Goal: Task Accomplishment & Management: Manage account settings

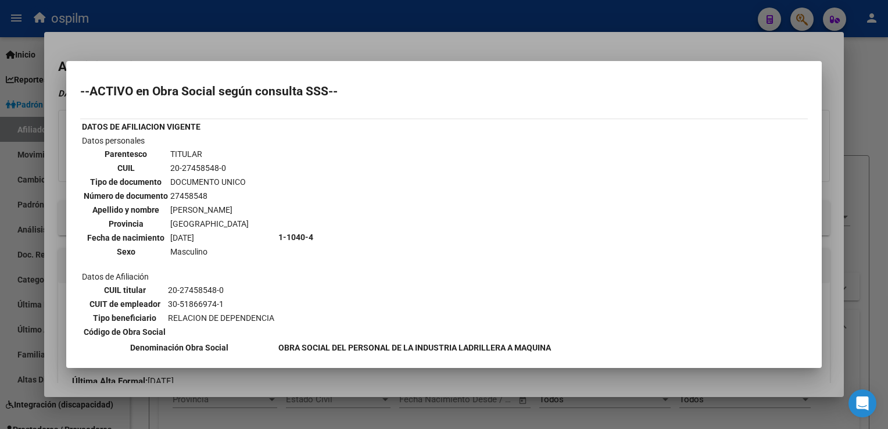
scroll to position [946, 0]
click at [599, 48] on div at bounding box center [444, 214] width 888 height 429
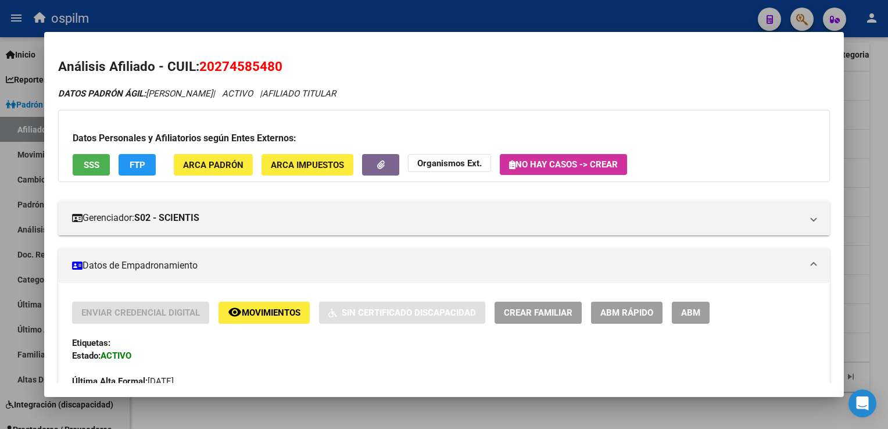
click at [874, 109] on div at bounding box center [444, 214] width 888 height 429
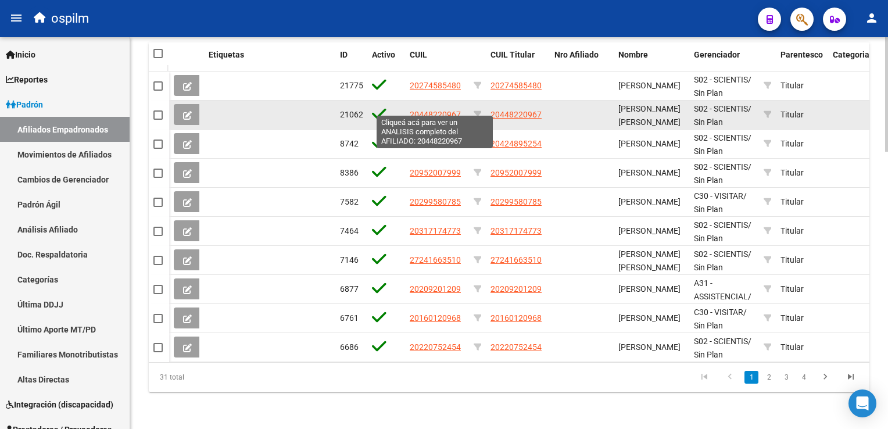
click at [417, 110] on span "20448220967" at bounding box center [435, 114] width 51 height 9
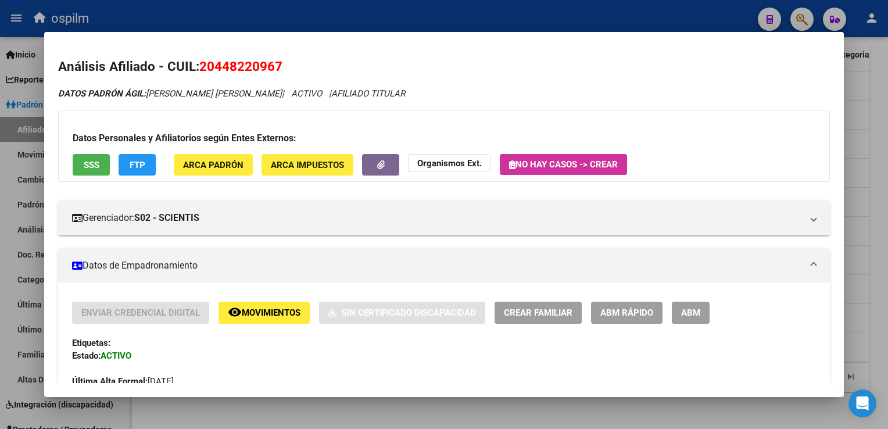
drag, startPoint x: 288, startPoint y: 68, endPoint x: 202, endPoint y: 71, distance: 86.0
click at [202, 71] on h2 "Análisis Afiliado - CUIL: 20448220967" at bounding box center [443, 67] width 771 height 20
copy span "20448220967"
click at [874, 159] on div at bounding box center [444, 214] width 888 height 429
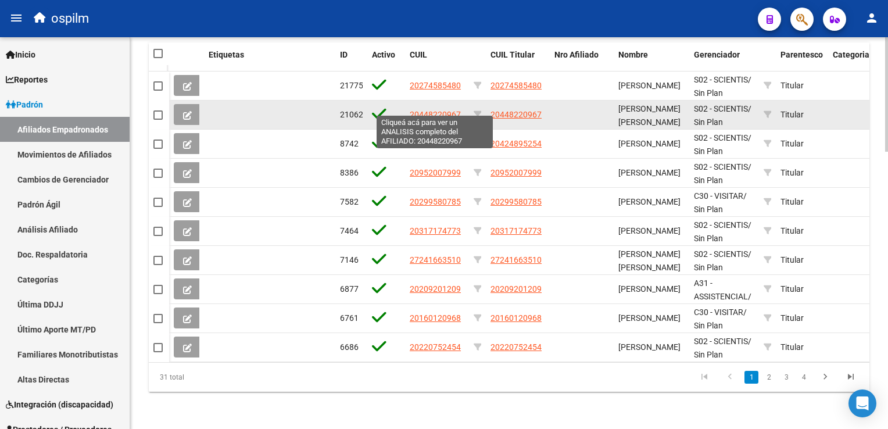
click at [428, 110] on span "20448220967" at bounding box center [435, 114] width 51 height 9
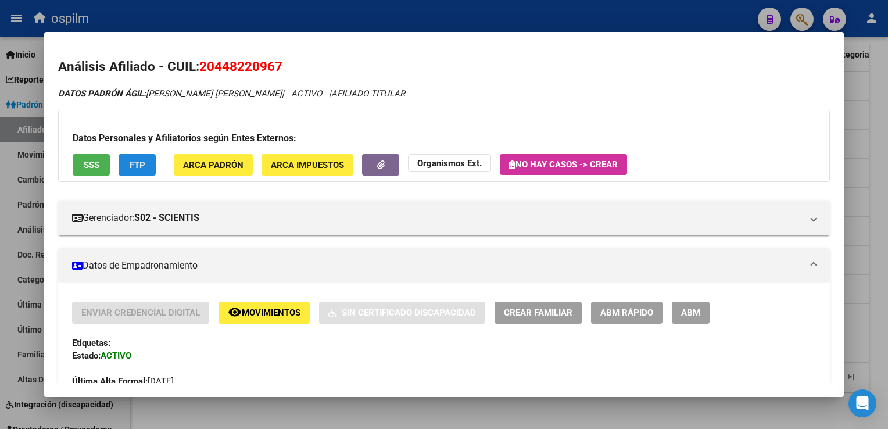
click at [135, 160] on span "FTP" at bounding box center [138, 165] width 16 height 10
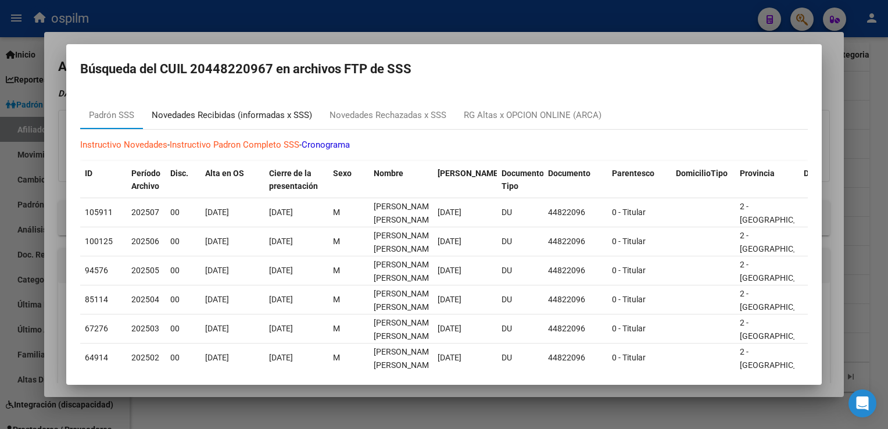
click at [214, 114] on div "Novedades Recibidas (informadas x SSS)" at bounding box center [232, 115] width 160 height 13
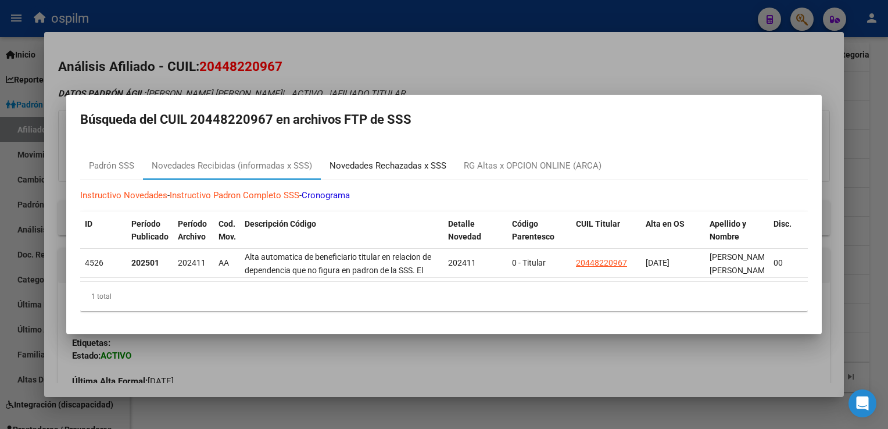
click at [391, 160] on div "Novedades Rechazadas x SSS" at bounding box center [387, 165] width 117 height 13
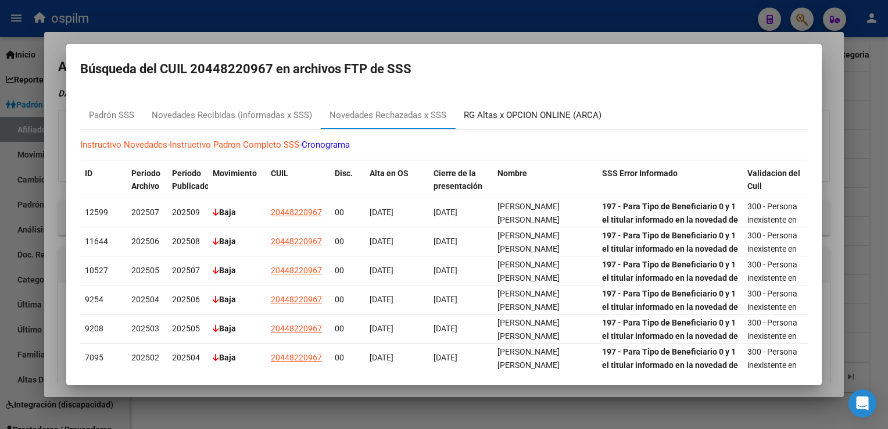
click at [507, 114] on div "RG Altas x OPCION ONLINE (ARCA)" at bounding box center [533, 115] width 138 height 13
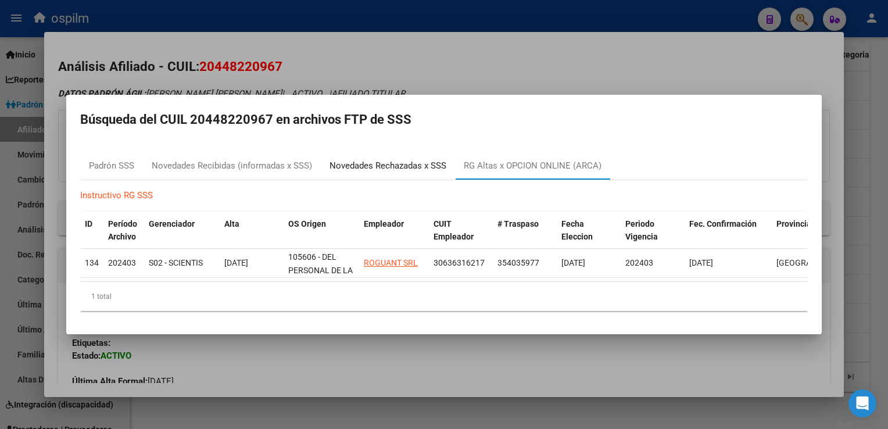
click at [390, 162] on div "Novedades Rechazadas x SSS" at bounding box center [387, 165] width 117 height 13
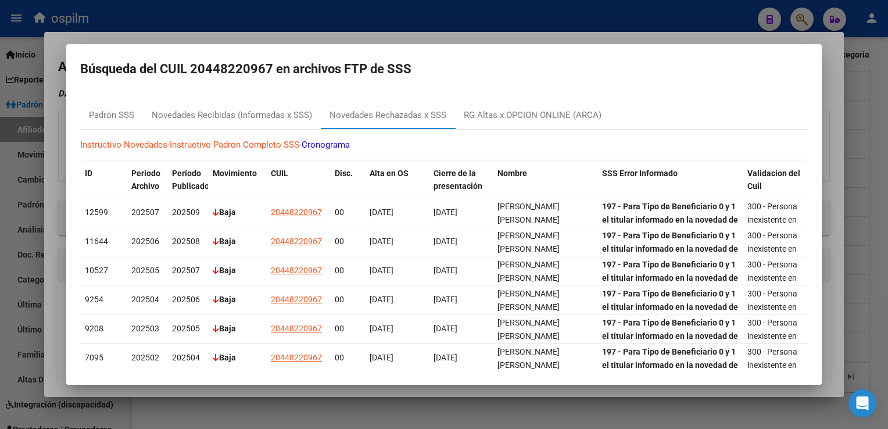
click at [435, 40] on div at bounding box center [444, 214] width 888 height 429
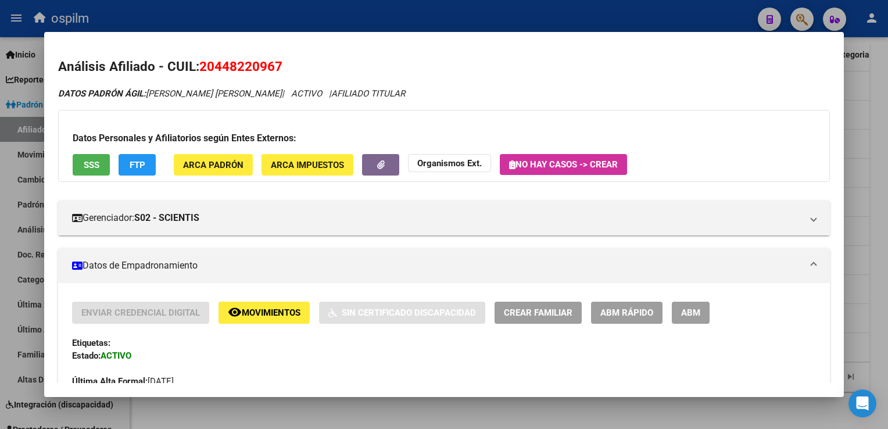
click at [867, 222] on div at bounding box center [444, 214] width 888 height 429
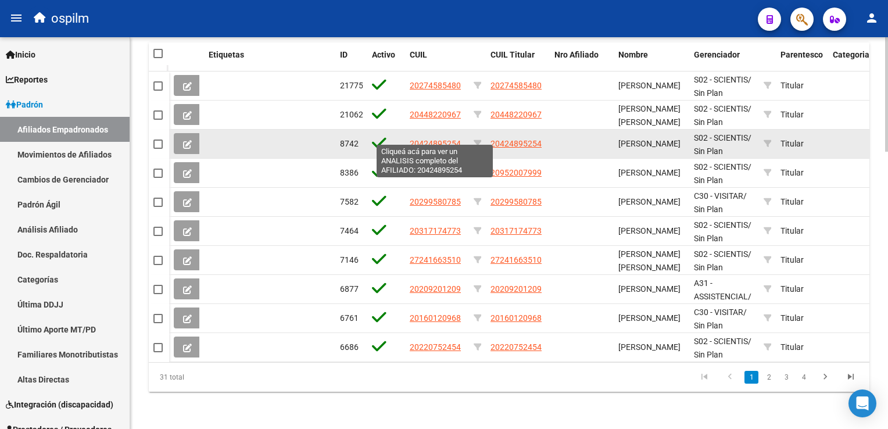
click at [431, 139] on span "20424895254" at bounding box center [435, 143] width 51 height 9
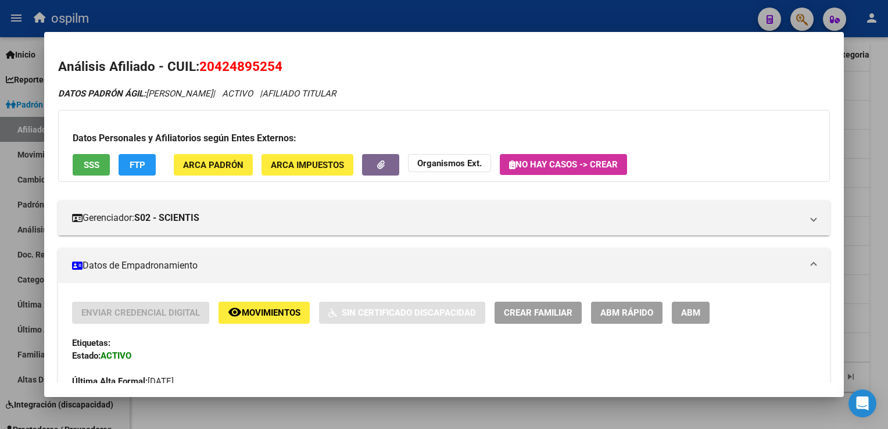
drag, startPoint x: 291, startPoint y: 66, endPoint x: 203, endPoint y: 73, distance: 88.0
click at [203, 73] on h2 "Análisis Afiliado - CUIL: 20424895254" at bounding box center [443, 67] width 771 height 20
copy span "20424895254"
click at [92, 166] on span "SSS" at bounding box center [92, 165] width 16 height 10
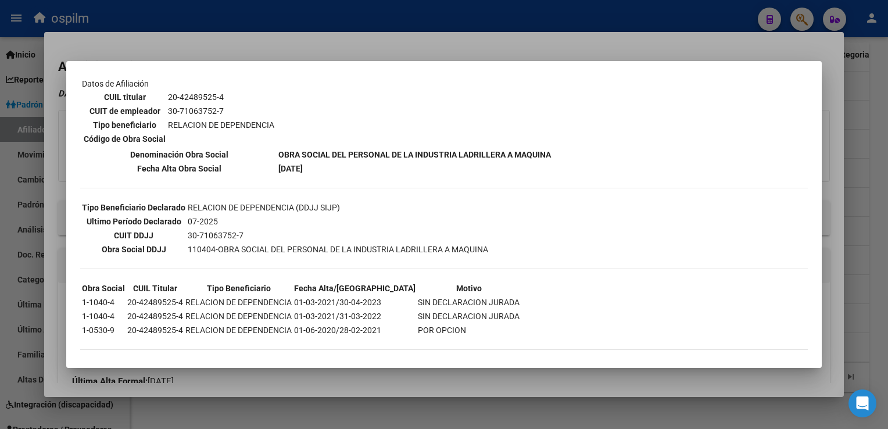
scroll to position [0, 0]
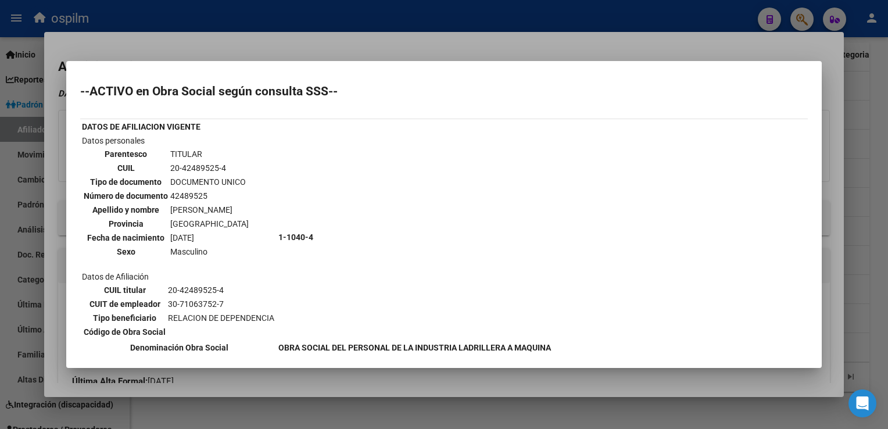
drag, startPoint x: 402, startPoint y: 35, endPoint x: 302, endPoint y: 94, distance: 116.1
click at [402, 35] on div at bounding box center [444, 214] width 888 height 429
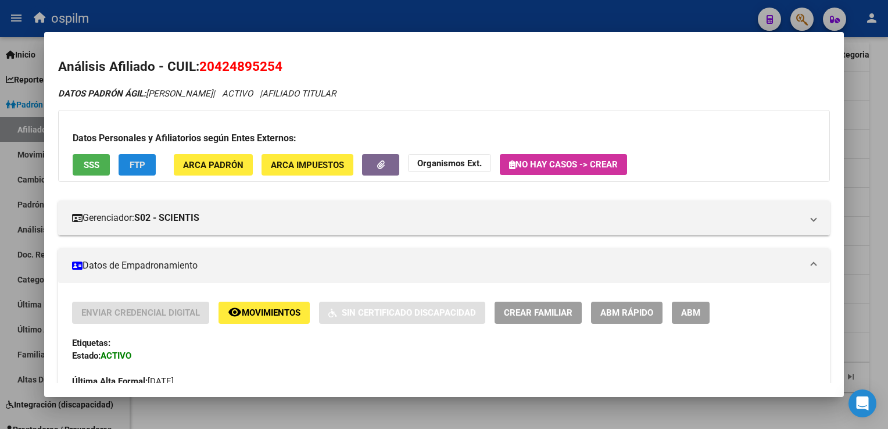
click at [129, 172] on button "FTP" at bounding box center [137, 165] width 37 height 22
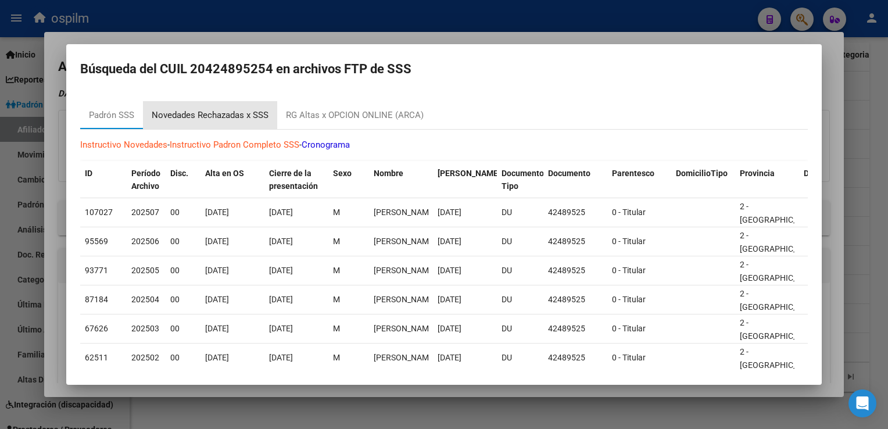
click at [210, 113] on div "Novedades Rechazadas x SSS" at bounding box center [210, 115] width 117 height 13
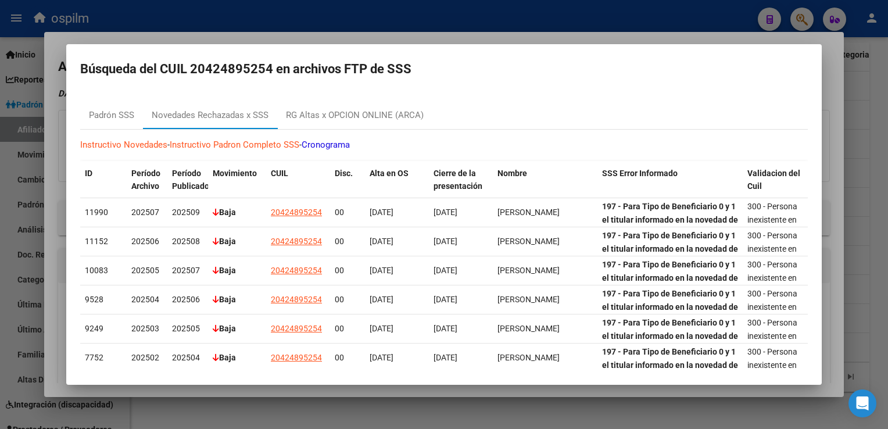
click at [454, 34] on div at bounding box center [444, 214] width 888 height 429
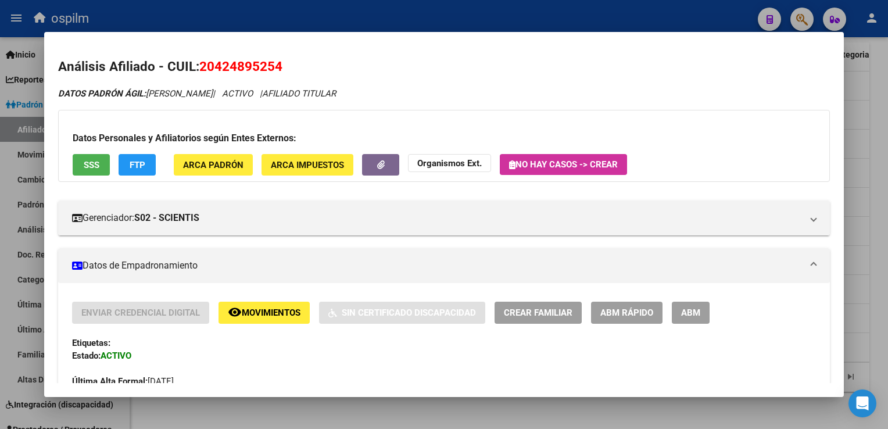
click at [293, 313] on span "Movimientos" at bounding box center [271, 313] width 59 height 10
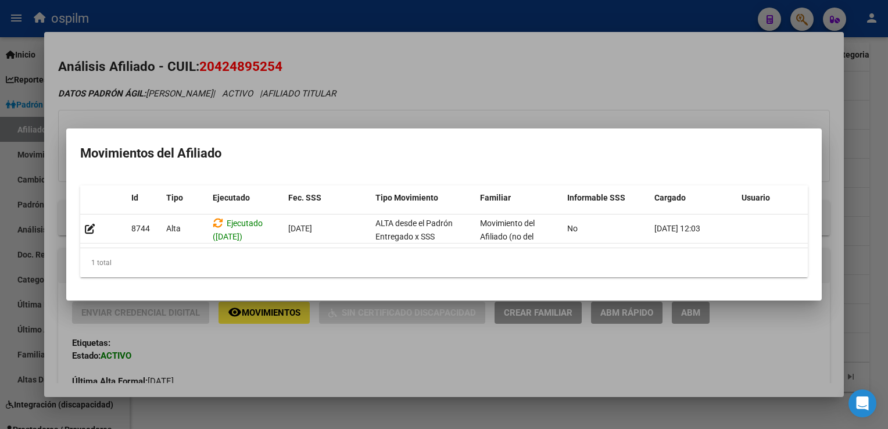
click at [465, 87] on div at bounding box center [444, 214] width 888 height 429
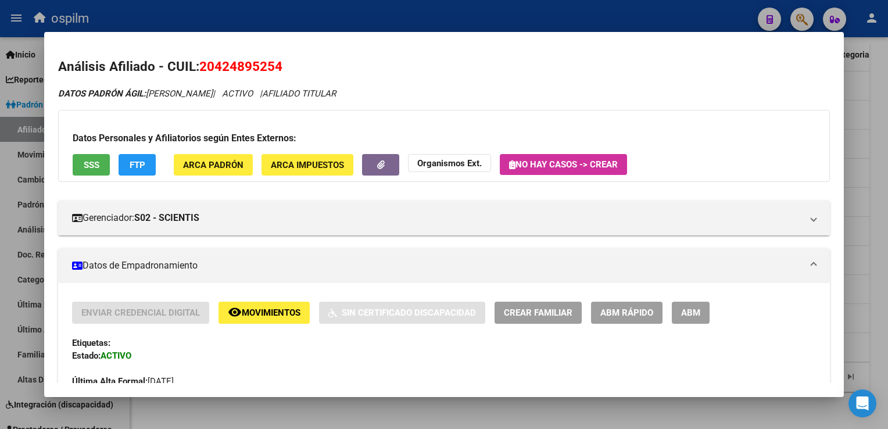
click at [879, 152] on div at bounding box center [444, 214] width 888 height 429
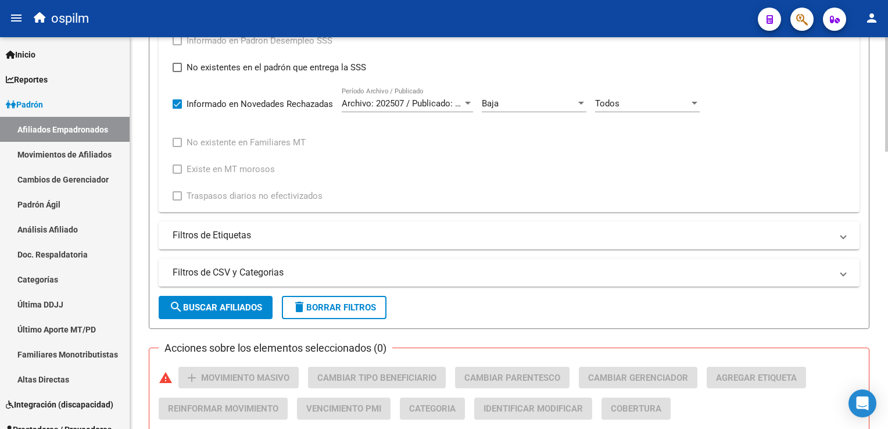
scroll to position [546, 0]
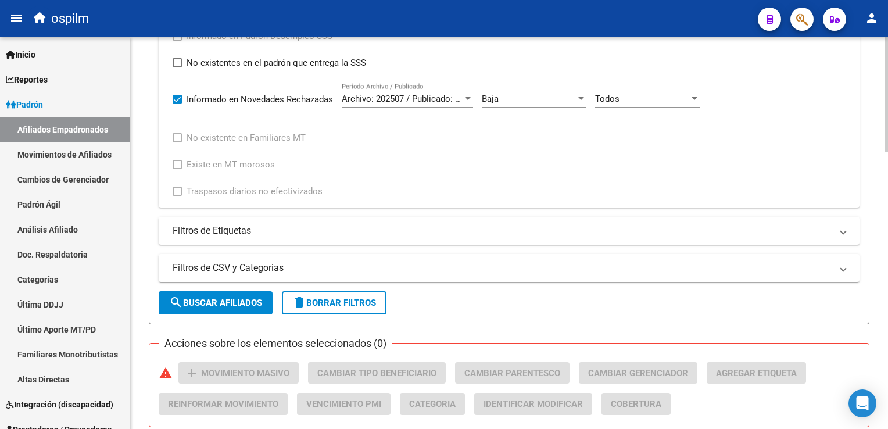
click at [872, 206] on div "PADRON -> Afiliados Empadronados (alt+a) add Crear Afiliado file_download Expor…" at bounding box center [510, 157] width 761 height 1331
click at [547, 101] on div "Baja" at bounding box center [529, 99] width 94 height 10
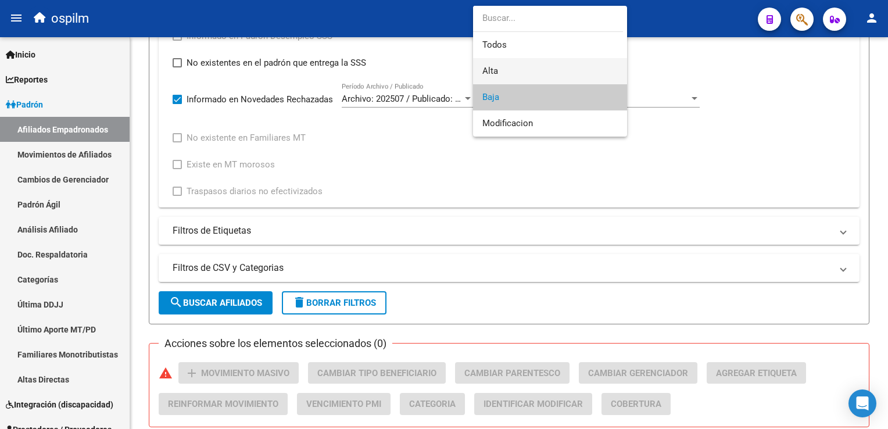
click at [507, 66] on span "Alta" at bounding box center [549, 71] width 135 height 26
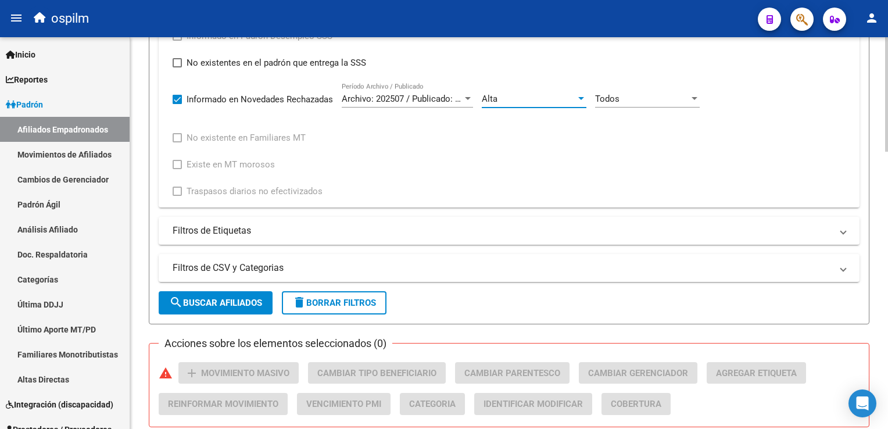
click at [224, 302] on span "search Buscar Afiliados" at bounding box center [215, 303] width 93 height 10
drag, startPoint x: 884, startPoint y: 227, endPoint x: 890, endPoint y: 316, distance: 89.1
click at [887, 316] on html "menu ospilm person Firma Express Inicio Instructivos Contacto OS Reportes Ingre…" at bounding box center [444, 214] width 888 height 429
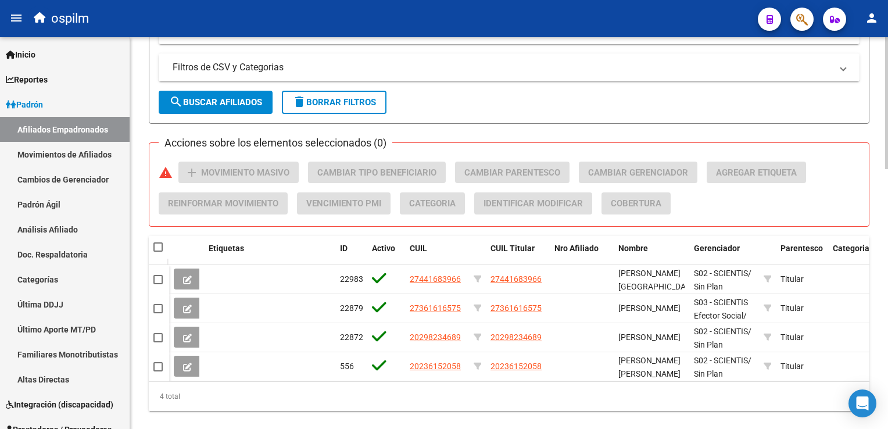
scroll to position [772, 0]
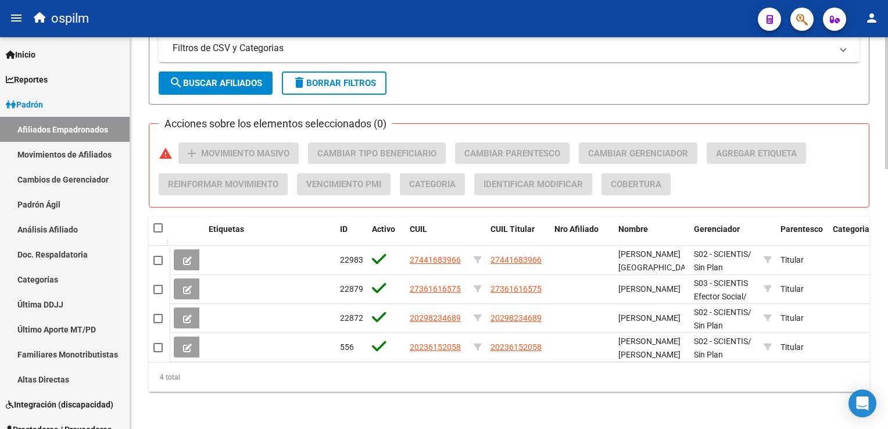
click at [887, 322] on html "menu ospilm person Firma Express Inicio Instructivos Contacto OS Reportes Ingre…" at bounding box center [444, 214] width 888 height 429
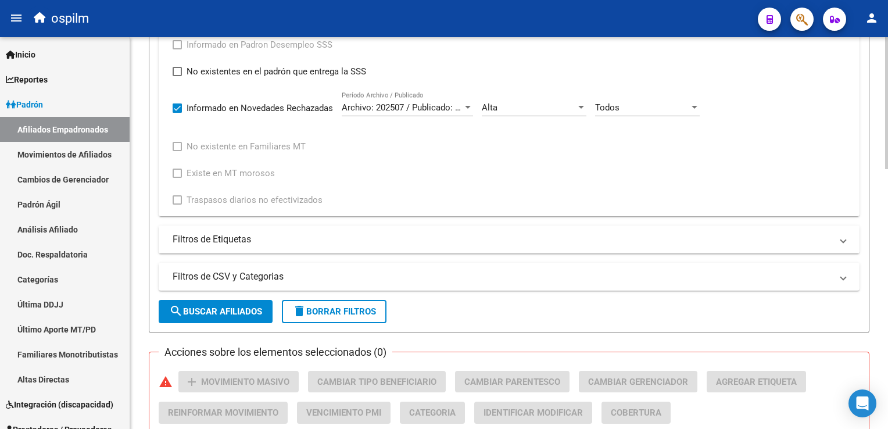
click at [867, 226] on div "PADRON -> Afiliados Empadronados (alt+a) add Crear Afiliado file_download Expor…" at bounding box center [510, 78] width 761 height 1157
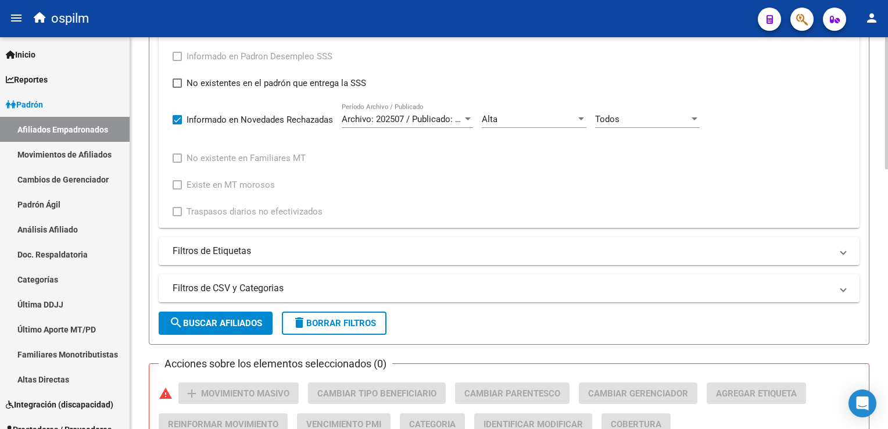
click at [516, 110] on div "Alta Cód. Movimiento" at bounding box center [534, 115] width 105 height 25
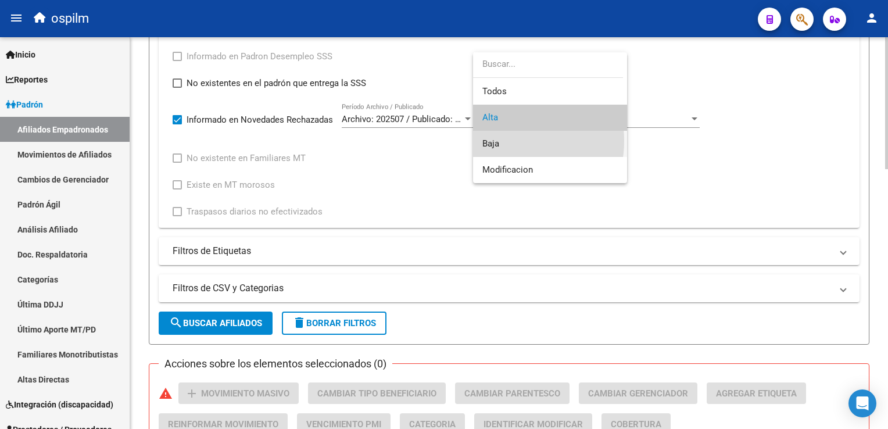
drag, startPoint x: 500, startPoint y: 141, endPoint x: 480, endPoint y: 150, distance: 21.8
click at [500, 140] on span "Baja" at bounding box center [549, 144] width 135 height 26
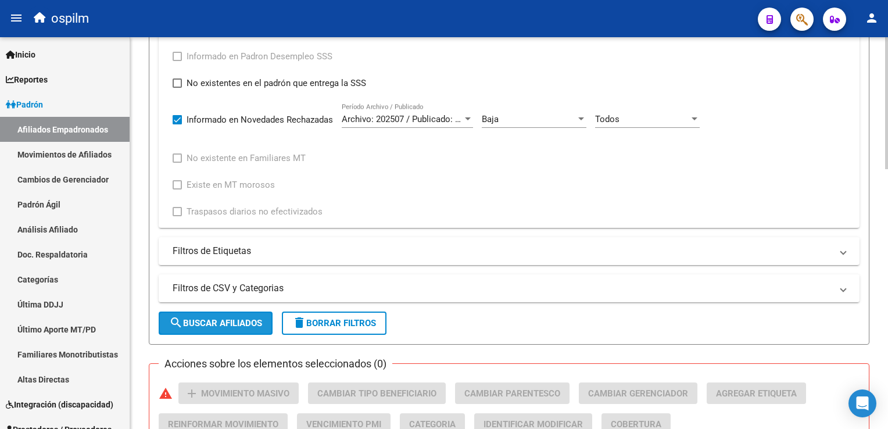
click at [217, 313] on button "search Buscar Afiliados" at bounding box center [216, 322] width 114 height 23
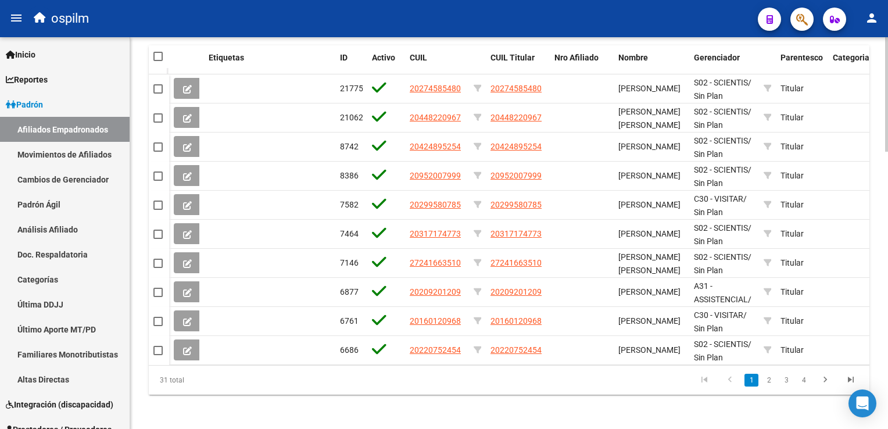
scroll to position [946, 0]
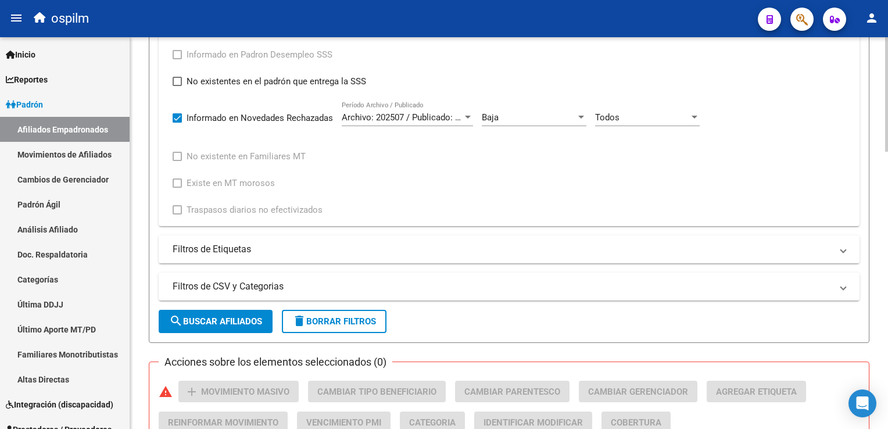
click at [883, 196] on div "PADRON -> Afiliados Empadronados (alt+a) add Crear Afiliado file_download Expor…" at bounding box center [510, 175] width 761 height 1331
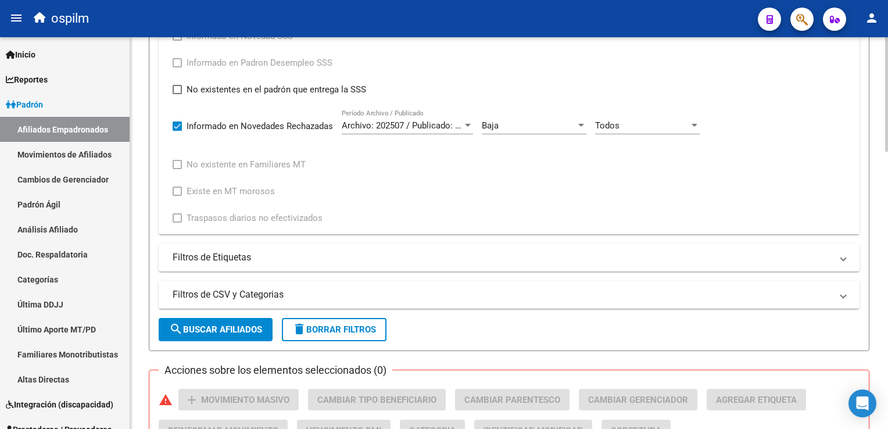
click at [531, 120] on div "Baja" at bounding box center [529, 125] width 94 height 10
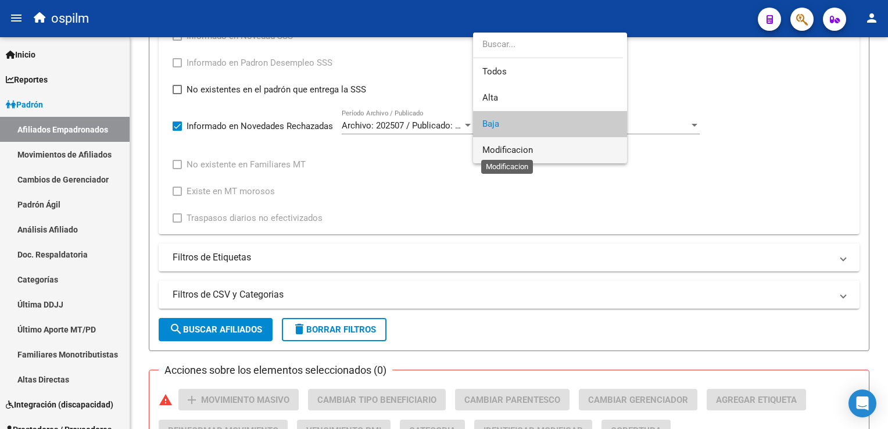
click at [518, 144] on span "Modificacion" at bounding box center [549, 150] width 135 height 26
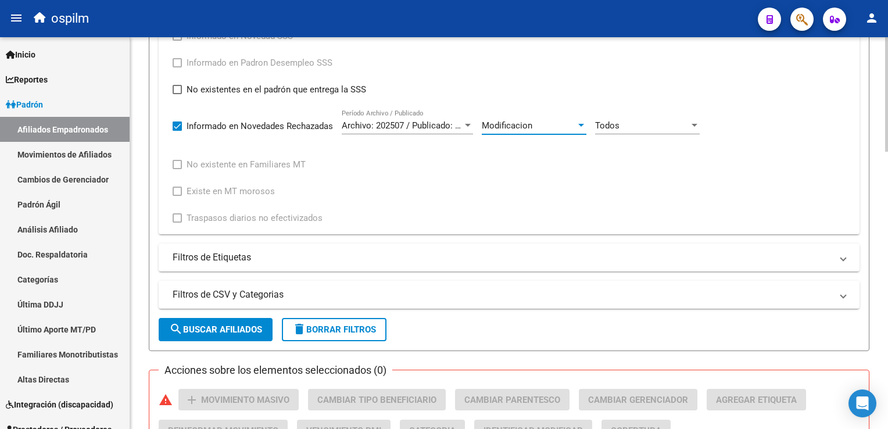
drag, startPoint x: 238, startPoint y: 324, endPoint x: 252, endPoint y: 314, distance: 16.8
click at [241, 321] on button "search Buscar Afiliados" at bounding box center [216, 329] width 114 height 23
click at [886, 236] on div at bounding box center [886, 299] width 3 height 144
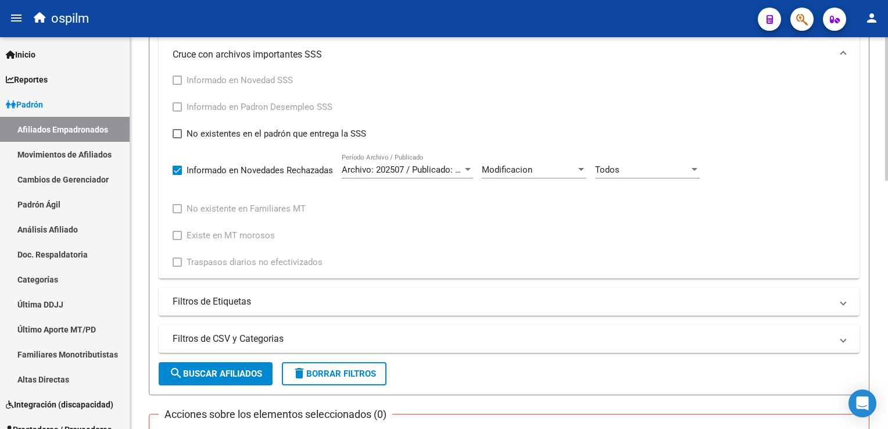
scroll to position [474, 0]
click at [874, 219] on div "PADRON -> Afiliados Empadronados (alt+a) add Crear Afiliado file_download Expor…" at bounding box center [510, 99] width 761 height 1070
click at [526, 162] on div "Modificacion Cód. Movimiento" at bounding box center [534, 167] width 105 height 25
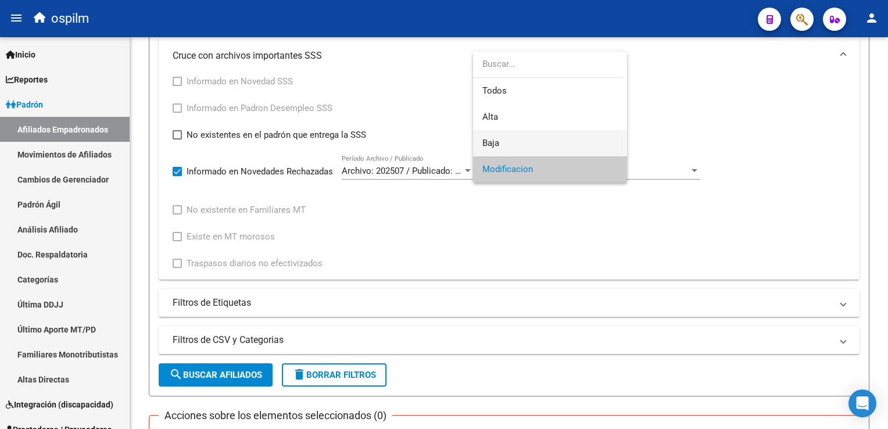
click at [507, 136] on span "Baja" at bounding box center [549, 143] width 135 height 26
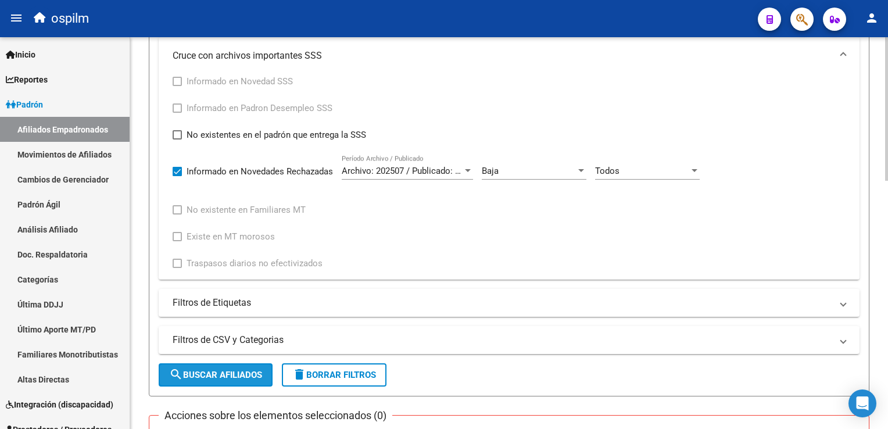
click at [209, 371] on span "search Buscar Afiliados" at bounding box center [215, 375] width 93 height 10
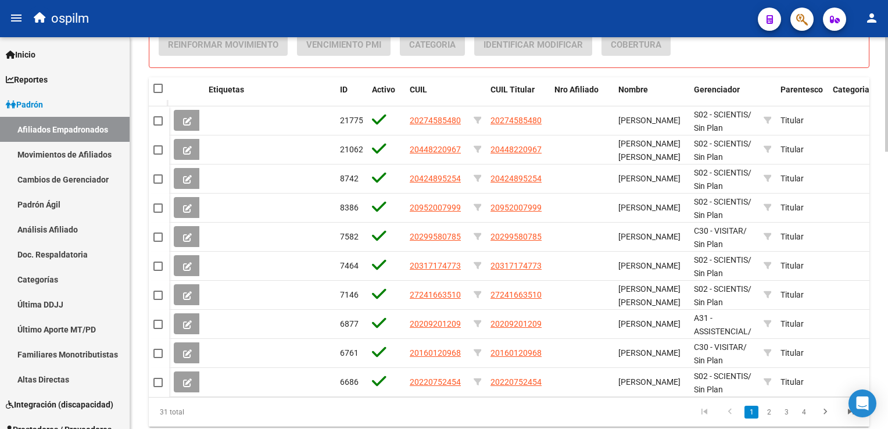
scroll to position [946, 0]
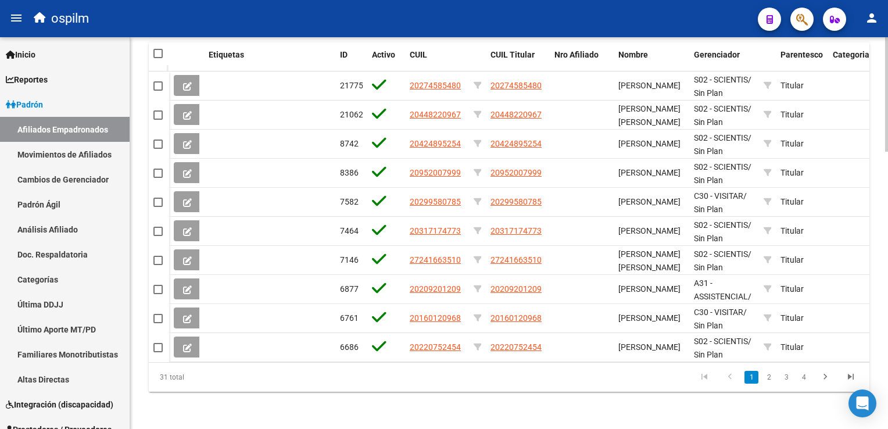
click at [887, 324] on html "menu ospilm person Firma Express Inicio Instructivos Contacto OS Reportes Ingre…" at bounding box center [444, 214] width 888 height 429
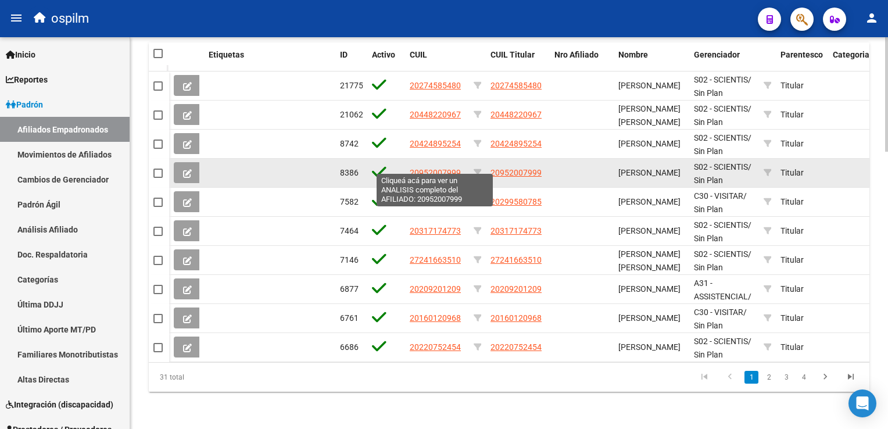
click at [439, 168] on span "20952007999" at bounding box center [435, 172] width 51 height 9
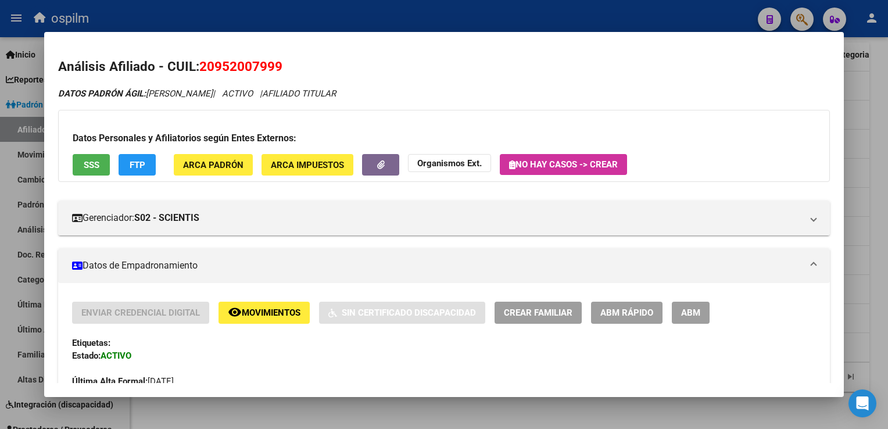
drag, startPoint x: 293, startPoint y: 67, endPoint x: 198, endPoint y: 66, distance: 95.3
click at [198, 66] on h2 "Análisis Afiliado - CUIL: 20952007999" at bounding box center [443, 67] width 771 height 20
copy h2 "20952007999"
click at [884, 119] on div at bounding box center [444, 214] width 888 height 429
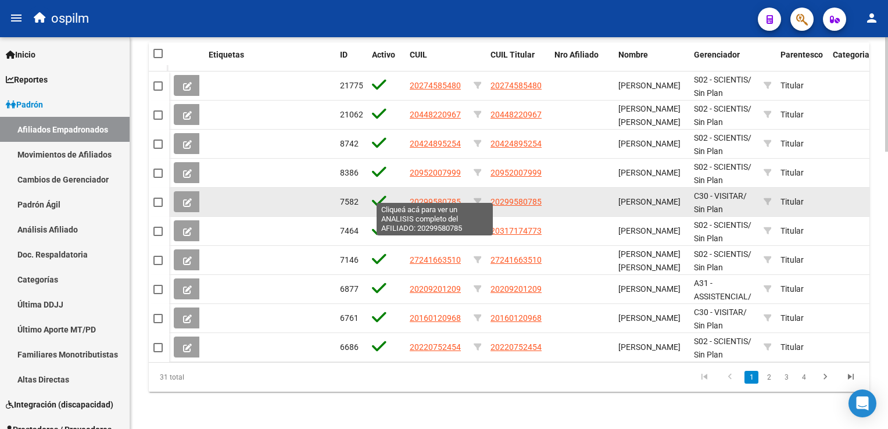
click at [431, 197] on span "20299580785" at bounding box center [435, 201] width 51 height 9
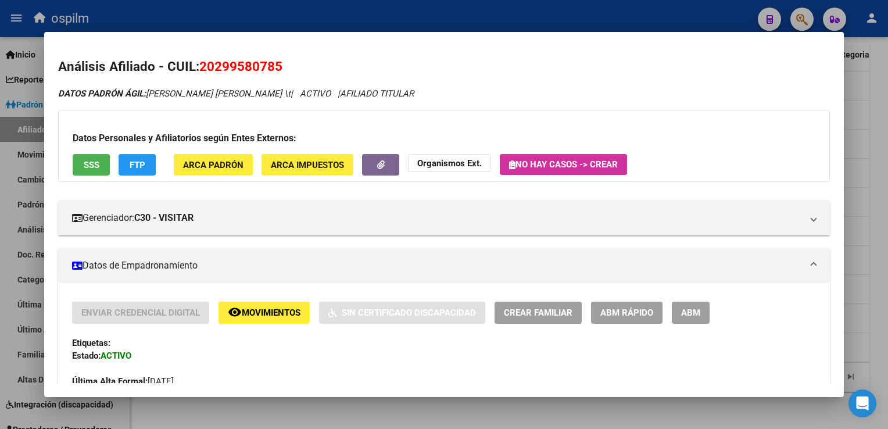
drag, startPoint x: 291, startPoint y: 64, endPoint x: 201, endPoint y: 74, distance: 90.0
click at [201, 74] on h2 "Análisis Afiliado - CUIL: 20299580785" at bounding box center [443, 67] width 771 height 20
copy span "20299580785"
click at [242, 320] on button "remove_red_eye Movimientos" at bounding box center [263, 313] width 91 height 22
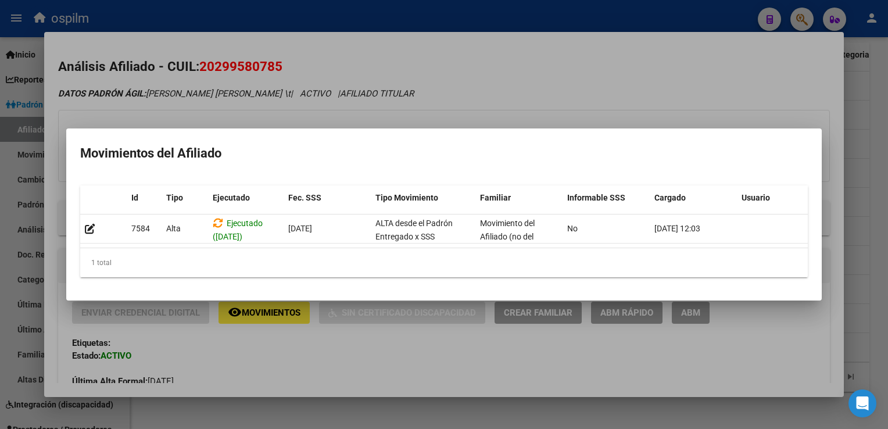
click at [526, 75] on div at bounding box center [444, 214] width 888 height 429
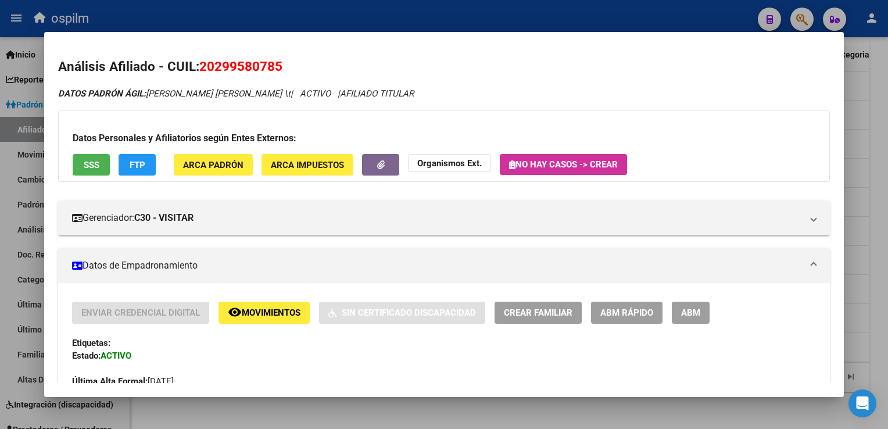
click at [92, 160] on span "SSS" at bounding box center [92, 165] width 16 height 10
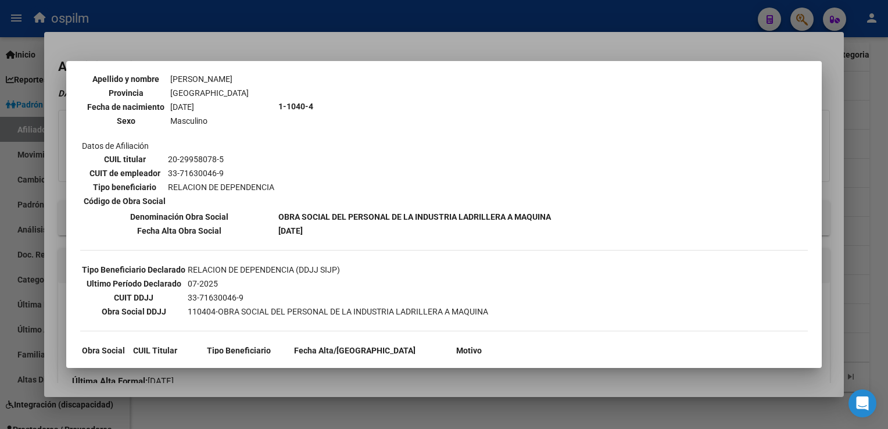
scroll to position [132, 0]
click at [390, 57] on div at bounding box center [444, 214] width 888 height 429
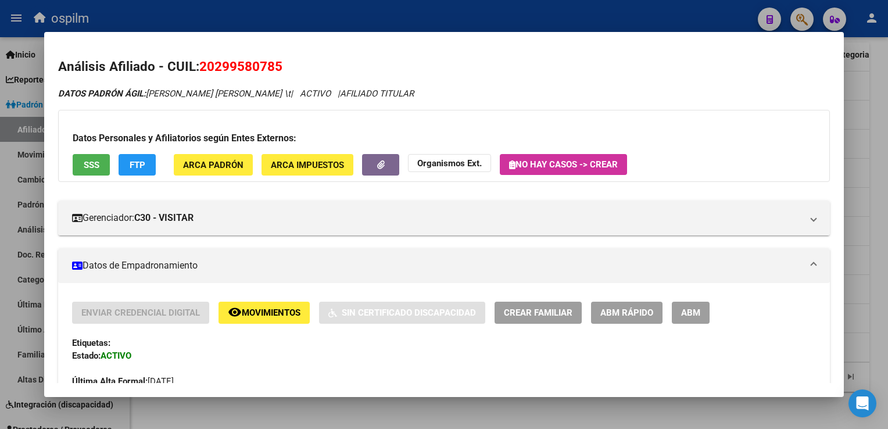
click at [140, 166] on span "FTP" at bounding box center [138, 165] width 16 height 10
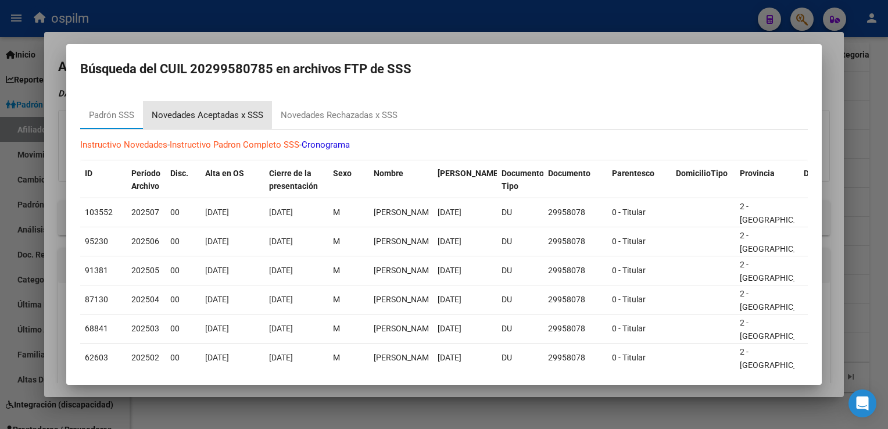
click at [204, 113] on div "Novedades Aceptadas x SSS" at bounding box center [208, 115] width 112 height 13
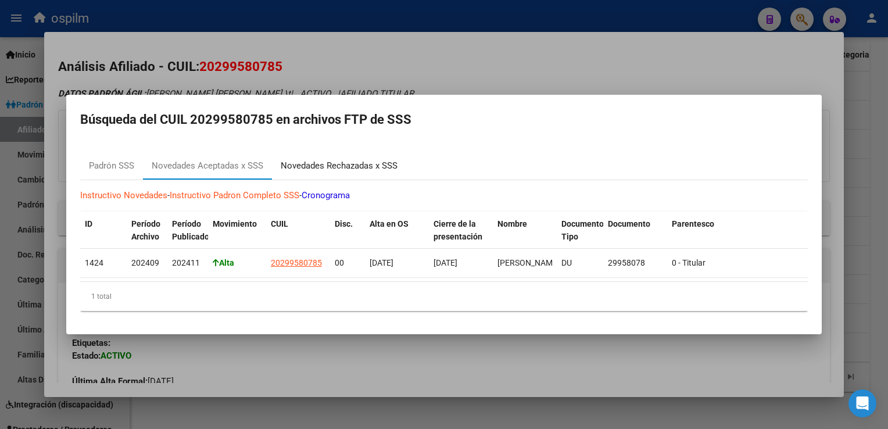
click at [343, 164] on div "Novedades Rechazadas x SSS" at bounding box center [339, 165] width 117 height 13
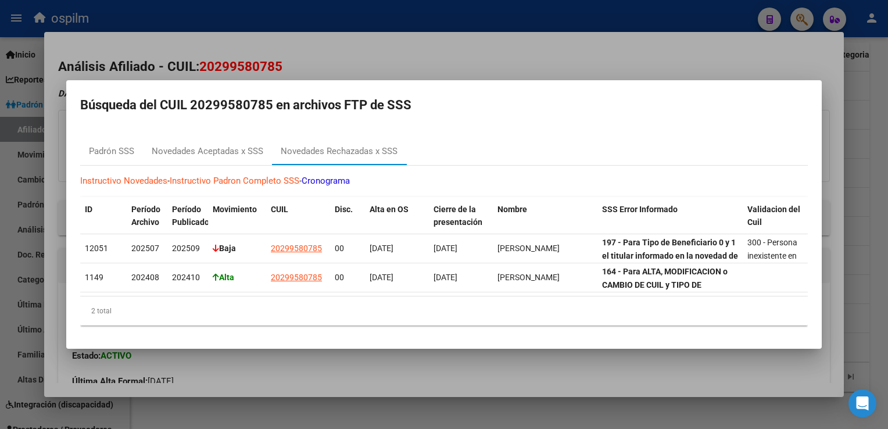
click at [308, 45] on div at bounding box center [444, 214] width 888 height 429
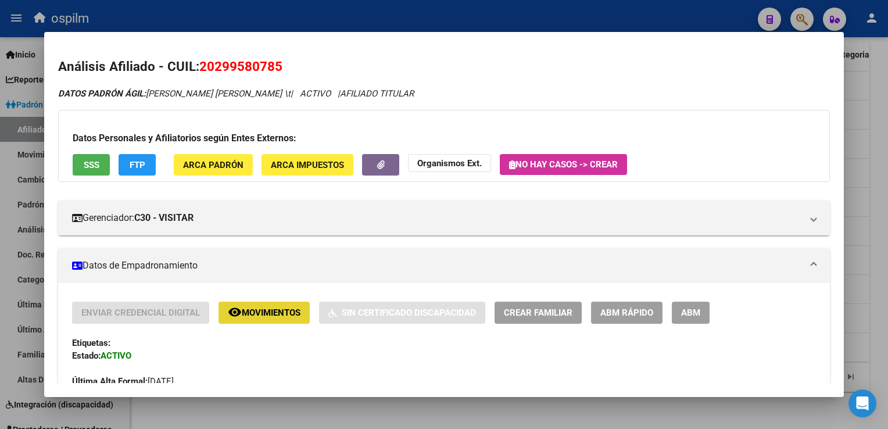
click at [256, 317] on span "Movimientos" at bounding box center [271, 313] width 59 height 10
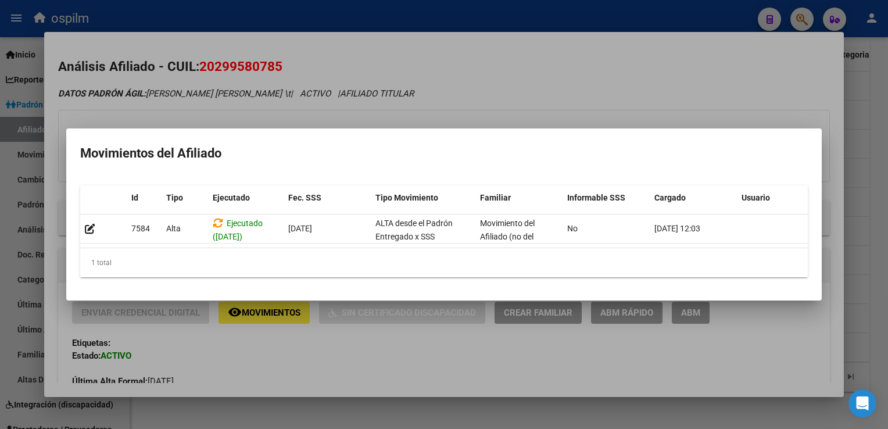
click at [569, 76] on div at bounding box center [444, 214] width 888 height 429
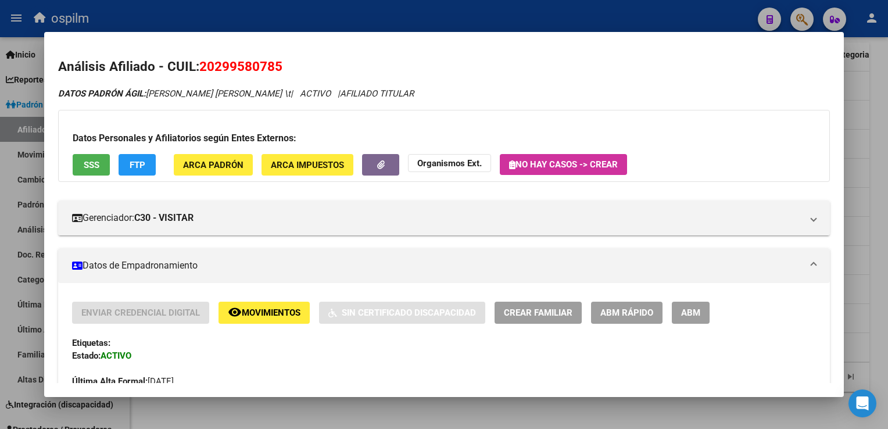
click at [877, 150] on div at bounding box center [444, 214] width 888 height 429
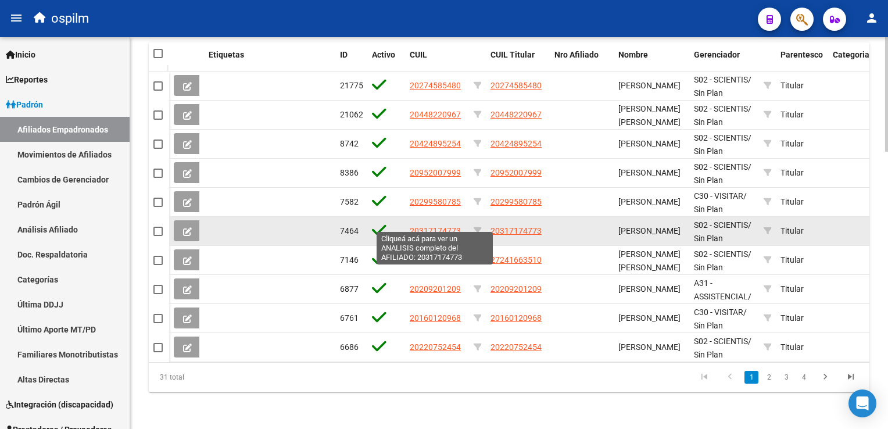
click at [440, 226] on span "20317174773" at bounding box center [435, 230] width 51 height 9
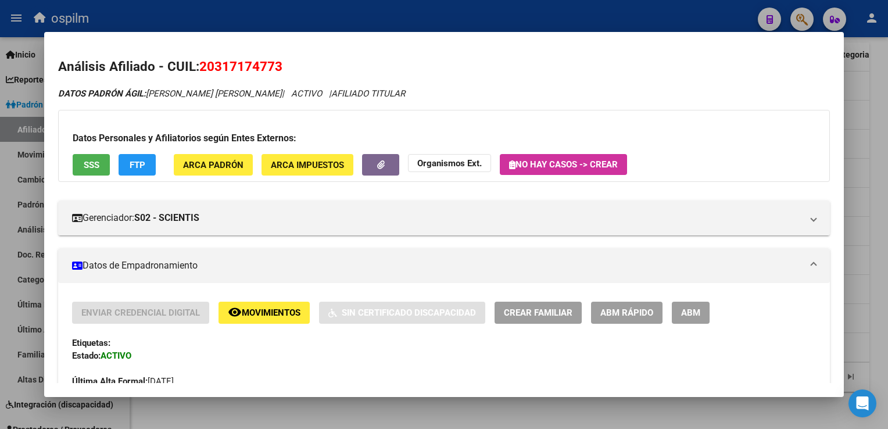
drag, startPoint x: 265, startPoint y: 71, endPoint x: 202, endPoint y: 73, distance: 63.4
click at [202, 73] on h2 "Análisis Afiliado - CUIL: 20317174773" at bounding box center [443, 67] width 771 height 20
copy span "20317174773"
click at [102, 172] on button "SSS" at bounding box center [91, 165] width 37 height 22
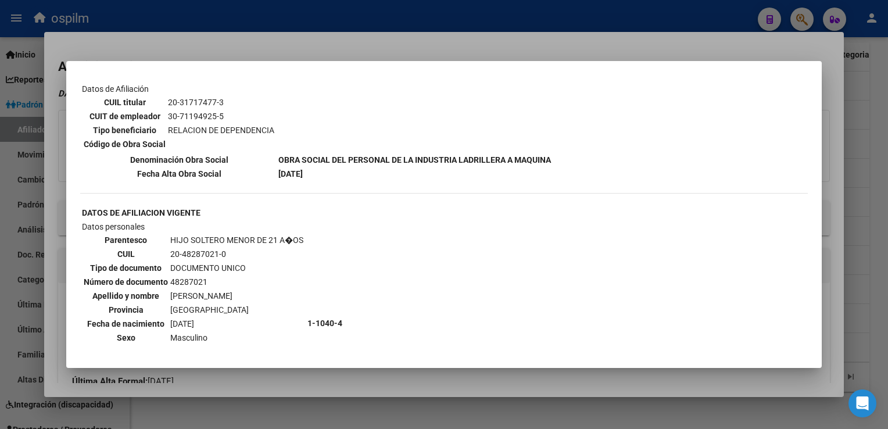
scroll to position [0, 0]
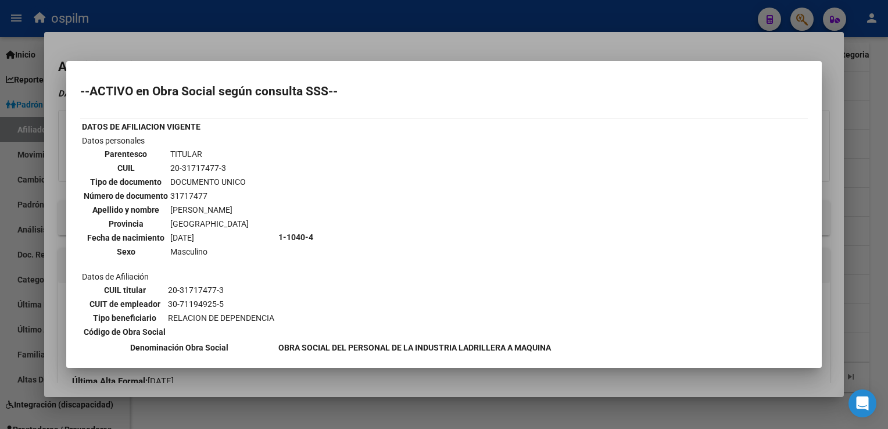
click at [415, 40] on div at bounding box center [444, 214] width 888 height 429
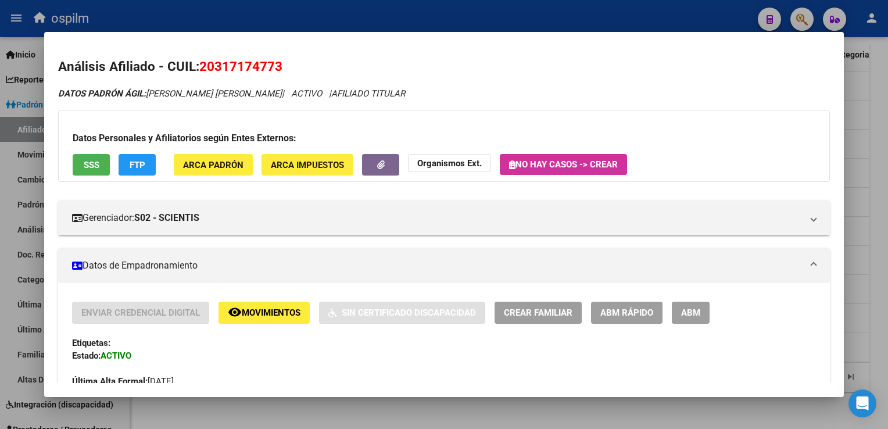
click at [150, 160] on button "FTP" at bounding box center [137, 165] width 37 height 22
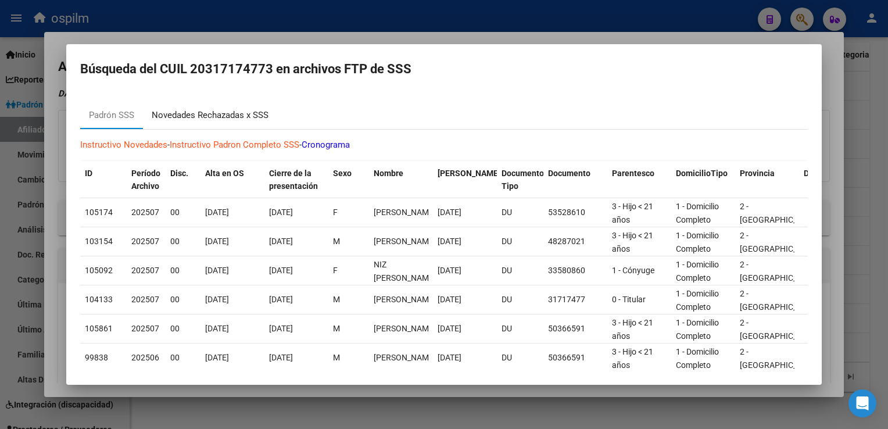
click at [195, 110] on div "Novedades Rechazadas x SSS" at bounding box center [210, 115] width 117 height 13
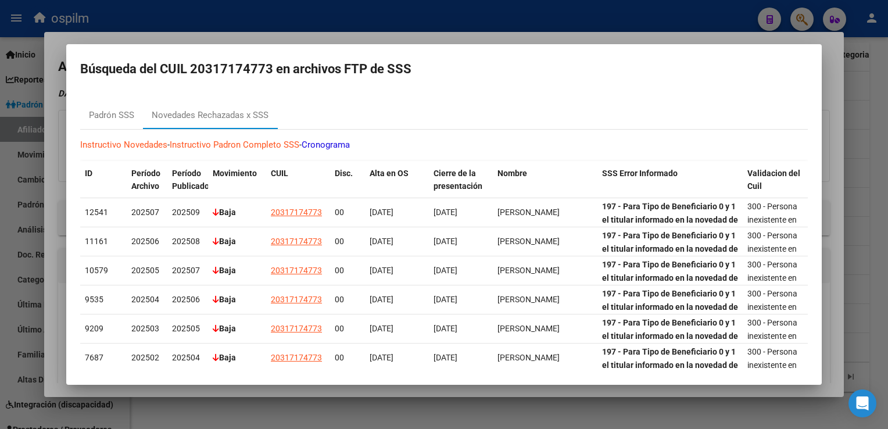
click at [432, 36] on div at bounding box center [444, 214] width 888 height 429
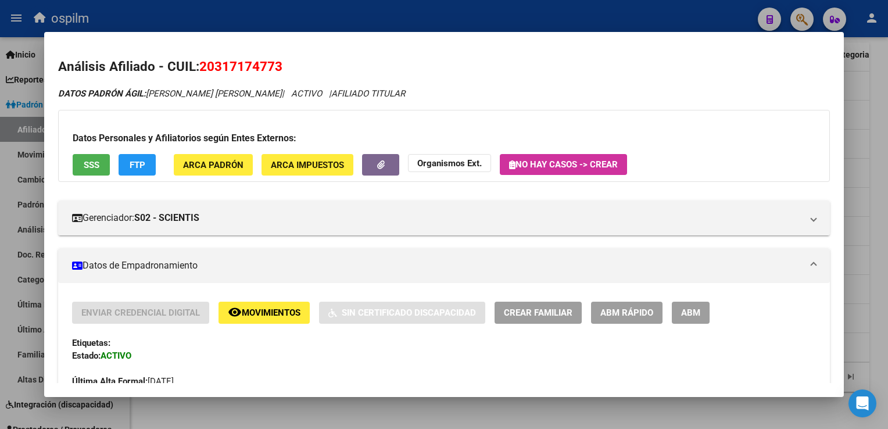
click at [873, 156] on div at bounding box center [444, 214] width 888 height 429
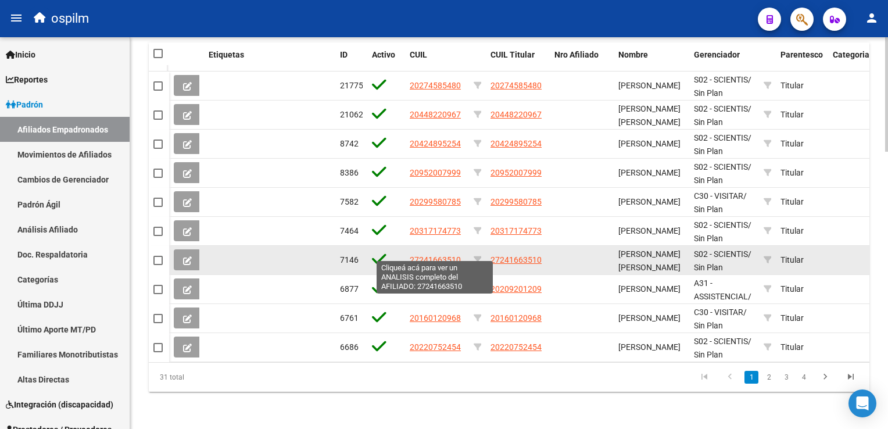
click at [442, 255] on span "27241663510" at bounding box center [435, 259] width 51 height 9
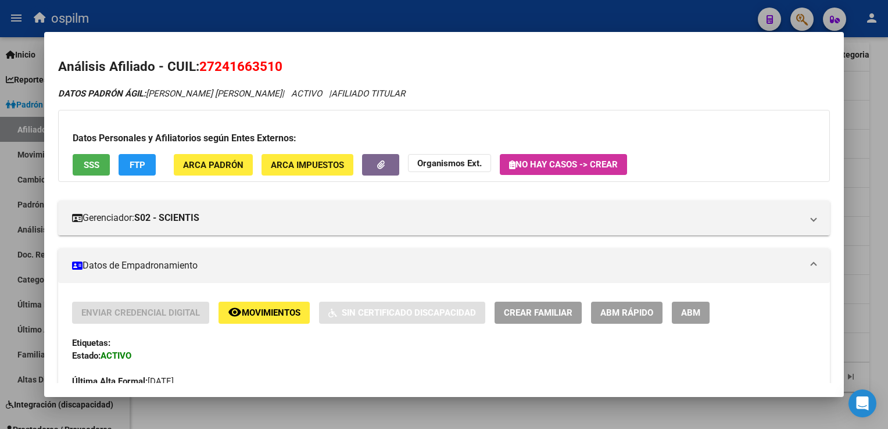
drag, startPoint x: 291, startPoint y: 63, endPoint x: 200, endPoint y: 69, distance: 90.9
click at [200, 69] on h2 "Análisis Afiliado - CUIL: 27241663510" at bounding box center [443, 67] width 771 height 20
copy span "27241663510"
click at [243, 309] on span "Movimientos" at bounding box center [271, 313] width 59 height 10
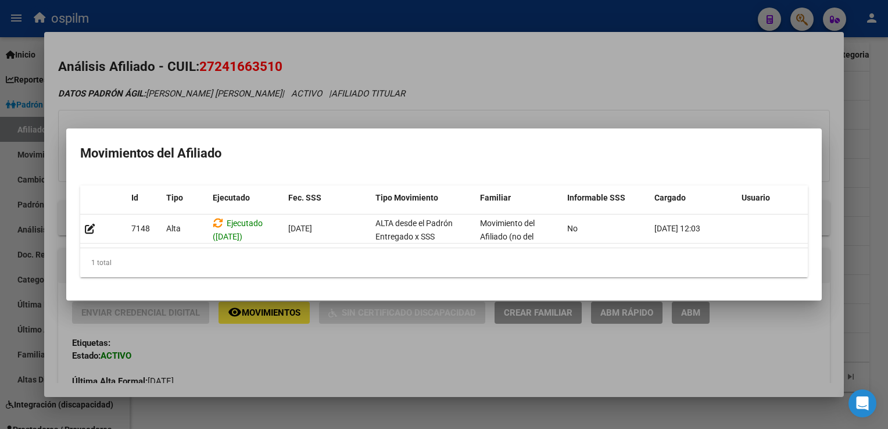
click at [414, 97] on div at bounding box center [444, 214] width 888 height 429
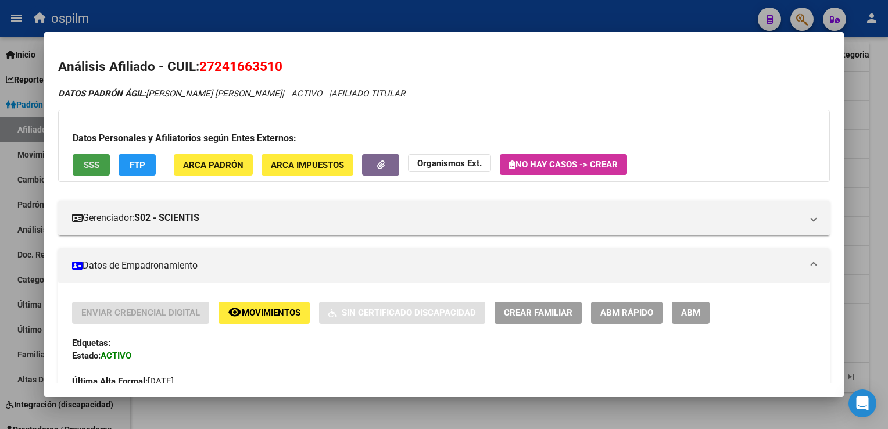
click at [91, 163] on span "SSS" at bounding box center [92, 165] width 16 height 10
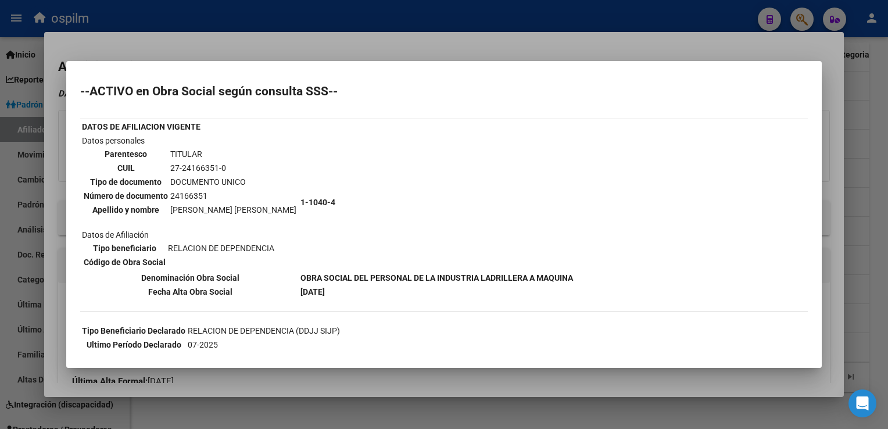
click at [368, 43] on div at bounding box center [444, 214] width 888 height 429
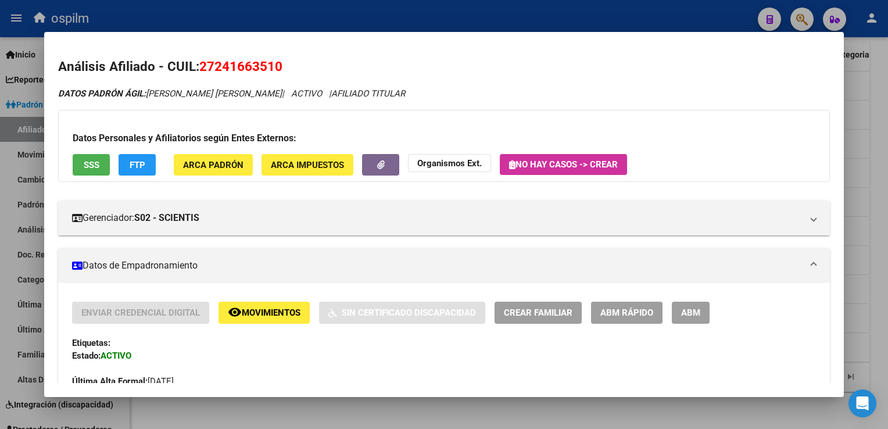
click at [142, 164] on span "FTP" at bounding box center [138, 165] width 16 height 10
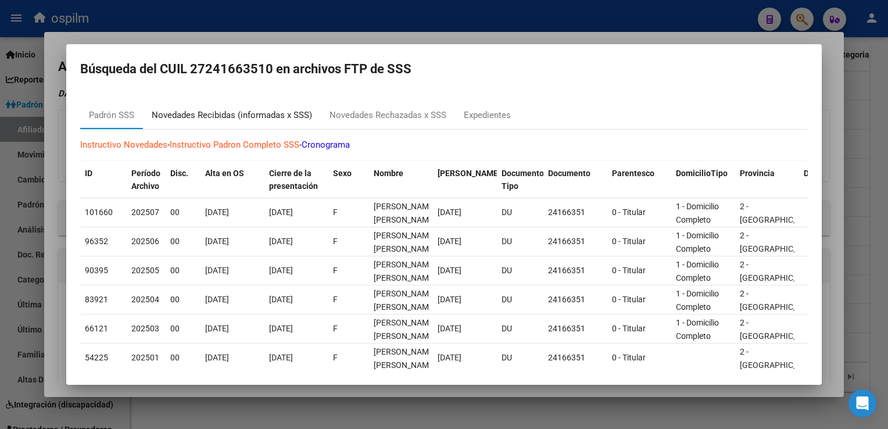
click at [203, 112] on div "Novedades Recibidas (informadas x SSS)" at bounding box center [232, 115] width 160 height 13
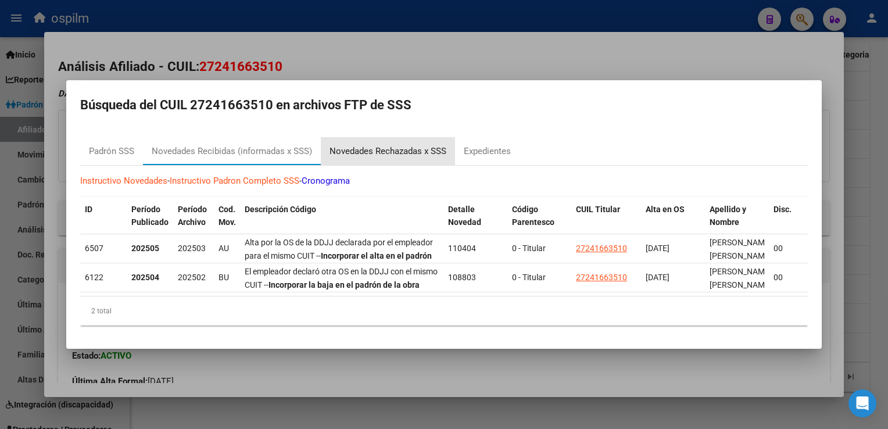
click at [364, 150] on div "Novedades Rechazadas x SSS" at bounding box center [387, 151] width 117 height 13
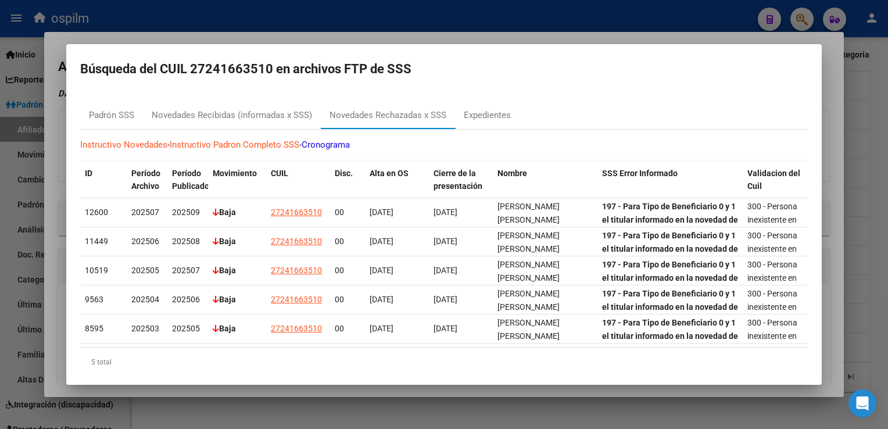
click at [539, 33] on div at bounding box center [444, 214] width 888 height 429
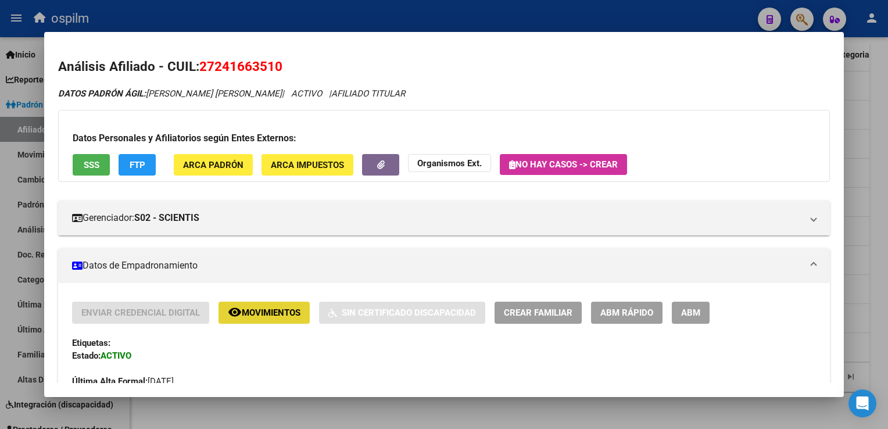
click at [249, 314] on span "Movimientos" at bounding box center [271, 313] width 59 height 10
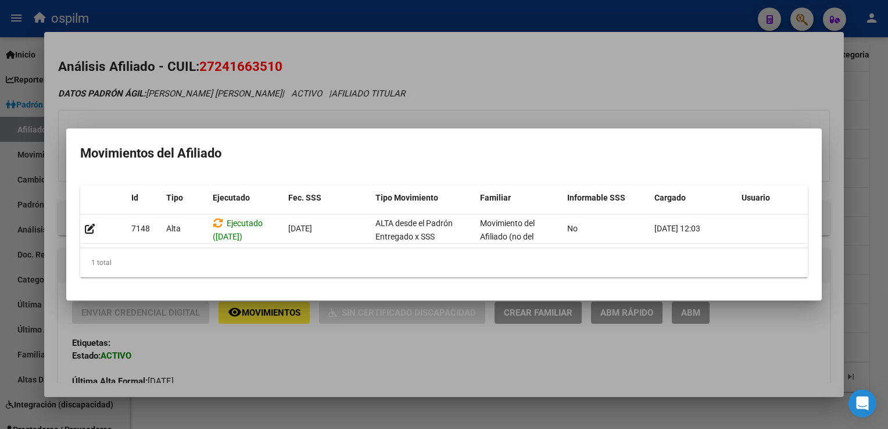
click at [474, 94] on div at bounding box center [444, 214] width 888 height 429
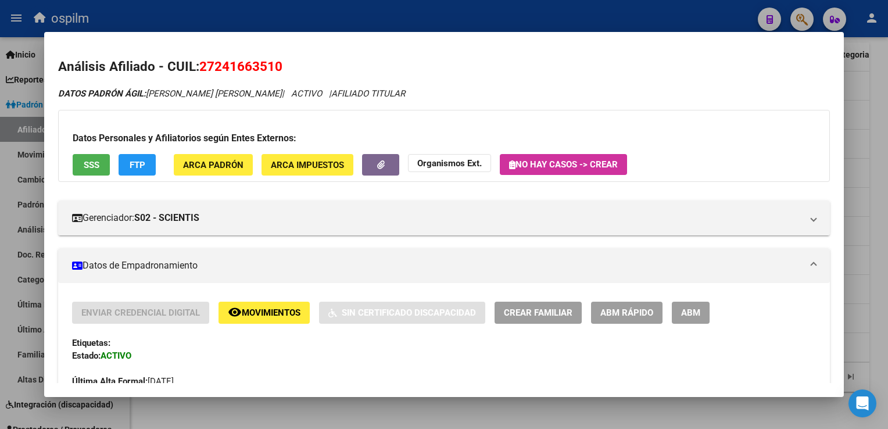
click at [878, 193] on div at bounding box center [444, 214] width 888 height 429
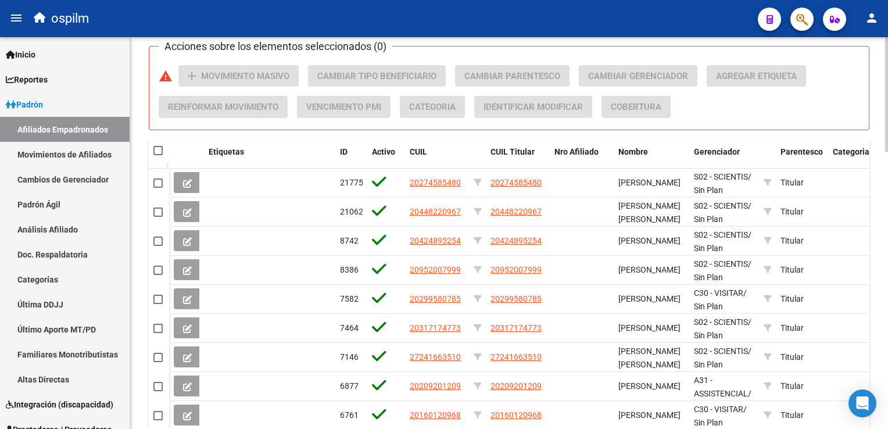
scroll to position [946, 0]
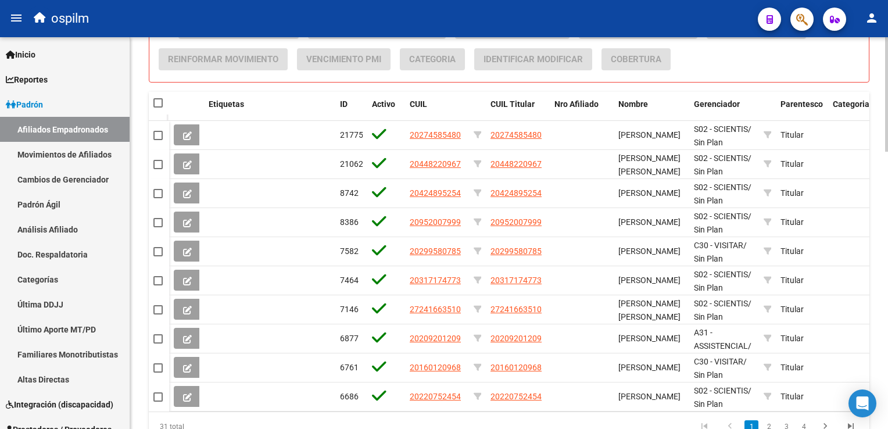
scroll to position [884, 0]
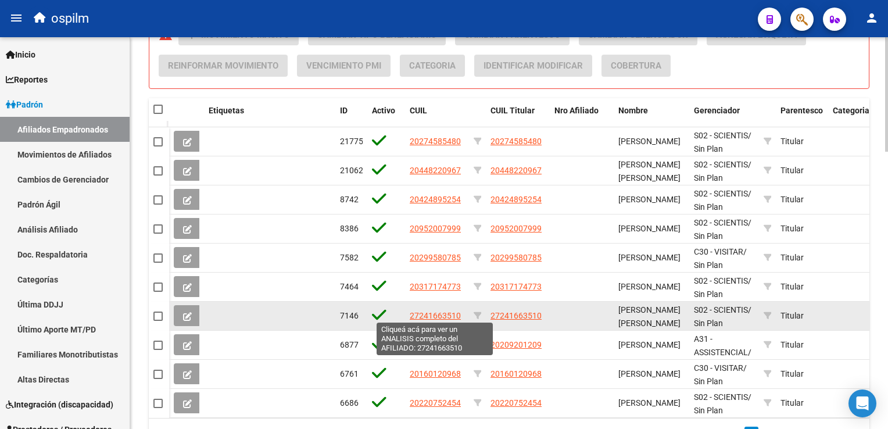
click at [418, 311] on span "27241663510" at bounding box center [435, 315] width 51 height 9
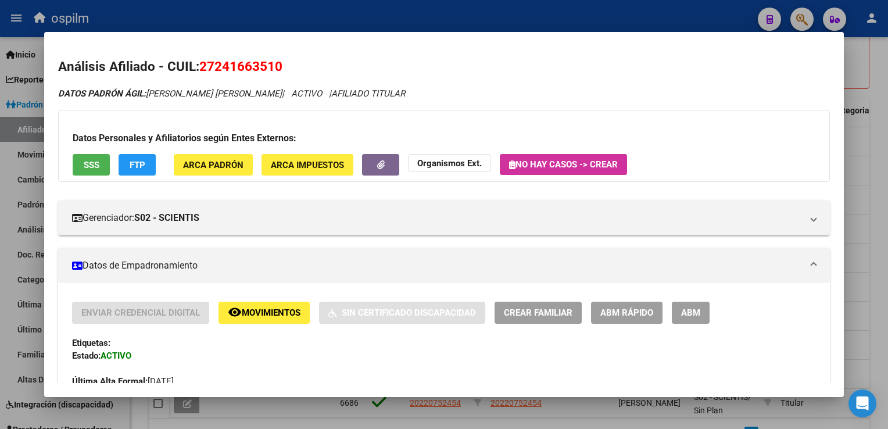
drag, startPoint x: 284, startPoint y: 67, endPoint x: 198, endPoint y: 72, distance: 86.1
click at [198, 72] on h2 "Análisis Afiliado - CUIL: 27241663510" at bounding box center [443, 67] width 771 height 20
copy h2 "27241663510"
click at [81, 167] on button "SSS" at bounding box center [91, 165] width 37 height 22
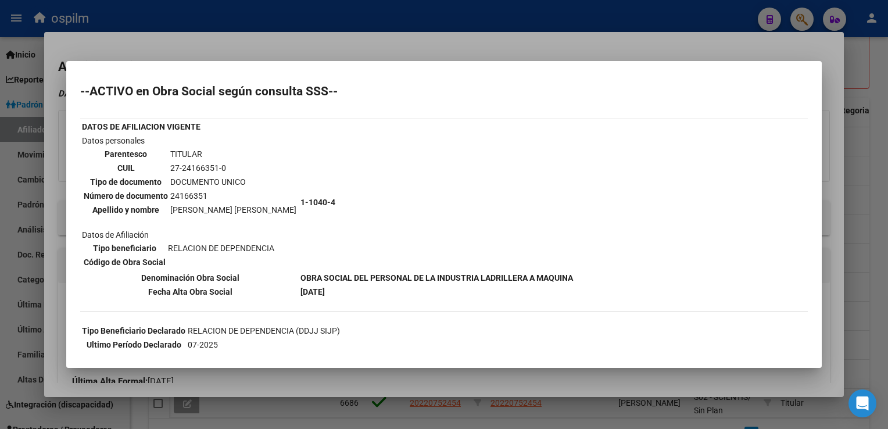
click at [355, 43] on div at bounding box center [444, 214] width 888 height 429
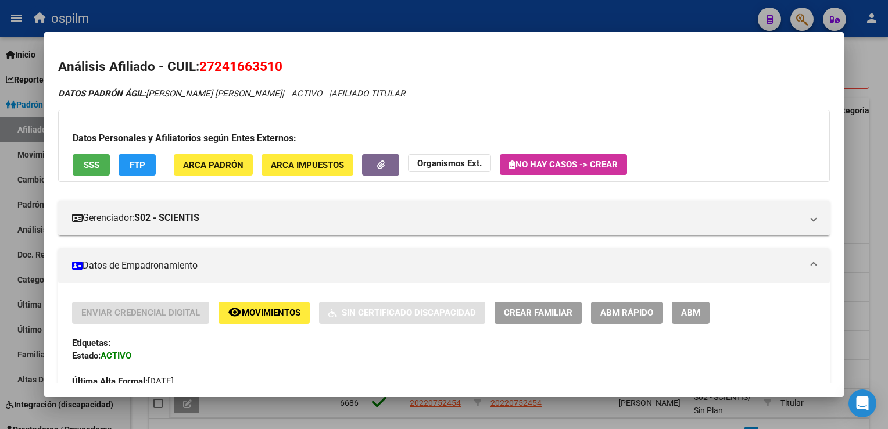
click at [258, 314] on span "Movimientos" at bounding box center [271, 313] width 59 height 10
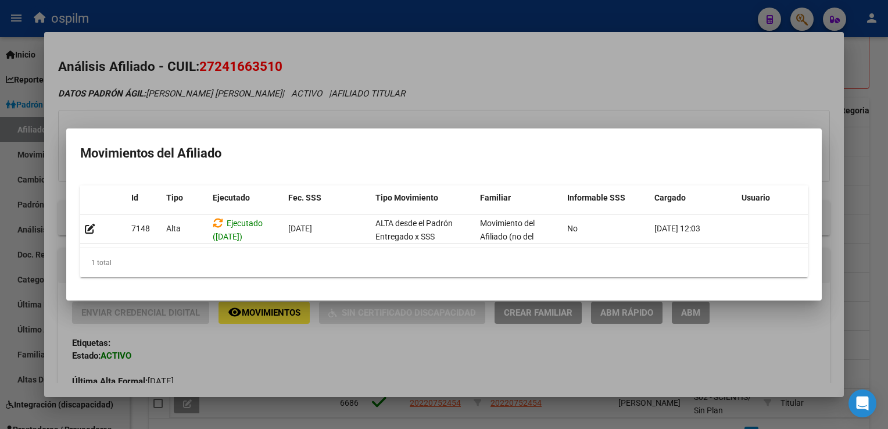
click at [468, 59] on div at bounding box center [444, 214] width 888 height 429
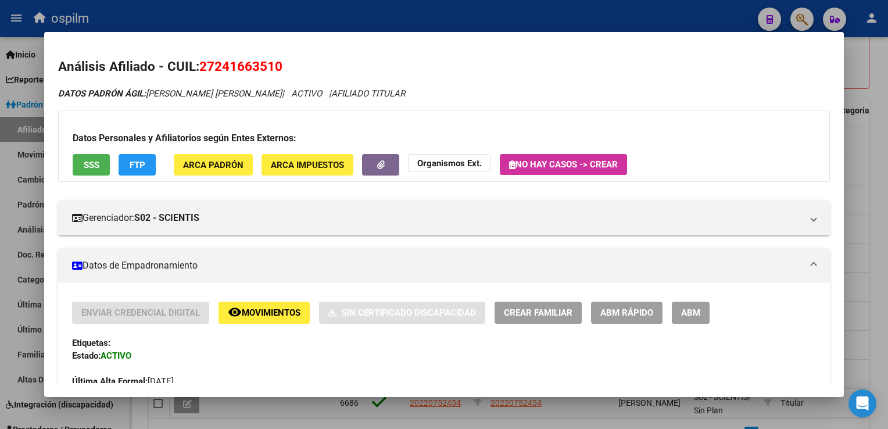
click at [128, 168] on button "FTP" at bounding box center [137, 165] width 37 height 22
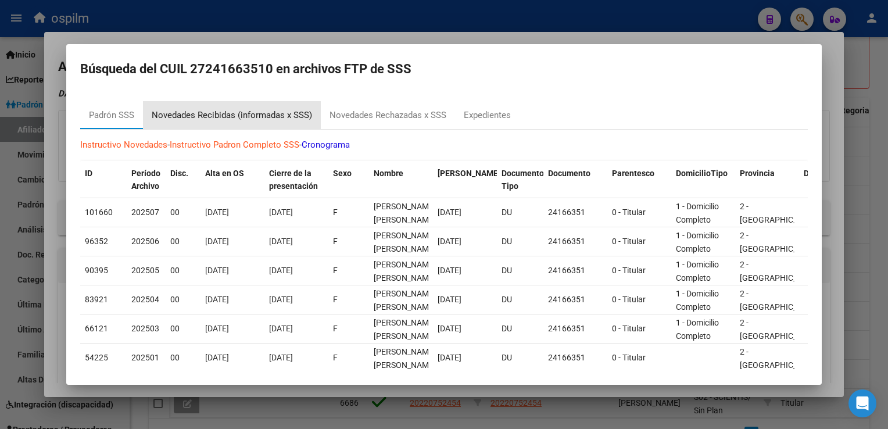
click at [212, 117] on div "Novedades Recibidas (informadas x SSS)" at bounding box center [232, 115] width 160 height 13
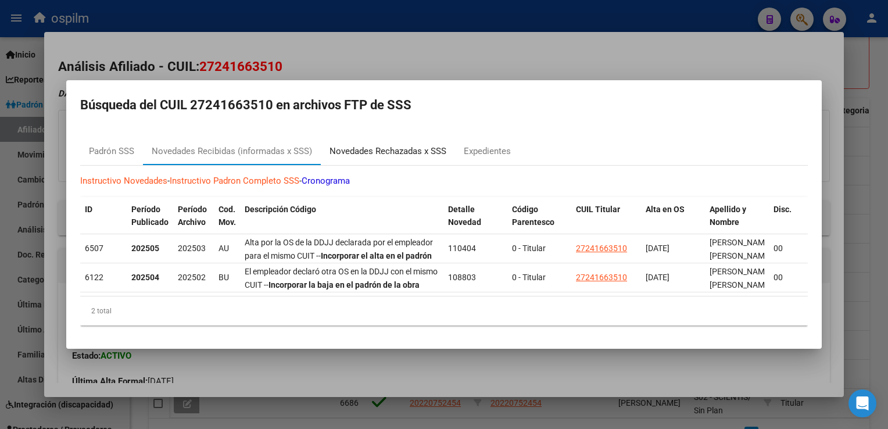
click at [407, 147] on div "Novedades Rechazadas x SSS" at bounding box center [387, 151] width 117 height 13
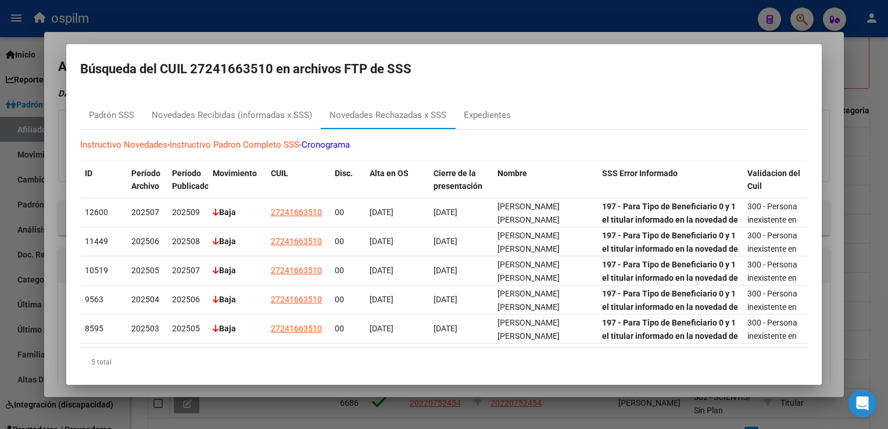
click at [456, 40] on div at bounding box center [444, 214] width 888 height 429
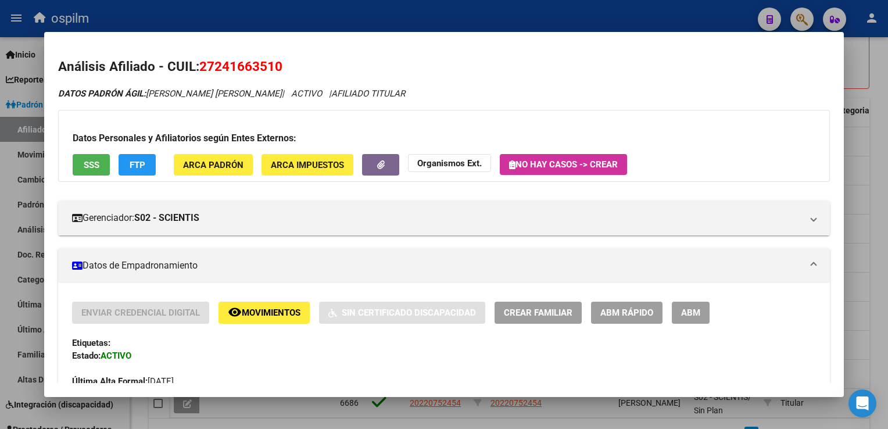
click at [246, 303] on button "remove_red_eye Movimientos" at bounding box center [263, 313] width 91 height 22
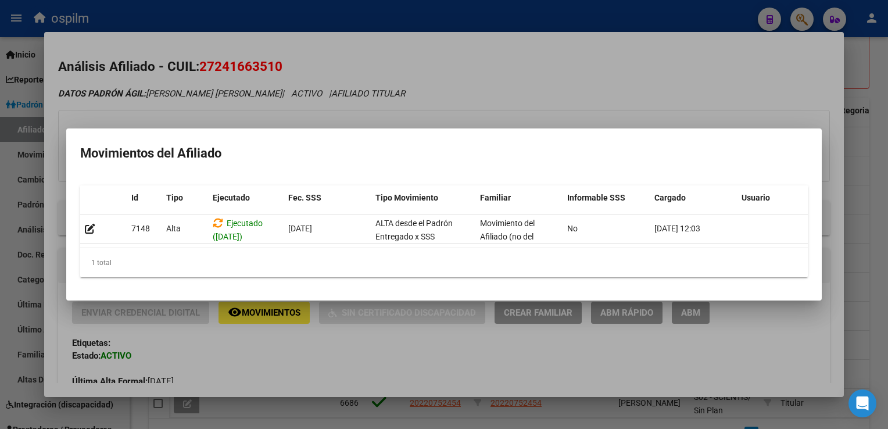
click at [470, 69] on div at bounding box center [444, 214] width 888 height 429
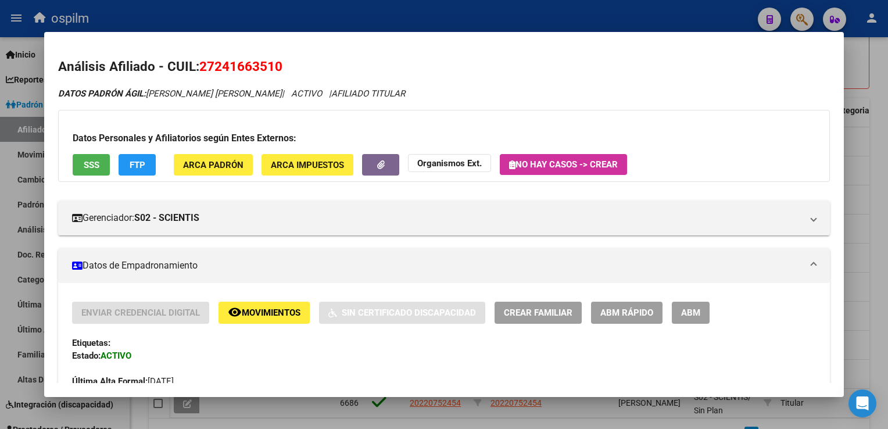
drag, startPoint x: 306, startPoint y: 64, endPoint x: 199, endPoint y: 63, distance: 106.3
click at [199, 63] on h2 "Análisis Afiliado - CUIL: 27241663510" at bounding box center [443, 67] width 771 height 20
copy span "27241663510"
click at [879, 119] on div at bounding box center [444, 214] width 888 height 429
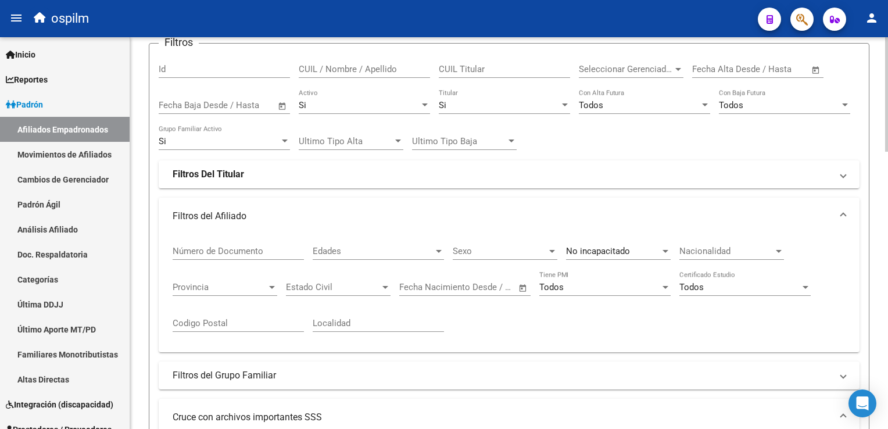
scroll to position [85, 0]
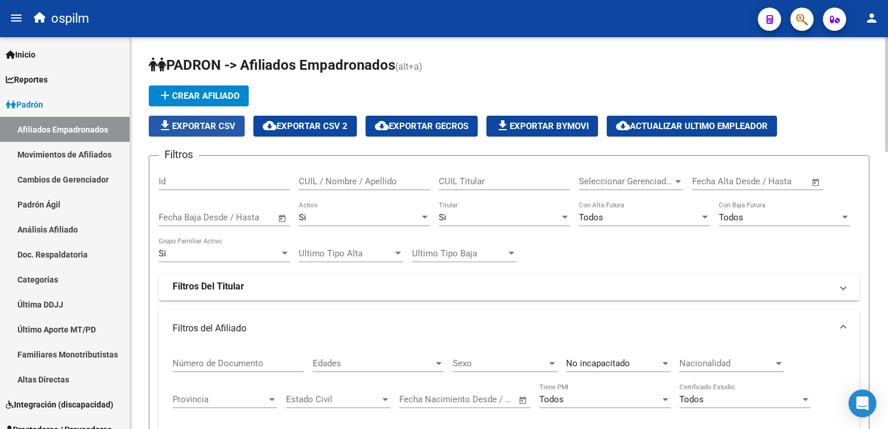
click at [210, 128] on span "file_download Exportar CSV" at bounding box center [196, 126] width 77 height 10
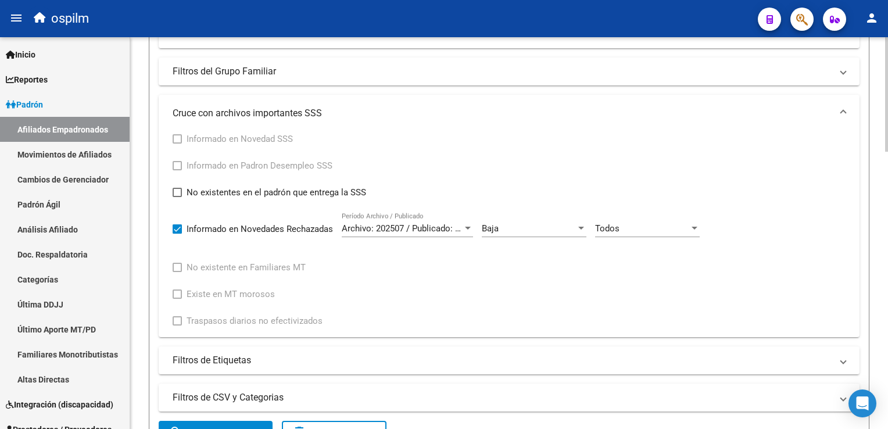
scroll to position [435, 0]
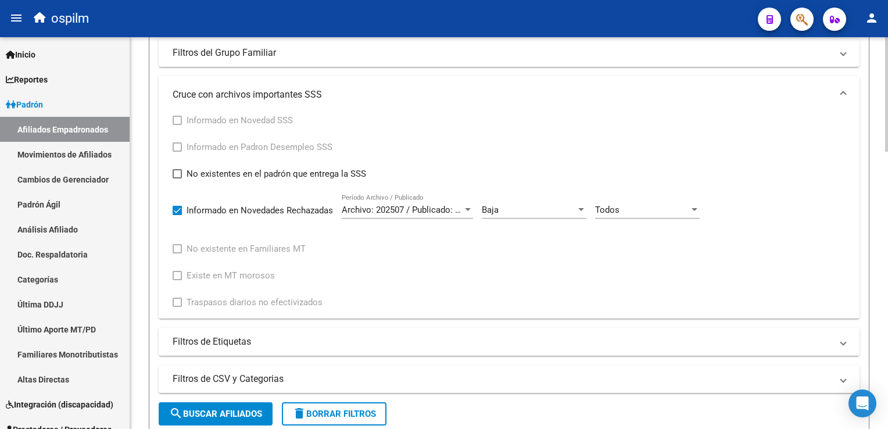
click at [887, 220] on html "menu ospilm person Firma Express Inicio Instructivos Contacto OS Reportes Ingre…" at bounding box center [444, 214] width 888 height 429
click at [507, 208] on div "Baja" at bounding box center [529, 210] width 94 height 10
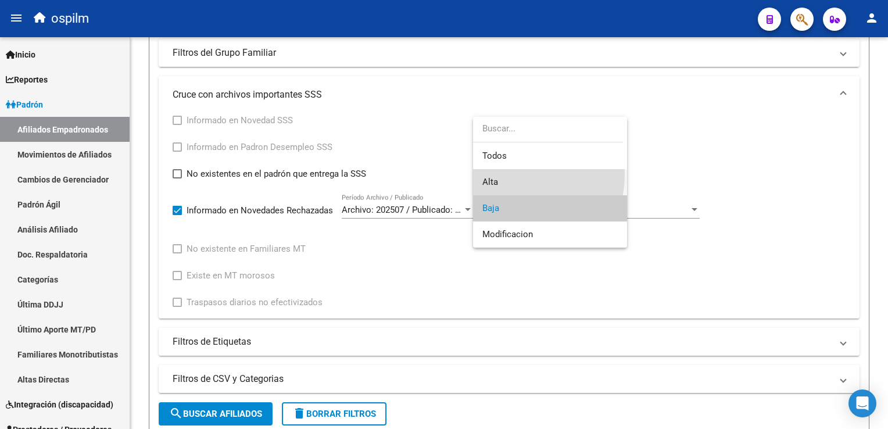
click at [502, 174] on span "Alta" at bounding box center [549, 182] width 135 height 26
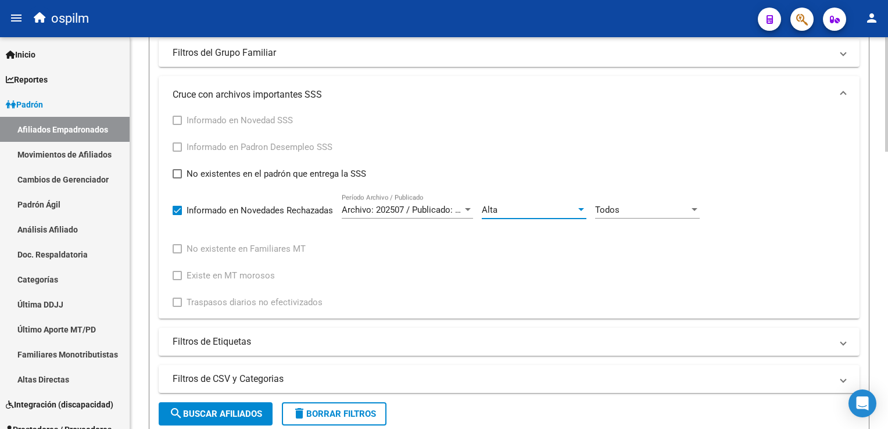
click at [617, 201] on div "Todos Cód. Error" at bounding box center [647, 206] width 105 height 25
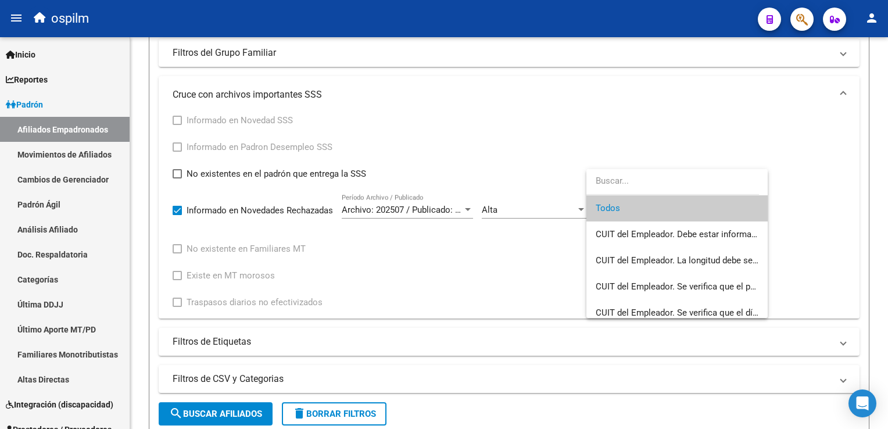
click at [630, 206] on span "Todos" at bounding box center [677, 208] width 163 height 26
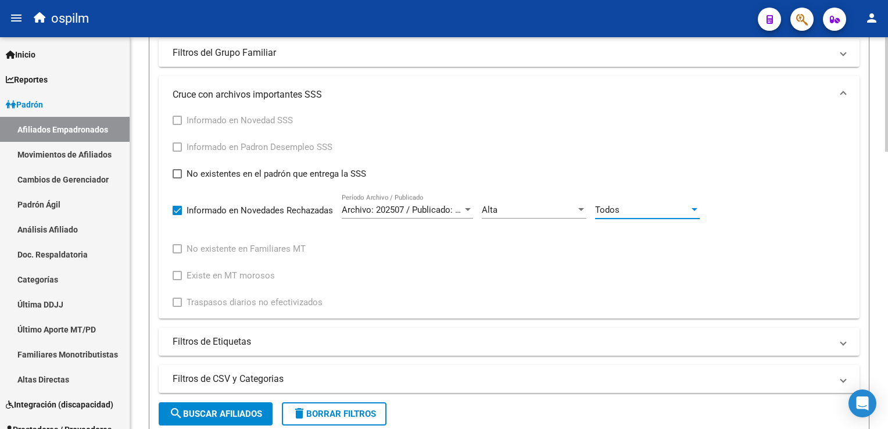
click at [224, 421] on button "search Buscar Afiliados" at bounding box center [216, 413] width 114 height 23
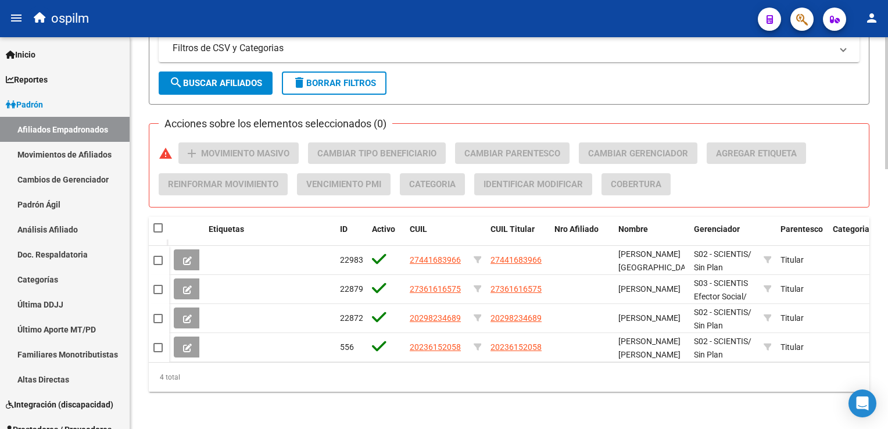
scroll to position [703, 0]
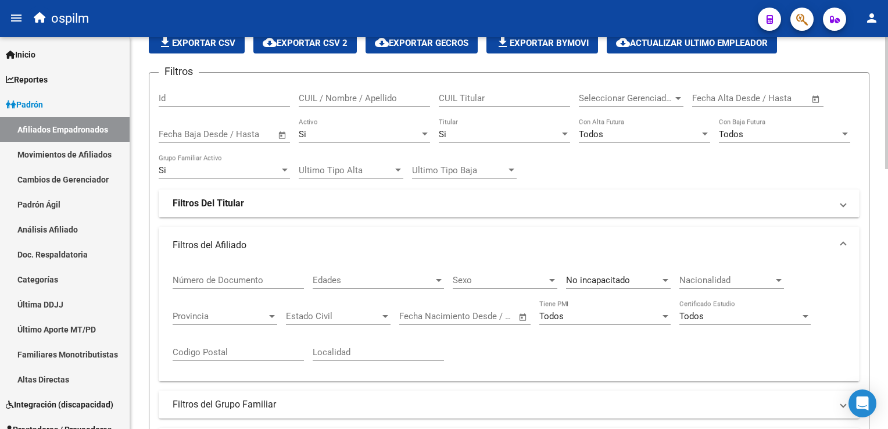
click at [205, 42] on span "file_download Exportar CSV" at bounding box center [196, 43] width 77 height 10
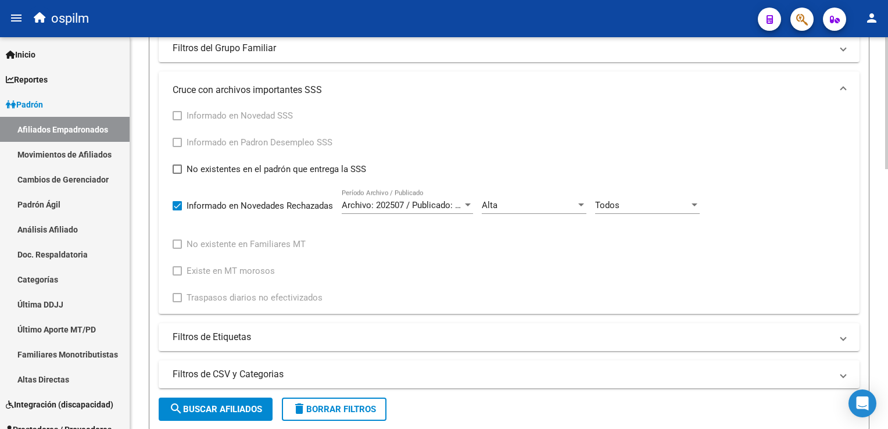
scroll to position [499, 0]
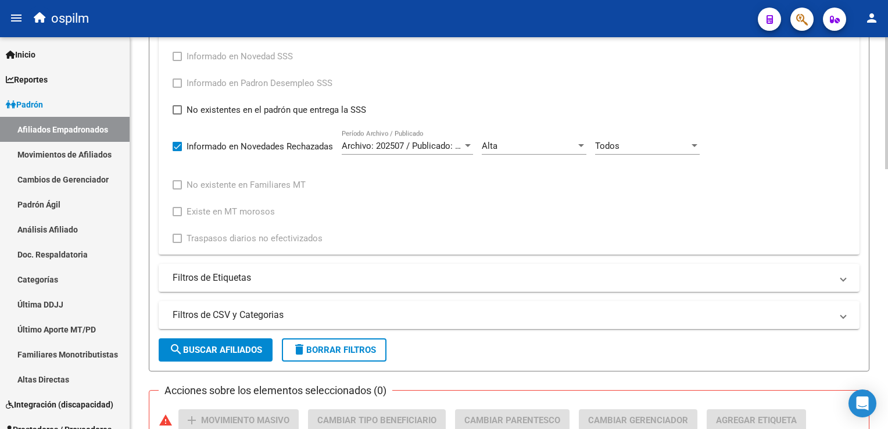
click at [887, 268] on html "menu ospilm person Firma Express Inicio Instructivos Contacto OS Reportes Ingre…" at bounding box center [444, 214] width 888 height 429
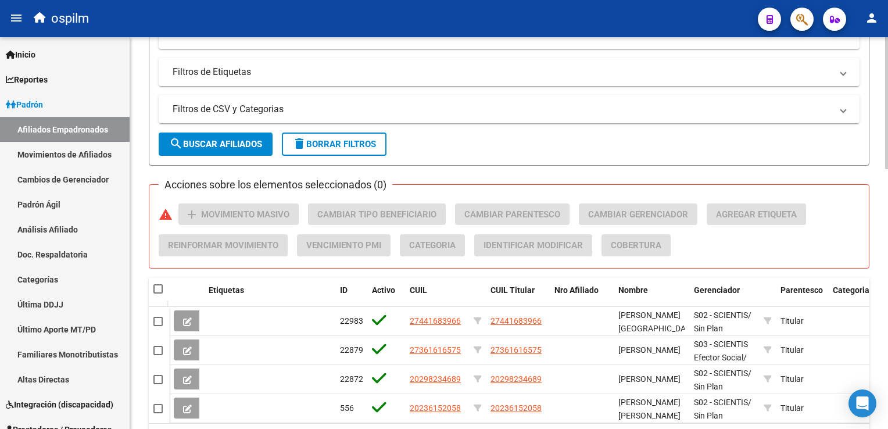
scroll to position [717, 0]
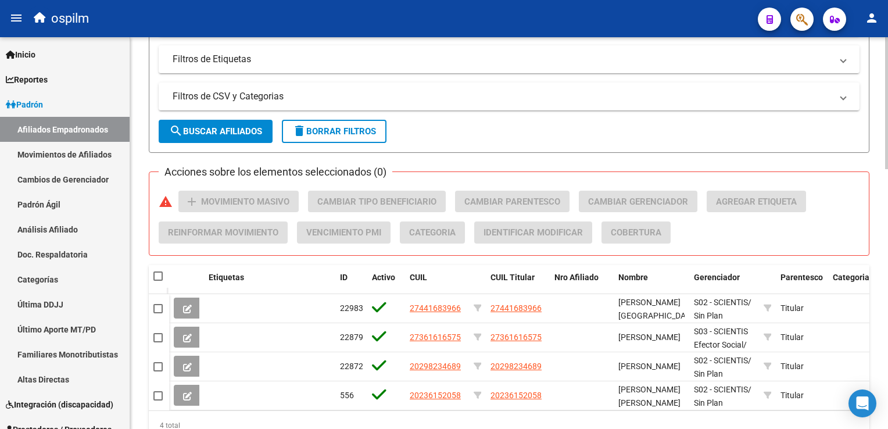
click at [887, 341] on html "menu ospilm person Firma Express Inicio Instructivos Contacto OS Reportes Ingre…" at bounding box center [444, 214] width 888 height 429
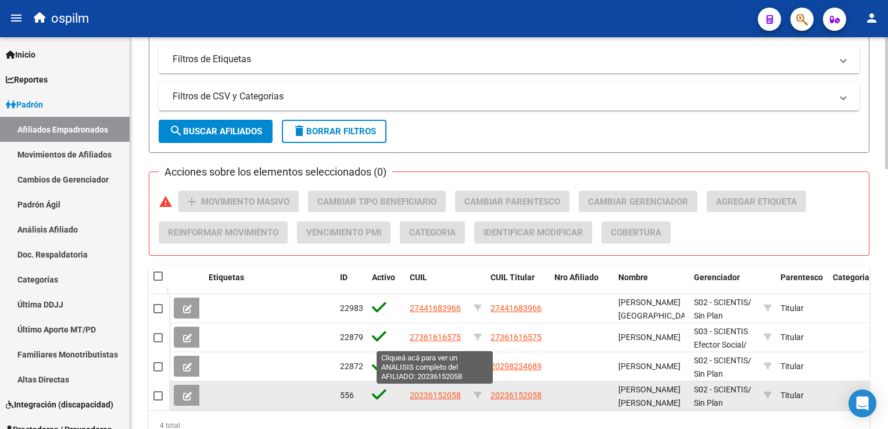
click at [435, 390] on span "20236152058" at bounding box center [435, 394] width 51 height 9
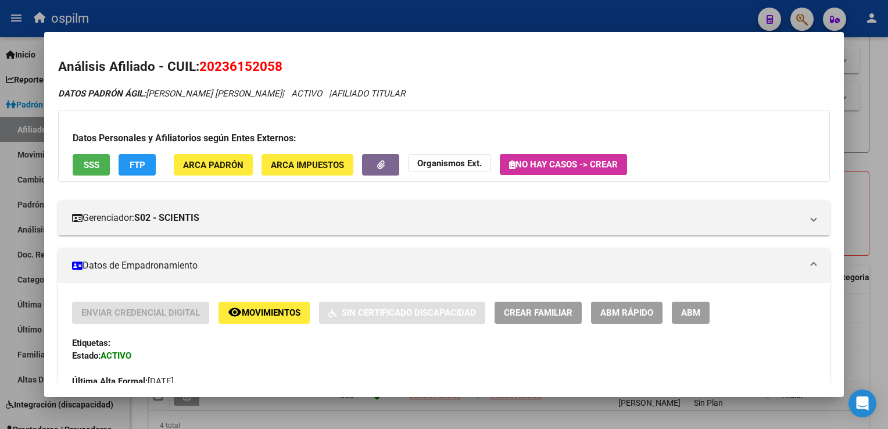
drag, startPoint x: 299, startPoint y: 64, endPoint x: 199, endPoint y: 74, distance: 100.5
click at [199, 74] on h2 "Análisis Afiliado - CUIL: 20236152058" at bounding box center [443, 67] width 771 height 20
copy span "20236152058"
click at [90, 167] on span "SSS" at bounding box center [92, 165] width 16 height 10
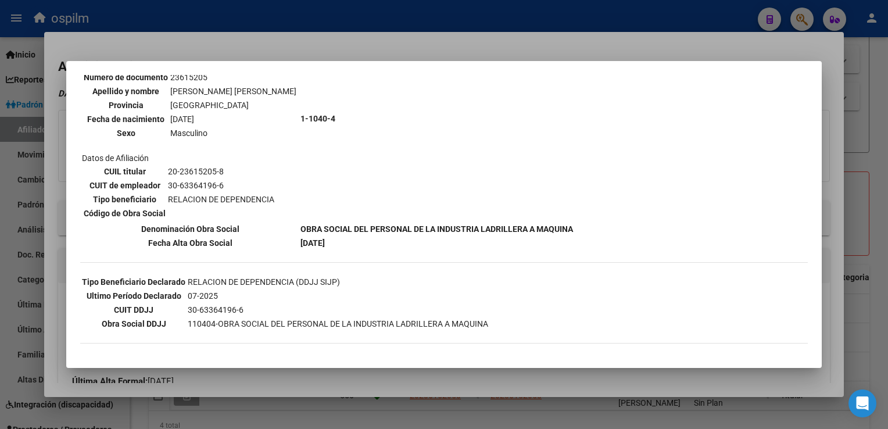
scroll to position [54, 0]
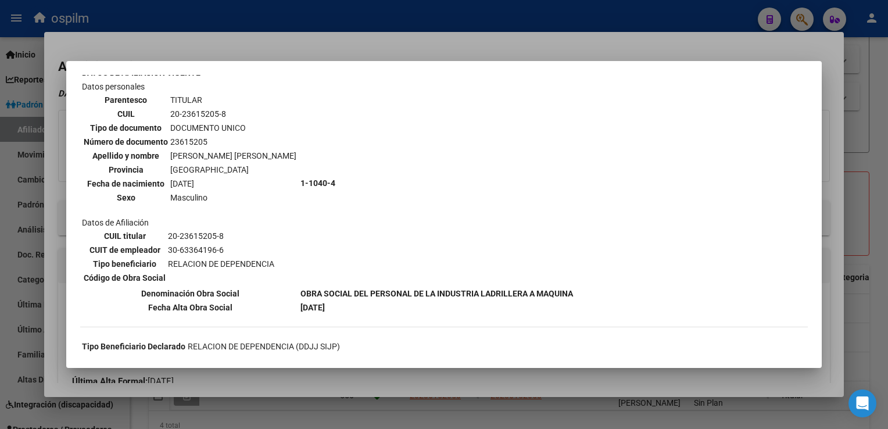
click at [311, 41] on div at bounding box center [444, 214] width 888 height 429
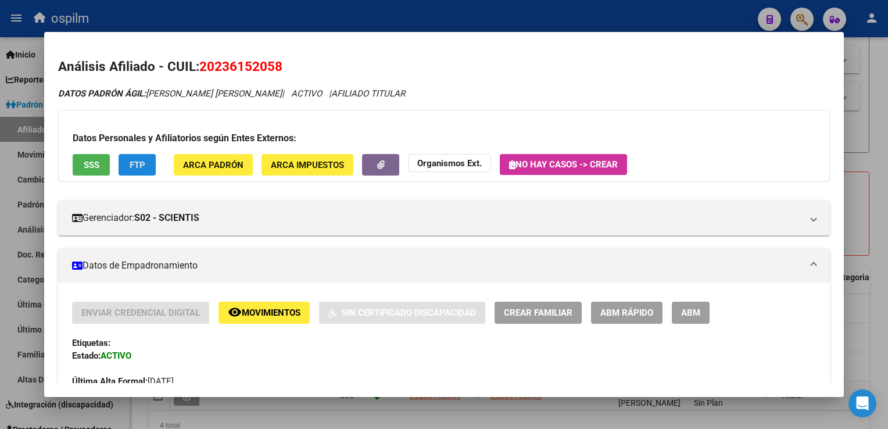
click at [132, 160] on span "FTP" at bounding box center [138, 165] width 16 height 10
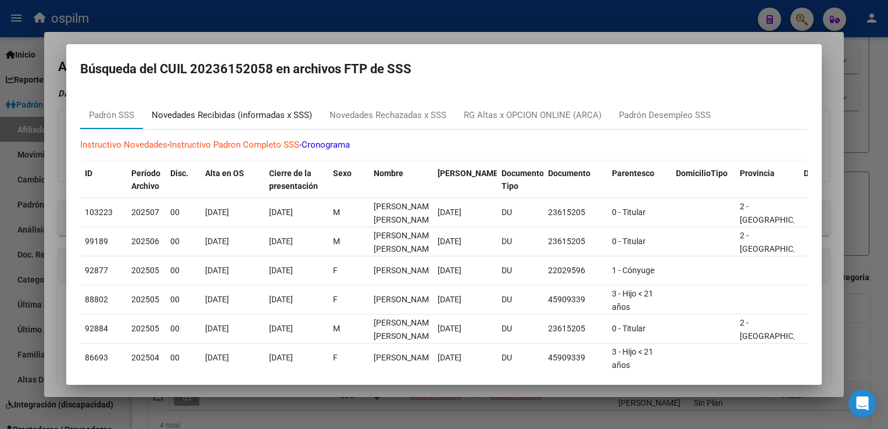
click at [255, 115] on div "Novedades Recibidas (informadas x SSS)" at bounding box center [232, 115] width 160 height 13
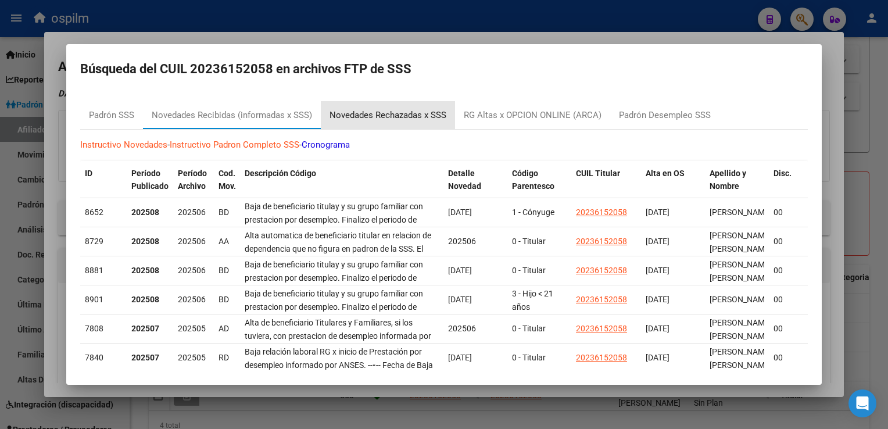
click at [400, 113] on div "Novedades Rechazadas x SSS" at bounding box center [387, 115] width 117 height 13
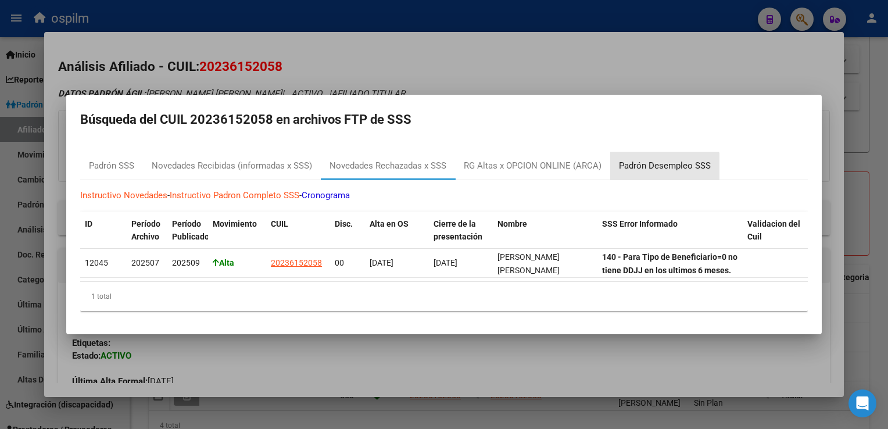
click at [649, 164] on div "Padrón Desempleo SSS" at bounding box center [665, 165] width 92 height 13
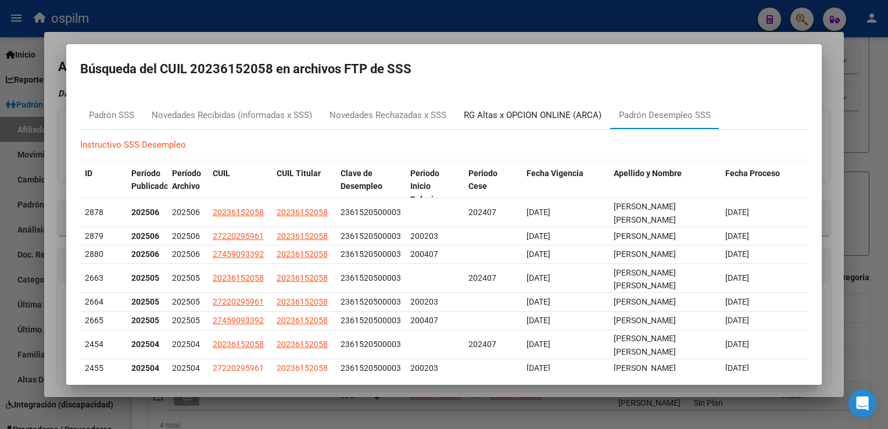
click at [488, 119] on div "RG Altas x OPCION ONLINE (ARCA)" at bounding box center [533, 115] width 138 height 13
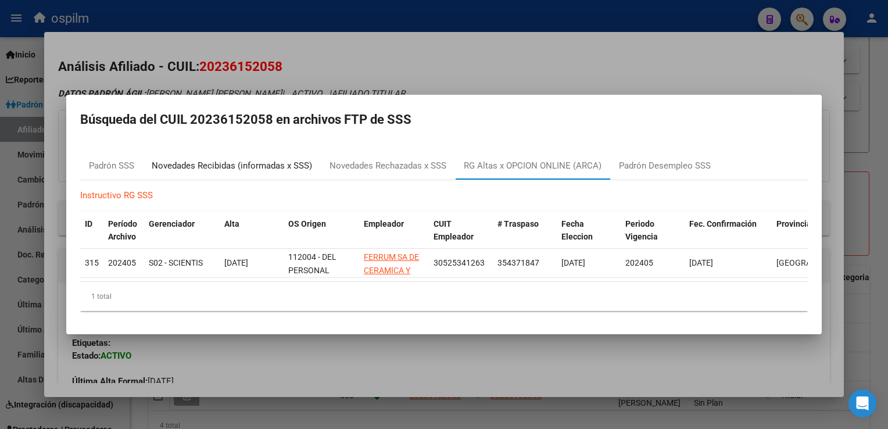
click at [214, 164] on div "Novedades Recibidas (informadas x SSS)" at bounding box center [232, 165] width 160 height 13
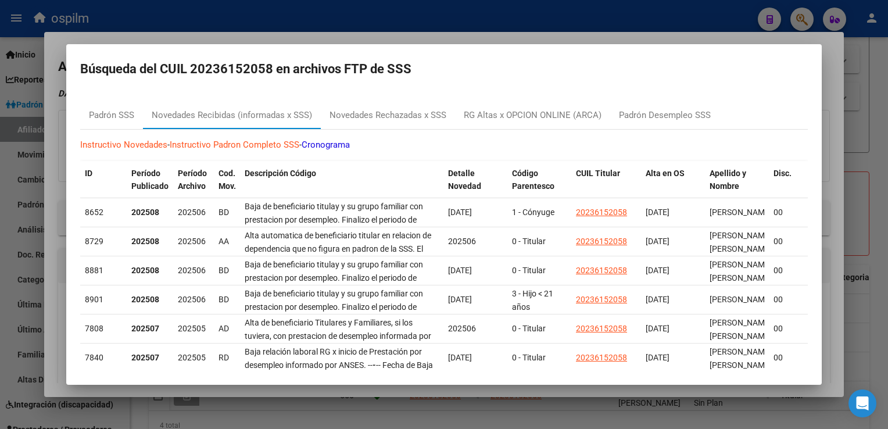
drag, startPoint x: 471, startPoint y: 37, endPoint x: 202, endPoint y: 247, distance: 342.0
click at [470, 38] on div at bounding box center [444, 214] width 888 height 429
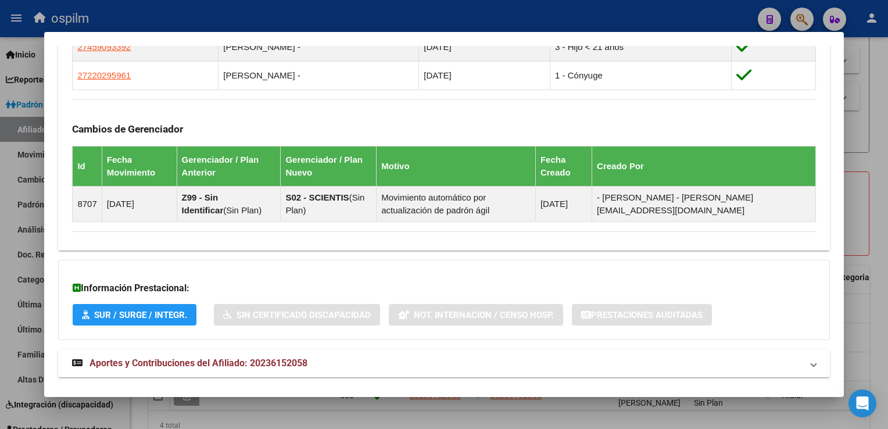
scroll to position [697, 0]
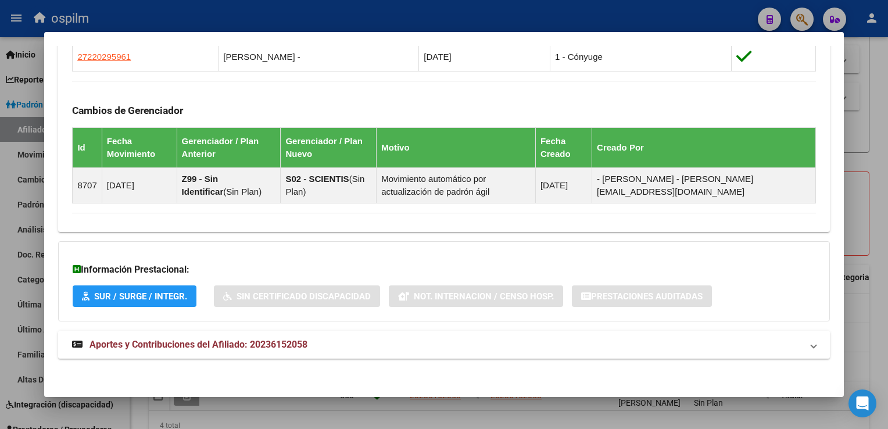
click at [253, 345] on span "Aportes y Contribuciones del Afiliado: 20236152058" at bounding box center [198, 344] width 218 height 11
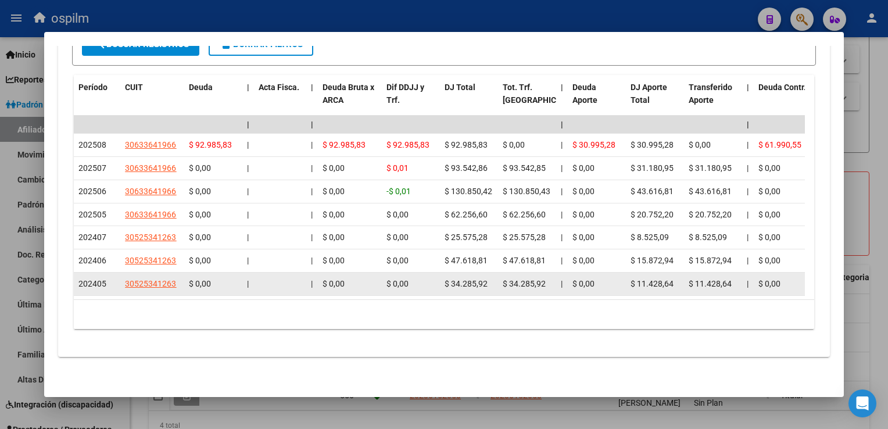
scroll to position [0, 0]
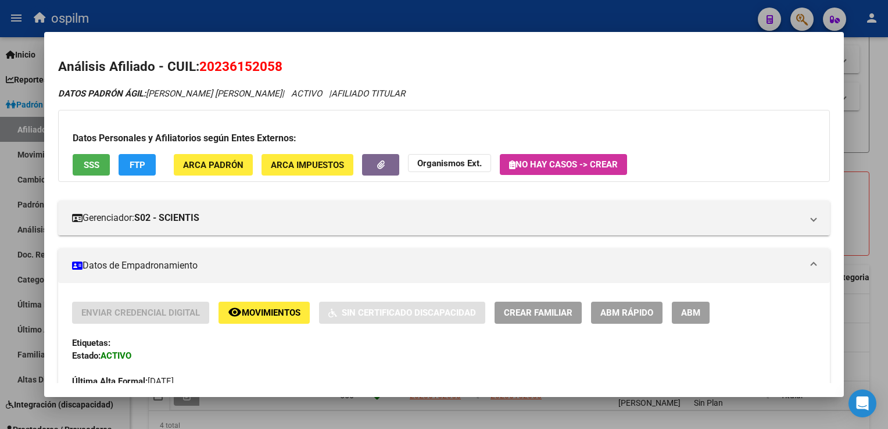
click at [284, 308] on span "Movimientos" at bounding box center [271, 313] width 59 height 10
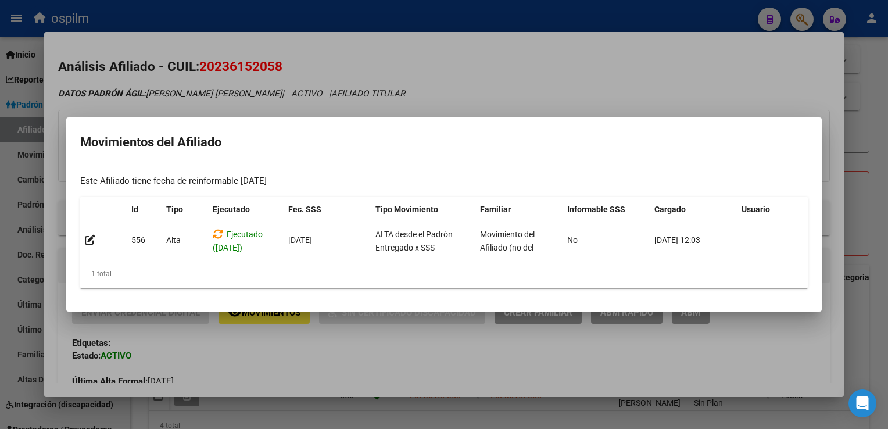
click at [474, 83] on div at bounding box center [444, 214] width 888 height 429
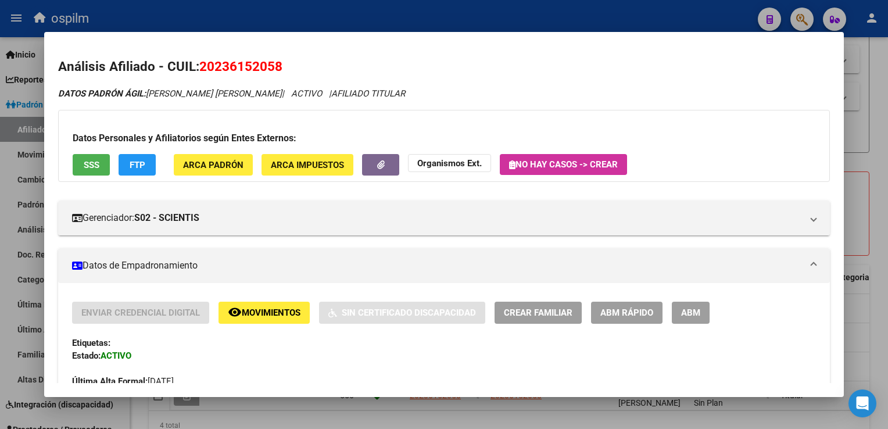
click at [881, 99] on div at bounding box center [444, 214] width 888 height 429
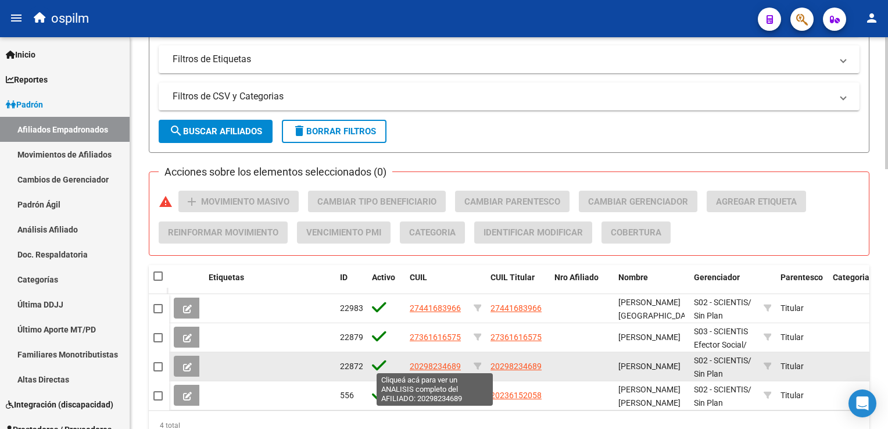
click at [444, 364] on span "20298234689" at bounding box center [435, 365] width 51 height 9
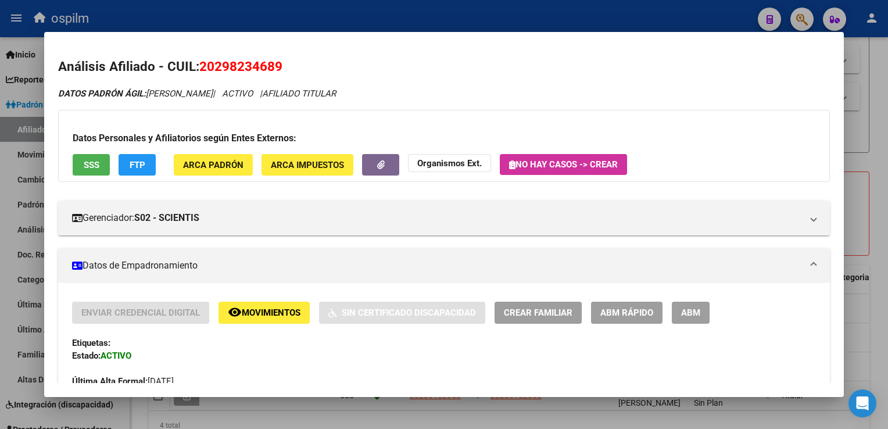
click at [879, 222] on div at bounding box center [444, 214] width 888 height 429
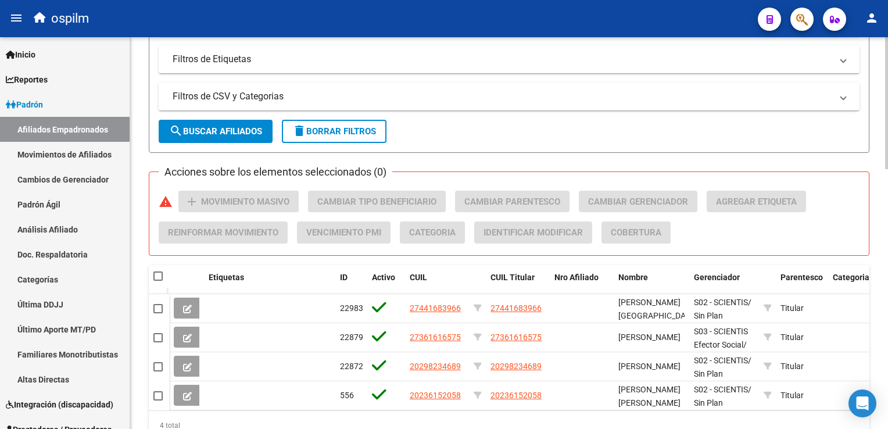
scroll to position [772, 0]
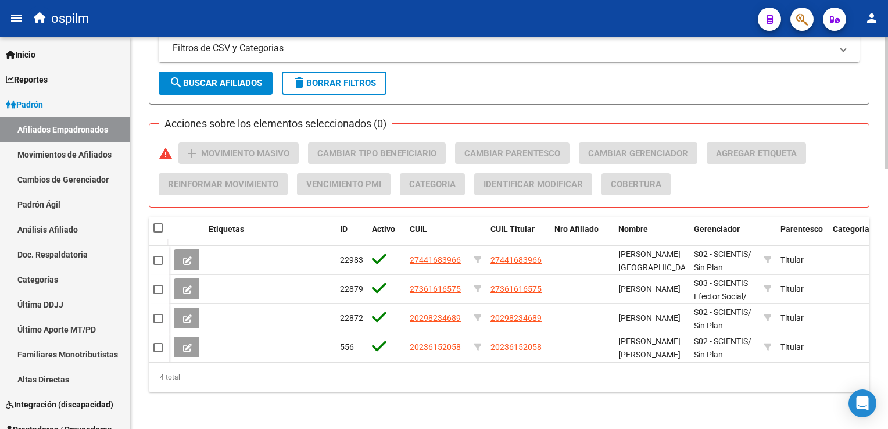
click at [887, 300] on div at bounding box center [886, 363] width 3 height 132
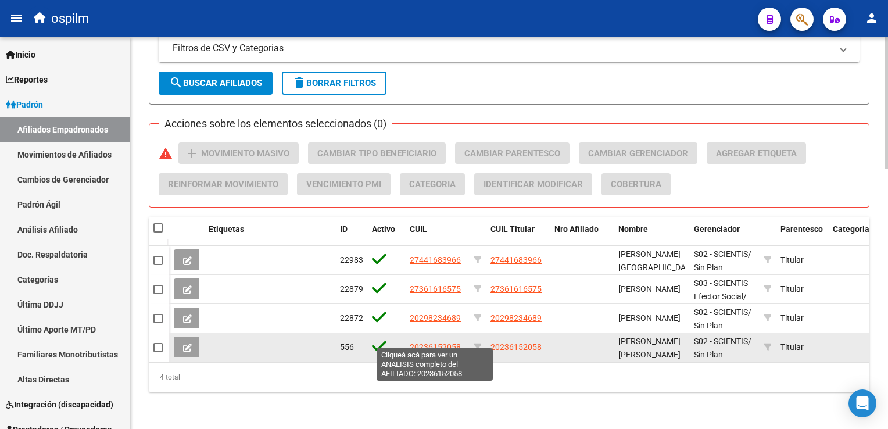
click at [432, 342] on span "20236152058" at bounding box center [435, 346] width 51 height 9
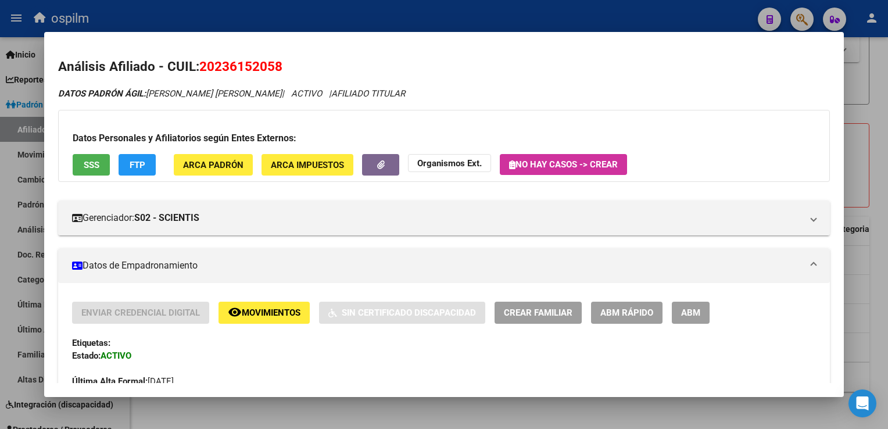
click at [97, 166] on span "SSS" at bounding box center [92, 165] width 16 height 10
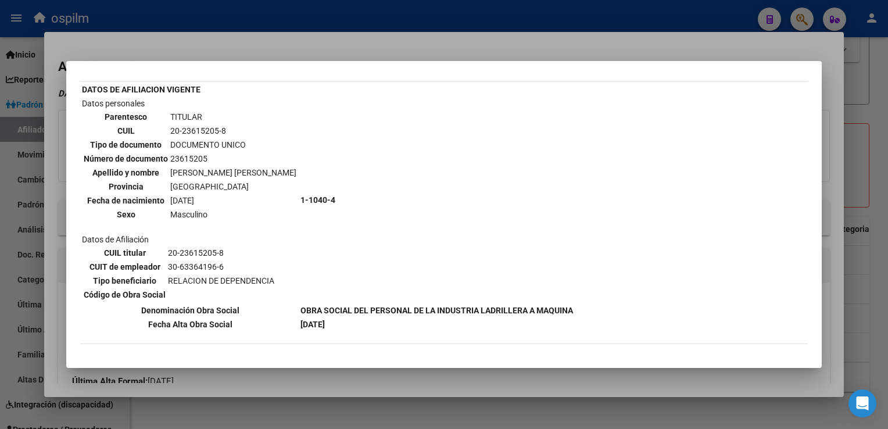
scroll to position [36, 0]
click at [344, 57] on div at bounding box center [444, 214] width 888 height 429
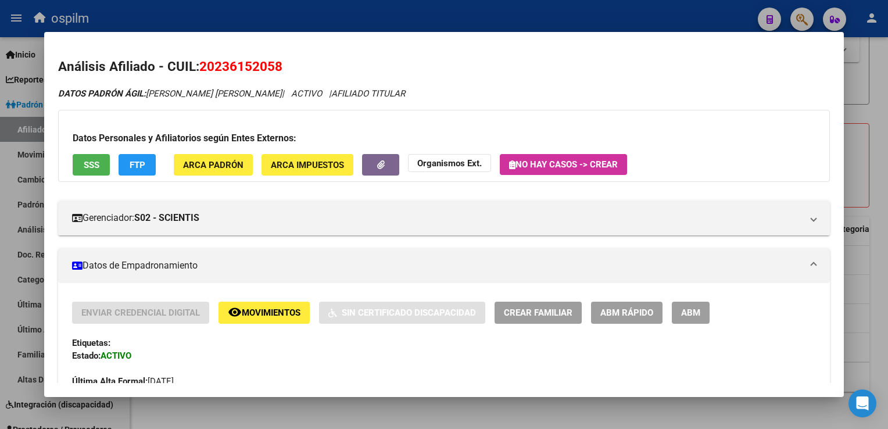
click at [137, 171] on button "FTP" at bounding box center [137, 165] width 37 height 22
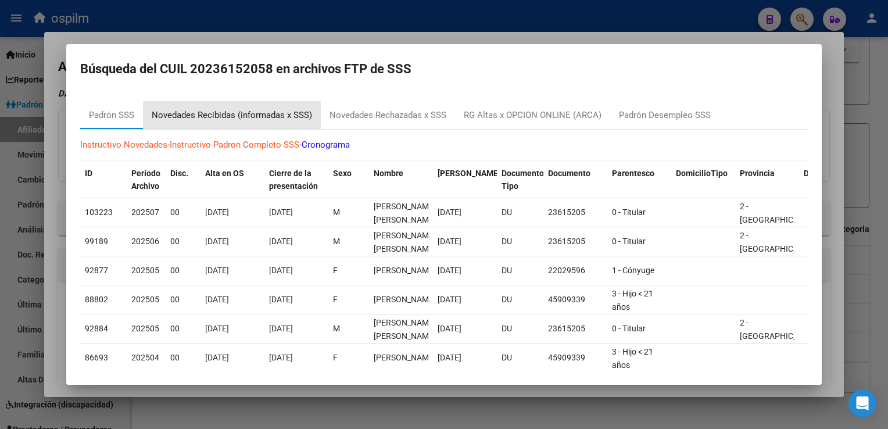
click at [271, 123] on div "Novedades Recibidas (informadas x SSS)" at bounding box center [232, 115] width 178 height 28
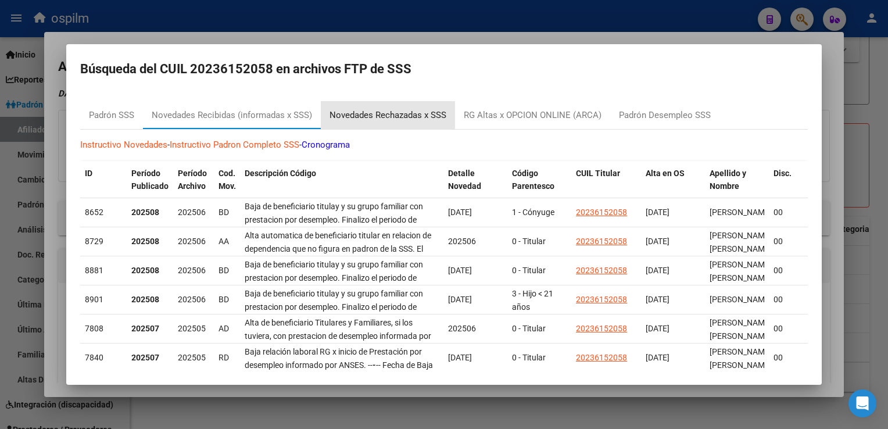
click at [375, 120] on div "Novedades Rechazadas x SSS" at bounding box center [387, 115] width 117 height 13
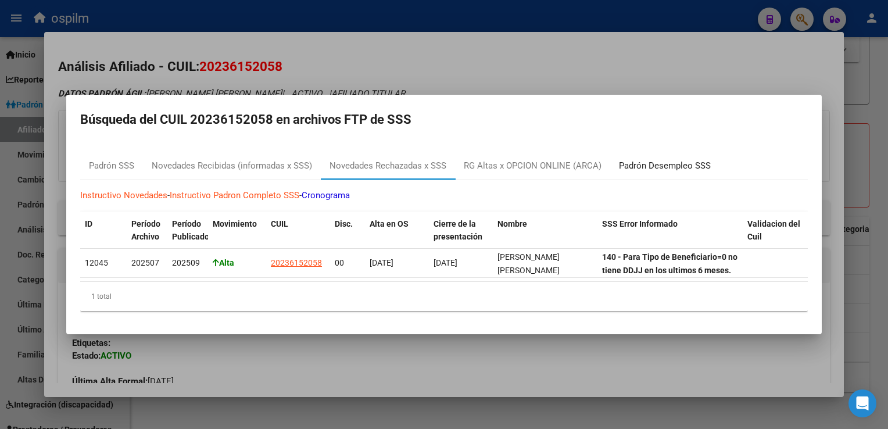
click at [670, 162] on div "Padrón Desempleo SSS" at bounding box center [665, 165] width 92 height 13
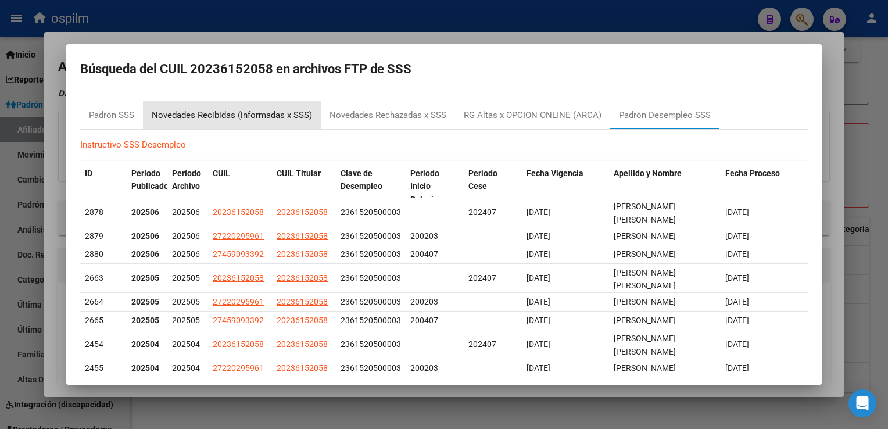
click at [242, 106] on div "Novedades Recibidas (informadas x SSS)" at bounding box center [232, 115] width 178 height 28
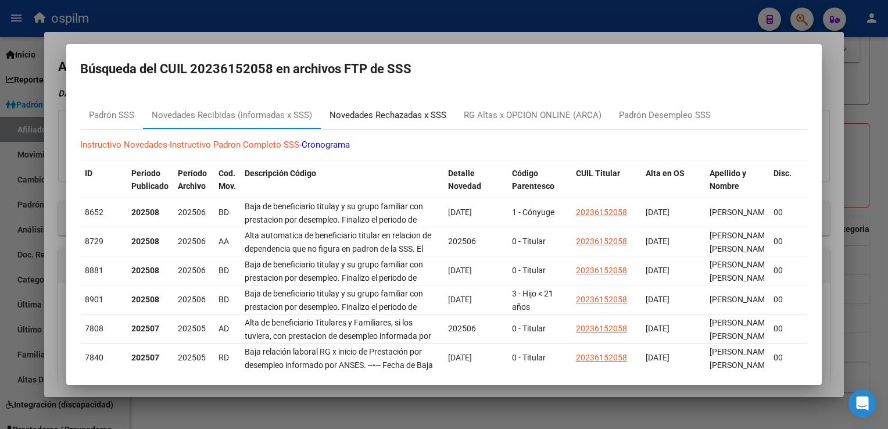
click at [386, 114] on div "Novedades Rechazadas x SSS" at bounding box center [387, 115] width 117 height 13
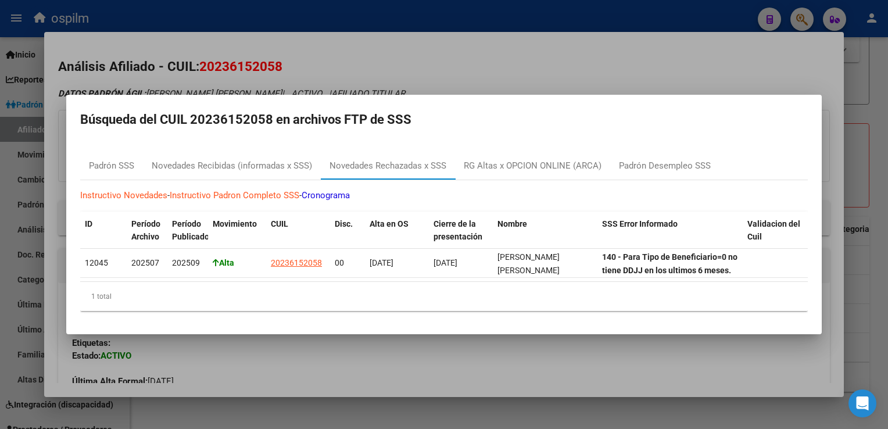
click at [320, 63] on div at bounding box center [444, 214] width 888 height 429
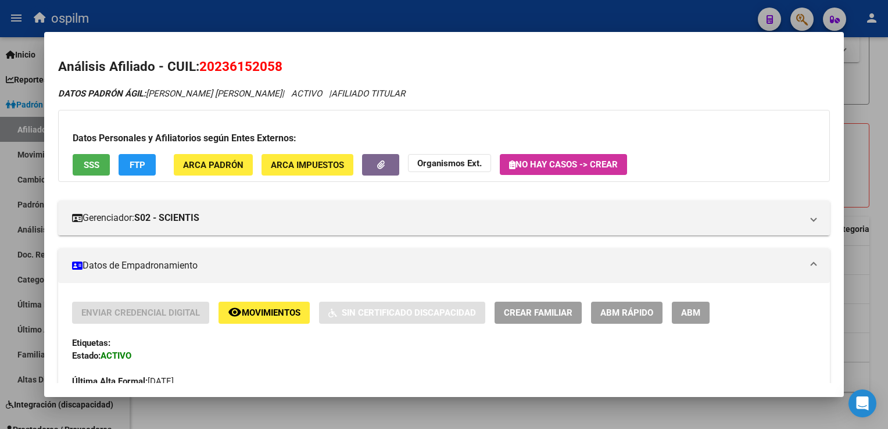
click at [92, 171] on button "SSS" at bounding box center [91, 165] width 37 height 22
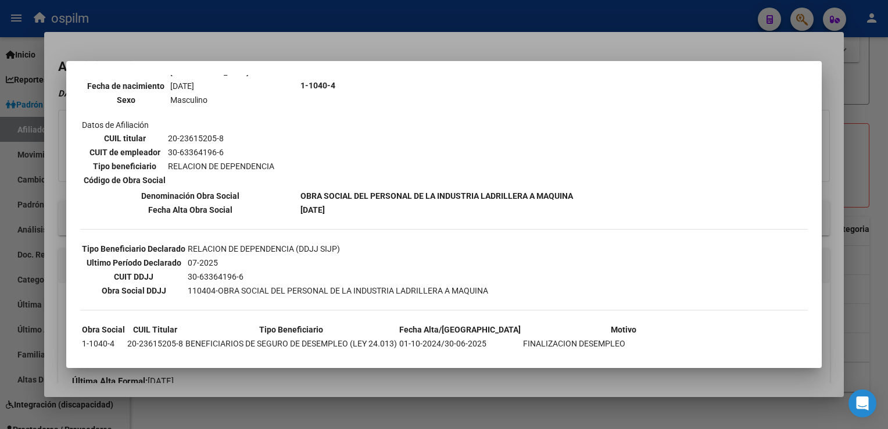
scroll to position [151, 0]
click at [370, 46] on div at bounding box center [444, 214] width 888 height 429
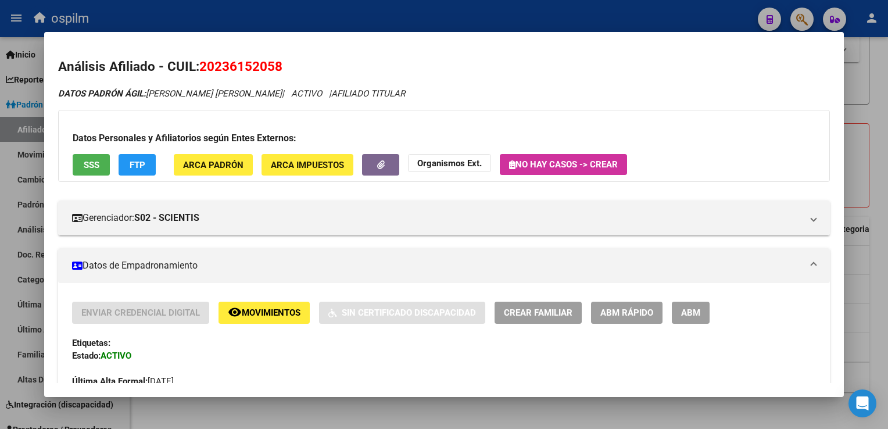
drag, startPoint x: 217, startPoint y: 65, endPoint x: 274, endPoint y: 66, distance: 56.9
click at [274, 66] on span "20236152058" at bounding box center [240, 66] width 83 height 15
copy span "23615205"
click at [879, 130] on div at bounding box center [444, 214] width 888 height 429
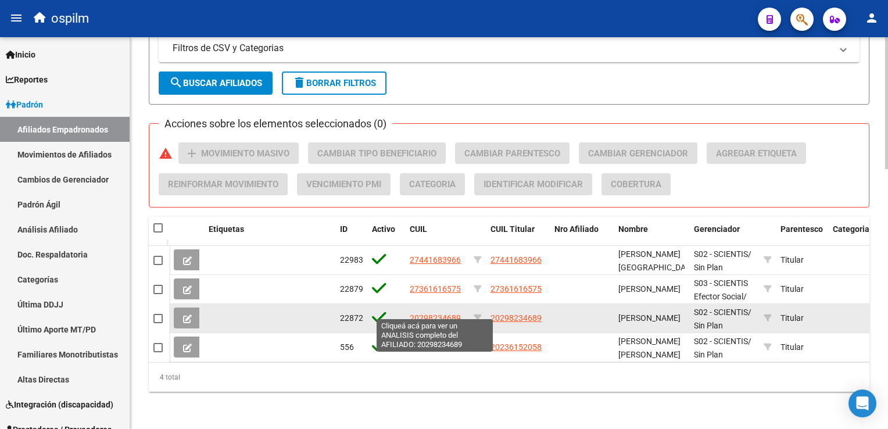
click at [427, 313] on span "20298234689" at bounding box center [435, 317] width 51 height 9
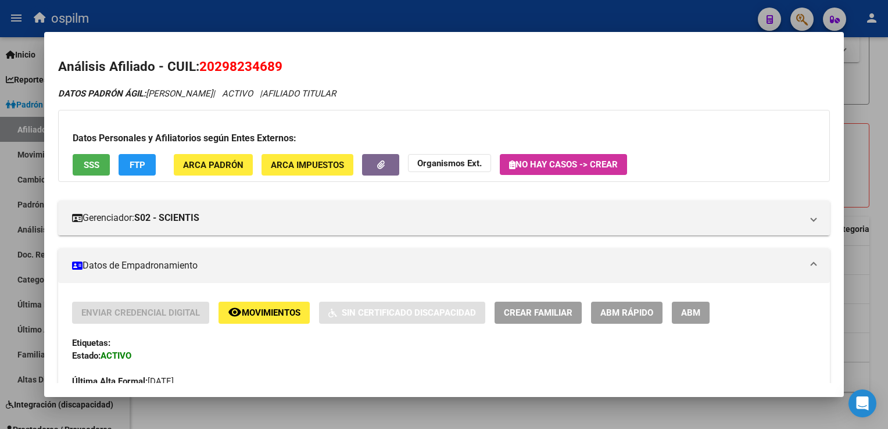
drag, startPoint x: 287, startPoint y: 60, endPoint x: 200, endPoint y: 67, distance: 87.5
click at [200, 67] on h2 "Análisis Afiliado - CUIL: 20298234689" at bounding box center [443, 67] width 771 height 20
click at [260, 312] on span "Movimientos" at bounding box center [271, 313] width 59 height 10
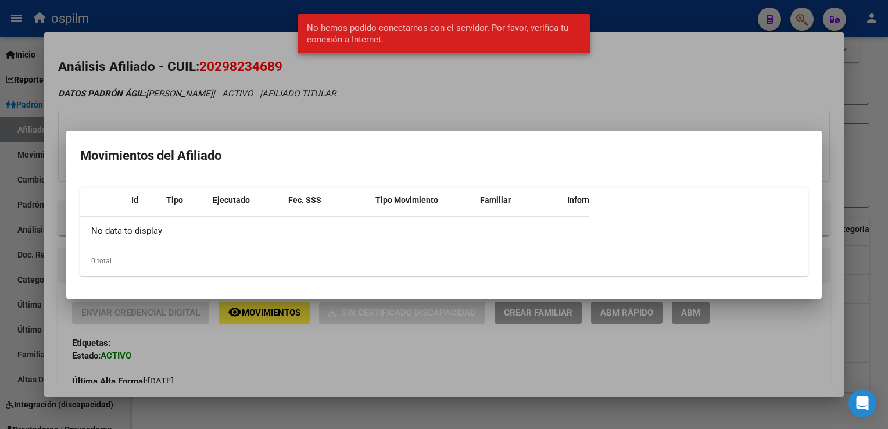
click at [539, 77] on div at bounding box center [444, 214] width 888 height 429
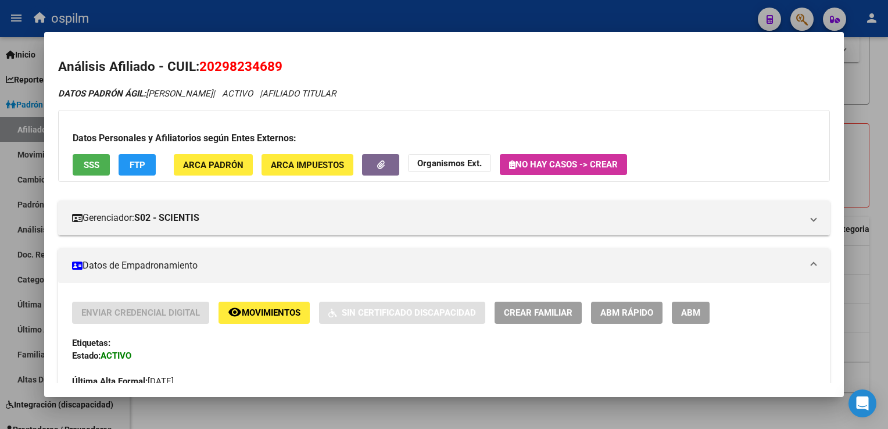
click at [88, 163] on span "SSS" at bounding box center [92, 165] width 16 height 10
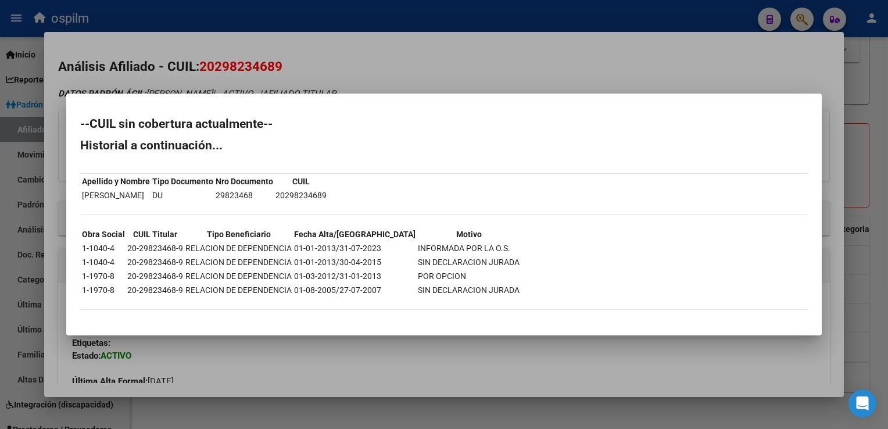
click at [395, 44] on div at bounding box center [444, 214] width 888 height 429
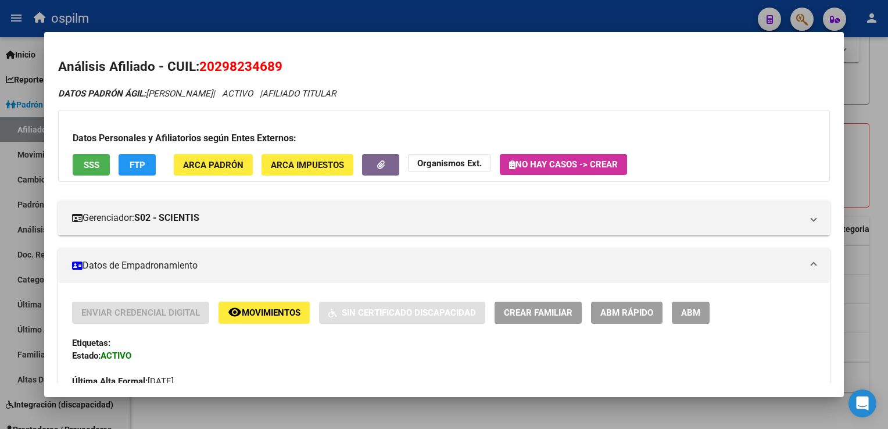
click at [130, 161] on span "FTP" at bounding box center [138, 165] width 16 height 10
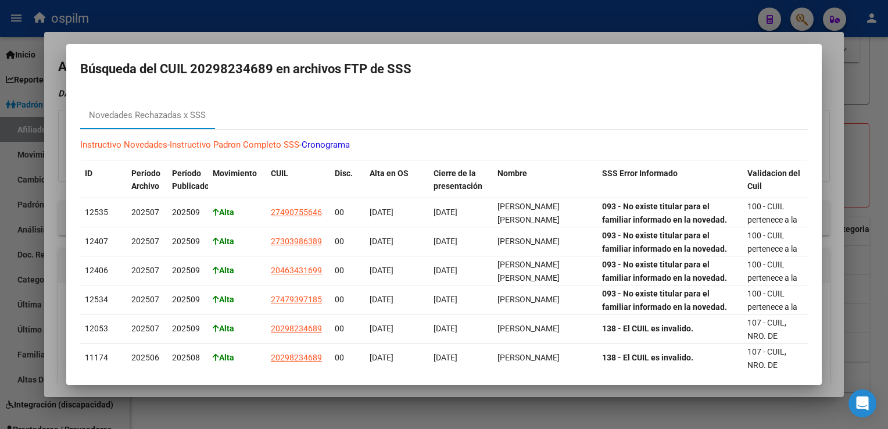
click at [389, 33] on div at bounding box center [444, 214] width 888 height 429
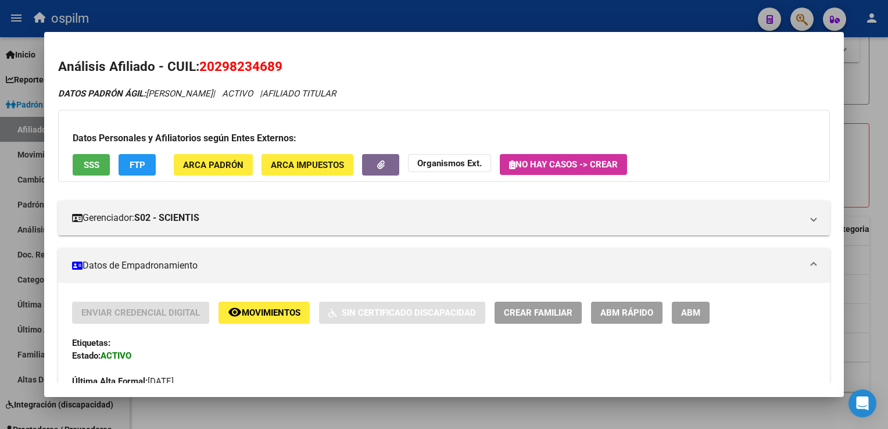
click at [266, 321] on button "remove_red_eye Movimientos" at bounding box center [263, 313] width 91 height 22
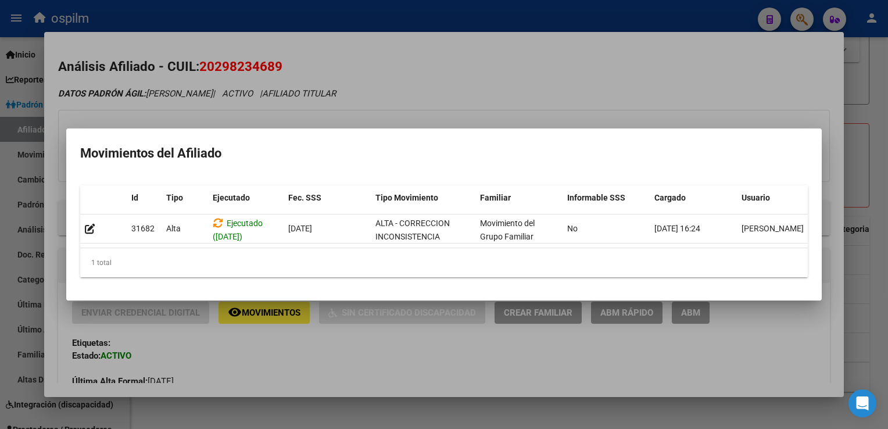
click at [522, 89] on div at bounding box center [444, 214] width 888 height 429
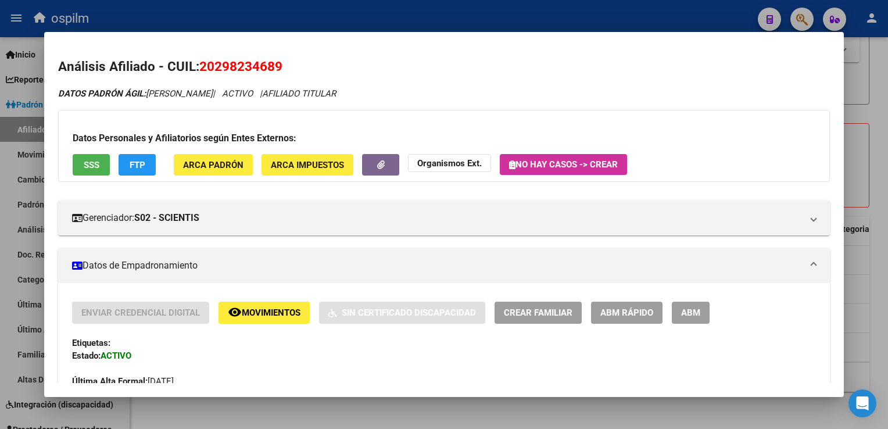
click at [232, 162] on span "ARCA Padrón" at bounding box center [213, 165] width 60 height 10
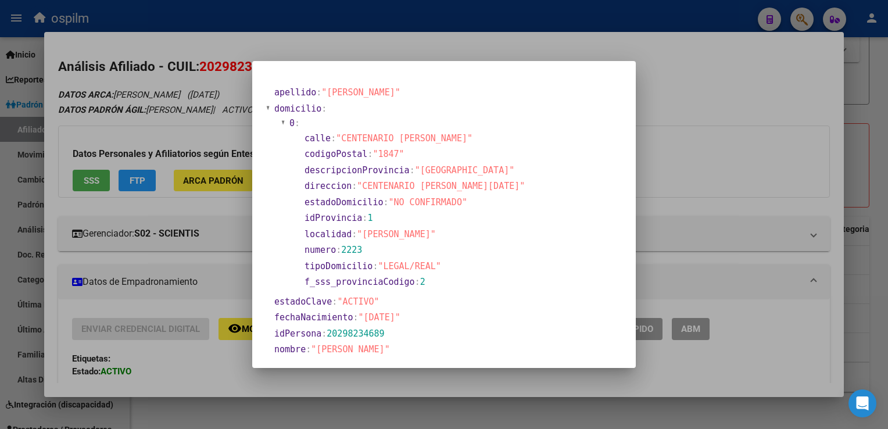
click at [721, 73] on div at bounding box center [444, 214] width 888 height 429
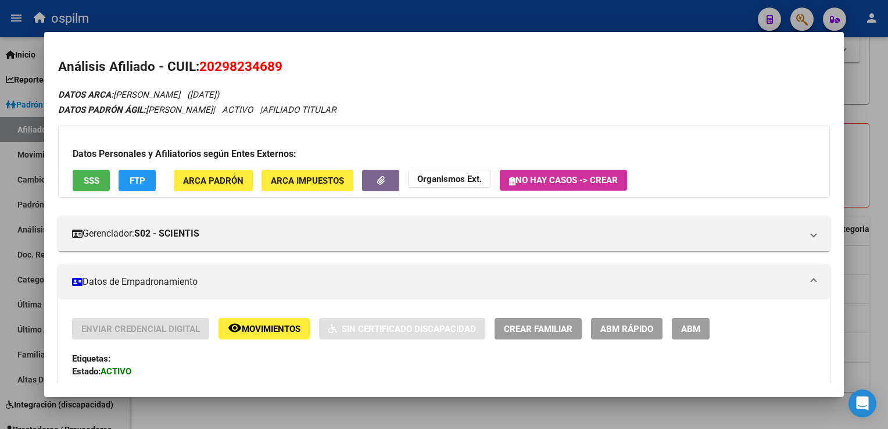
click at [881, 196] on div at bounding box center [444, 214] width 888 height 429
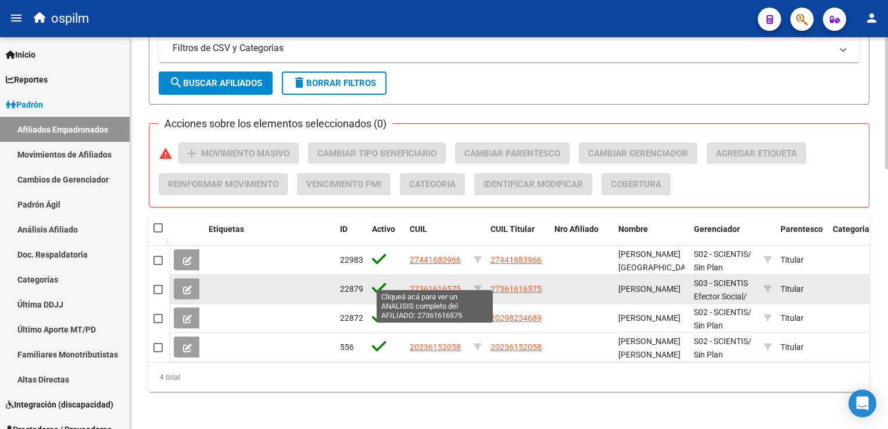
click at [418, 284] on span "27361616575" at bounding box center [435, 288] width 51 height 9
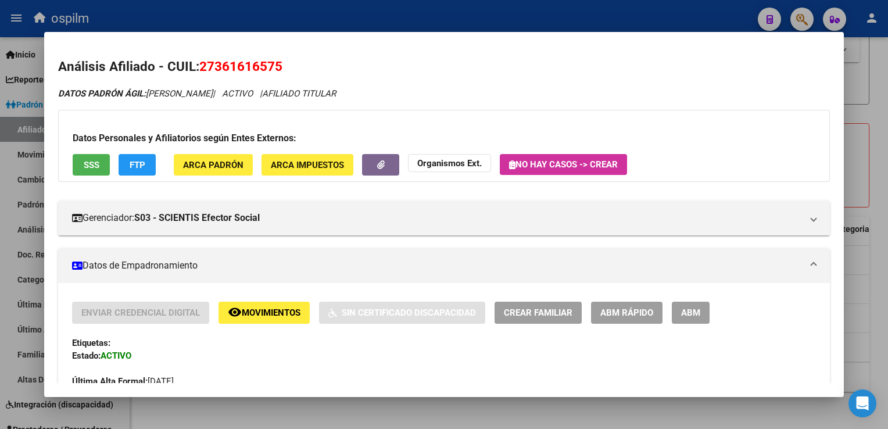
click at [248, 324] on div "Enviar Credencial Digital remove_red_eye Movimientos Sin Certificado Discapacid…" at bounding box center [443, 351] width 743 height 98
click at [251, 314] on span "Movimientos" at bounding box center [271, 313] width 59 height 10
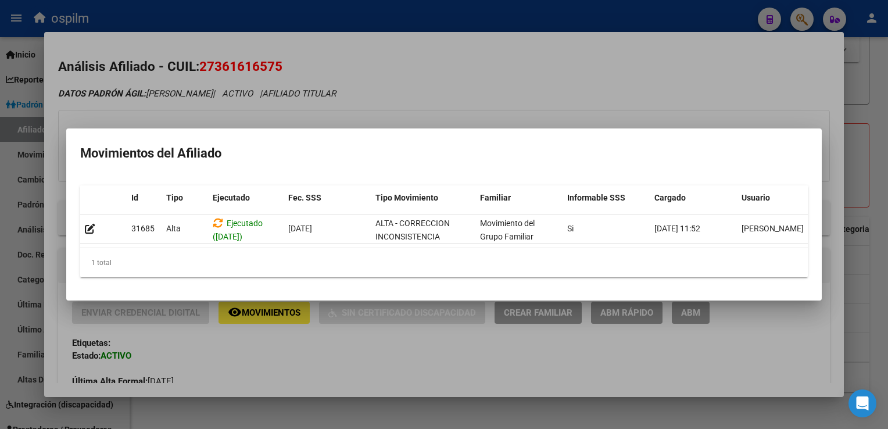
click at [468, 66] on div at bounding box center [444, 214] width 888 height 429
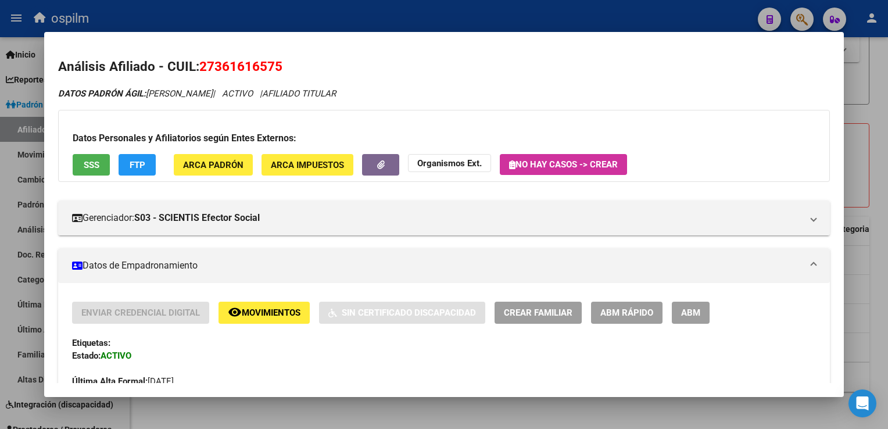
click at [85, 164] on span "SSS" at bounding box center [92, 165] width 16 height 10
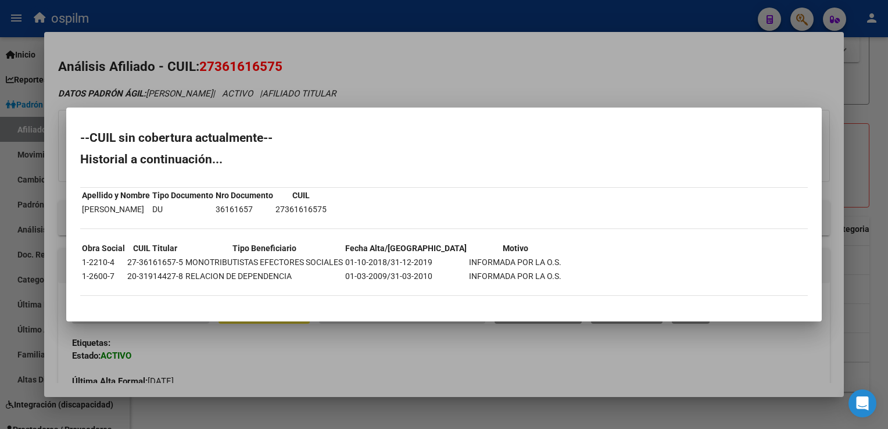
click at [420, 60] on div at bounding box center [444, 214] width 888 height 429
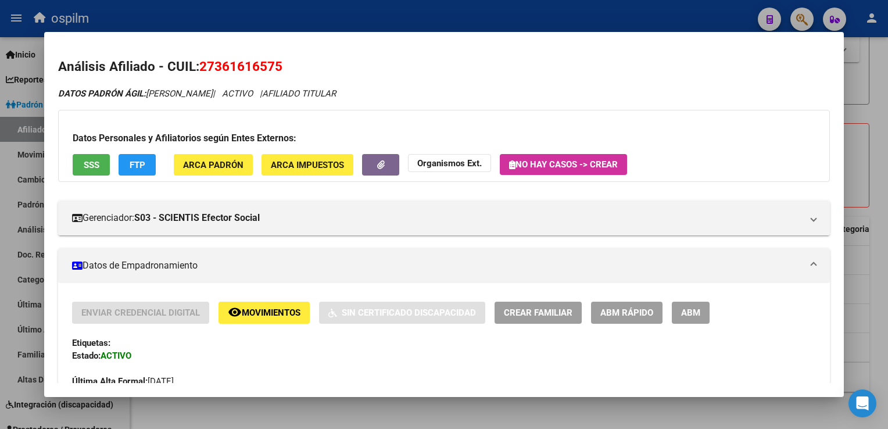
drag, startPoint x: 293, startPoint y: 64, endPoint x: 204, endPoint y: 65, distance: 88.9
click at [204, 65] on h2 "Análisis Afiliado - CUIL: 27361616575" at bounding box center [443, 67] width 771 height 20
click at [89, 160] on span "SSS" at bounding box center [92, 165] width 16 height 10
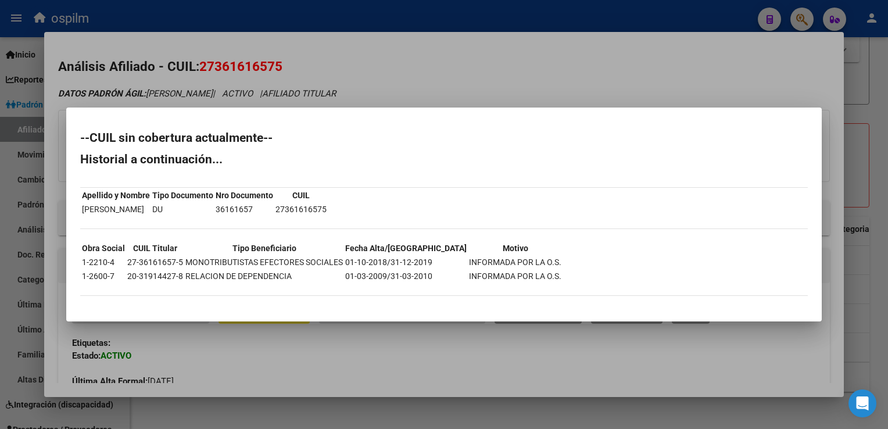
click at [354, 66] on div at bounding box center [444, 214] width 888 height 429
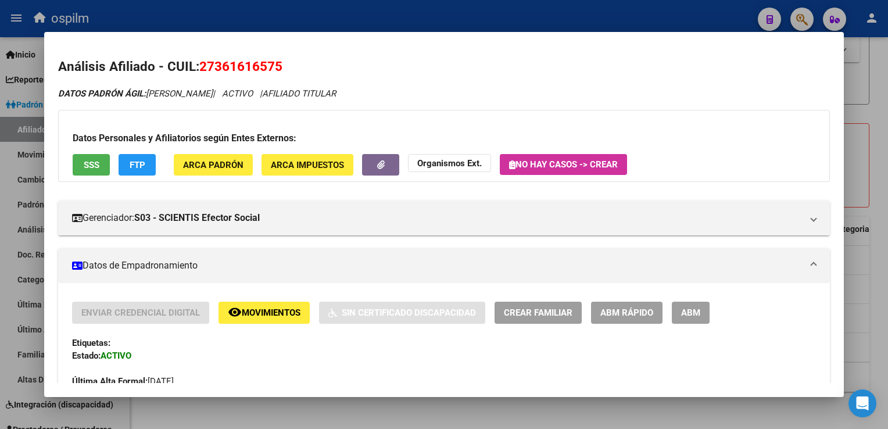
click at [136, 162] on span "FTP" at bounding box center [138, 165] width 16 height 10
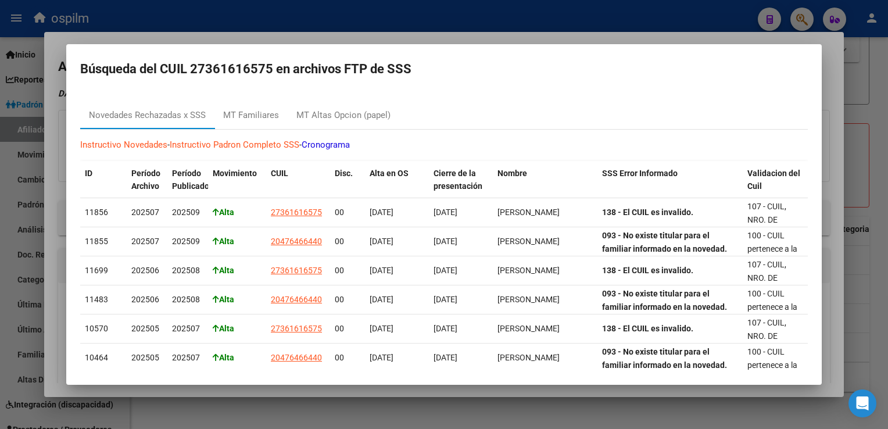
click at [497, 35] on div at bounding box center [444, 214] width 888 height 429
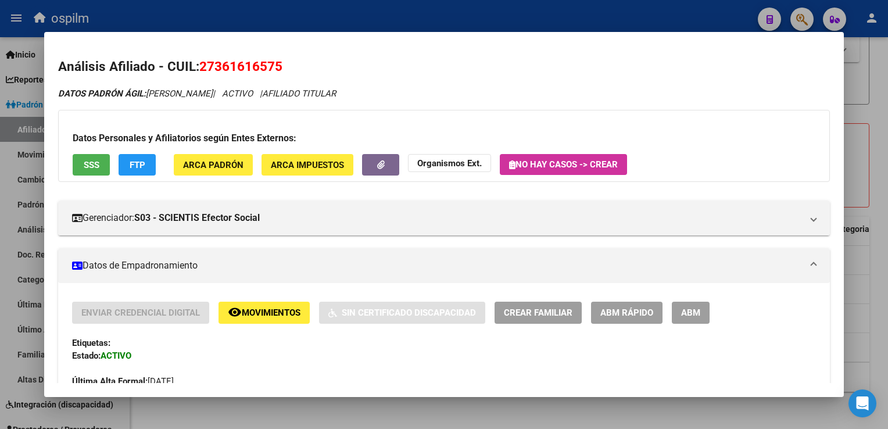
click at [204, 164] on span "ARCA Padrón" at bounding box center [213, 165] width 60 height 10
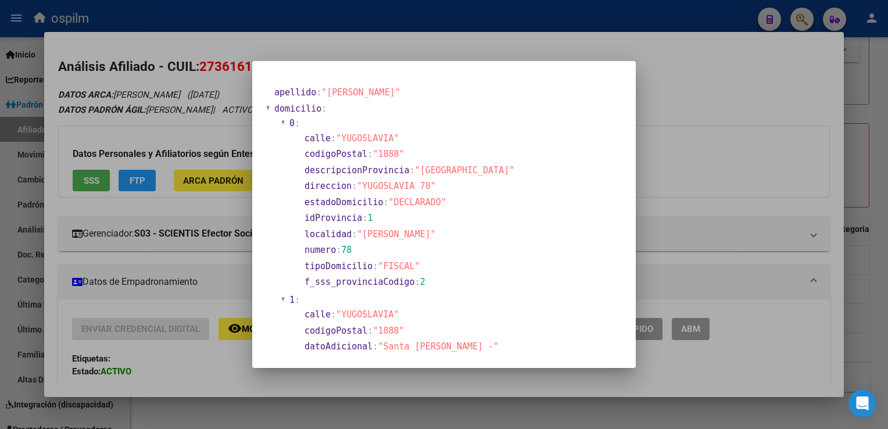
click at [697, 113] on div at bounding box center [444, 214] width 888 height 429
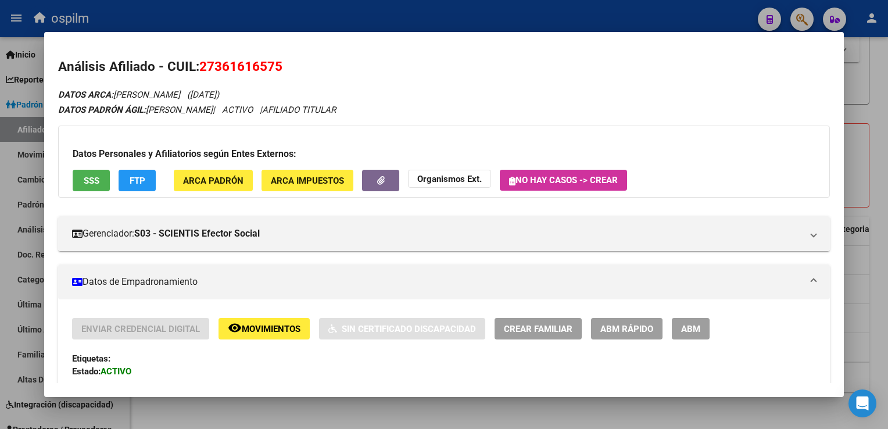
scroll to position [539, 0]
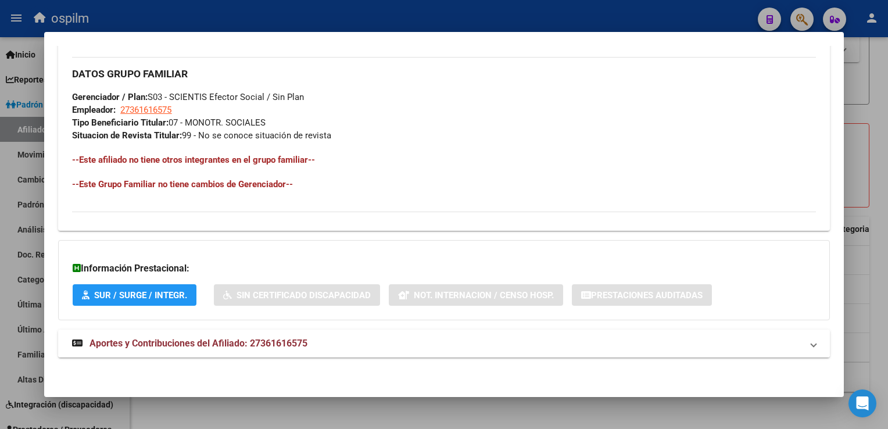
click at [235, 341] on span "Aportes y Contribuciones del Afiliado: 27361616575" at bounding box center [198, 343] width 218 height 11
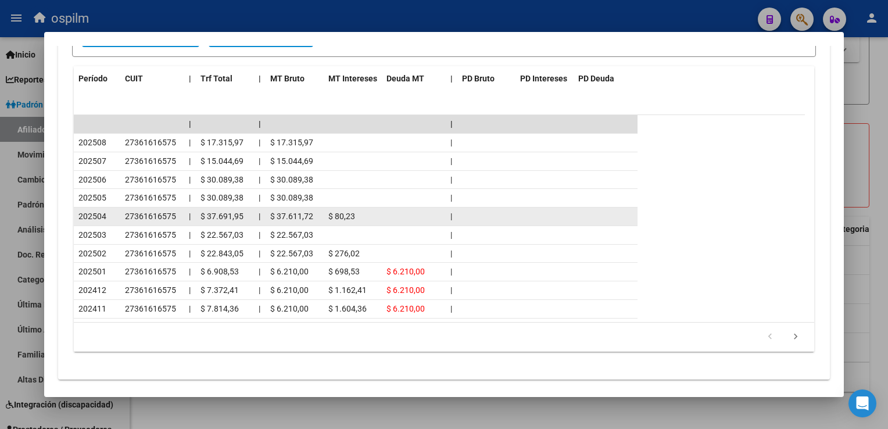
scroll to position [1058, 0]
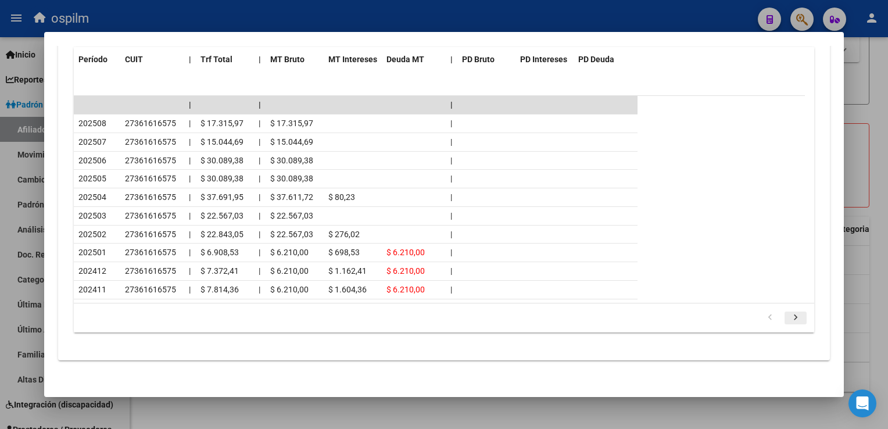
click at [788, 313] on icon "go to next page" at bounding box center [795, 319] width 15 height 14
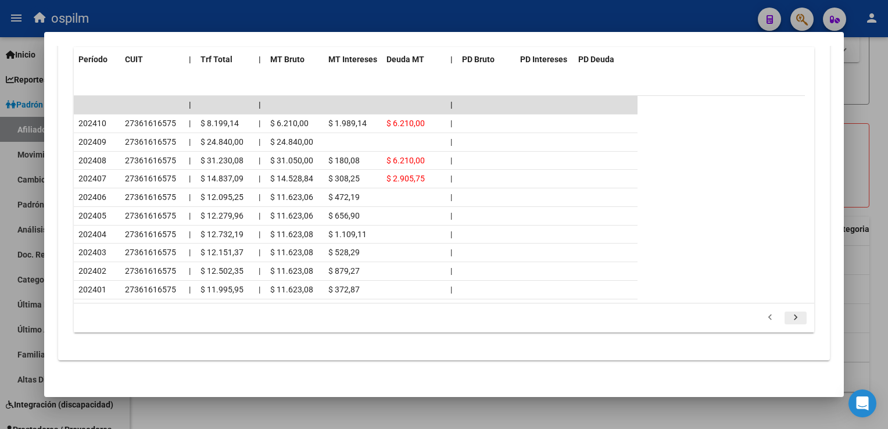
click at [788, 313] on icon "go to next page" at bounding box center [795, 319] width 15 height 14
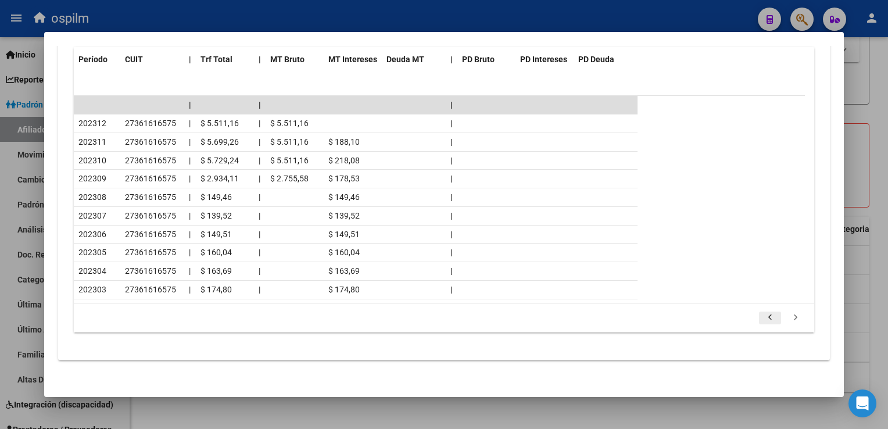
click at [762, 314] on icon "go to previous page" at bounding box center [769, 319] width 15 height 14
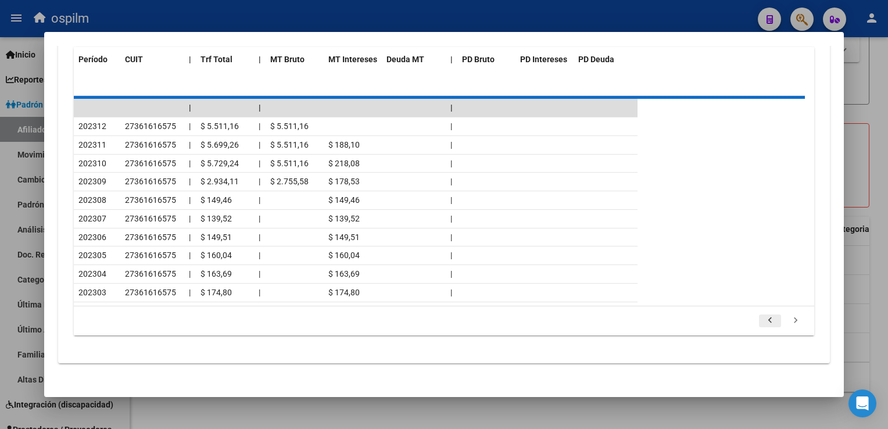
click at [761, 314] on div "179.769.313.486.231.570.000.000.000.000.000.000.000.000.000.000.000.000.000.000…" at bounding box center [444, 320] width 740 height 29
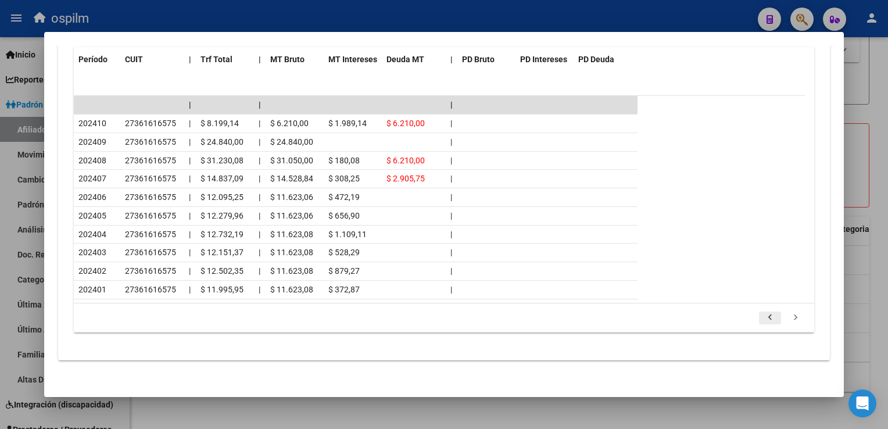
click at [762, 314] on icon "go to previous page" at bounding box center [769, 319] width 15 height 14
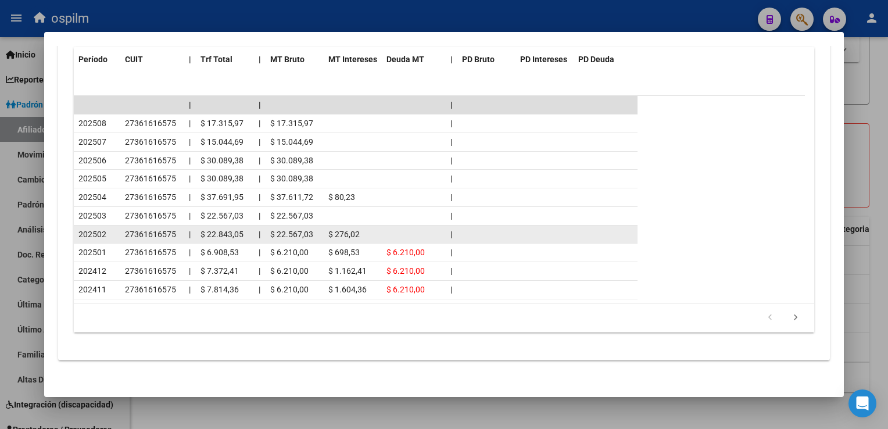
scroll to position [0, 0]
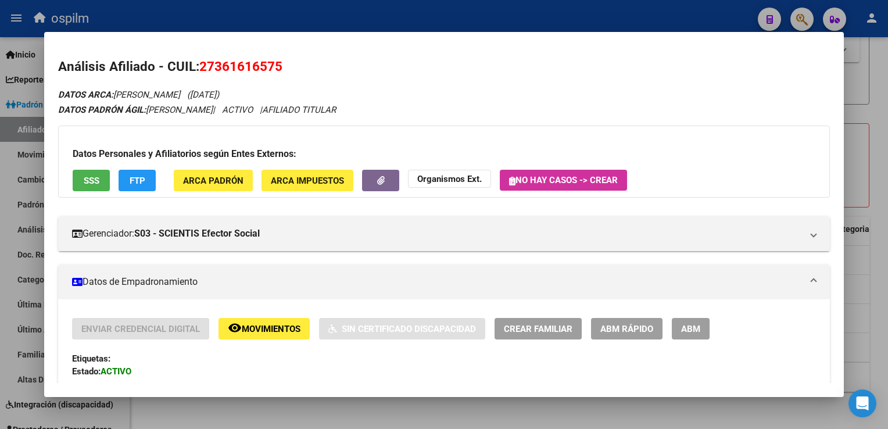
click at [292, 183] on span "ARCA Impuestos" at bounding box center [307, 180] width 73 height 10
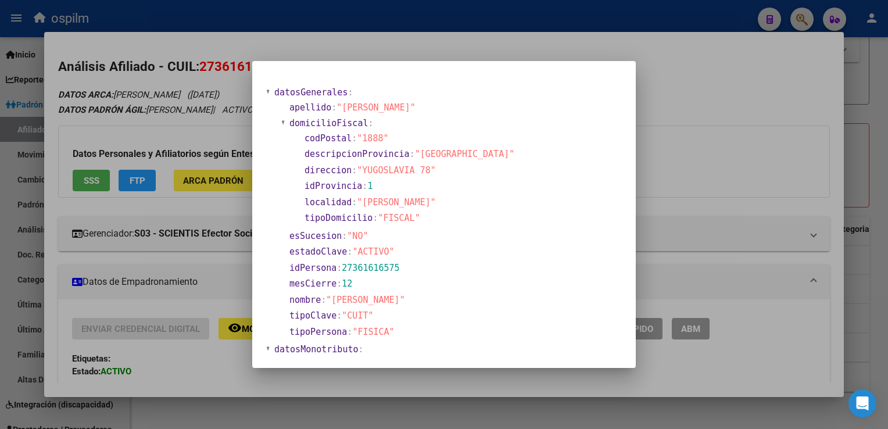
scroll to position [278, 0]
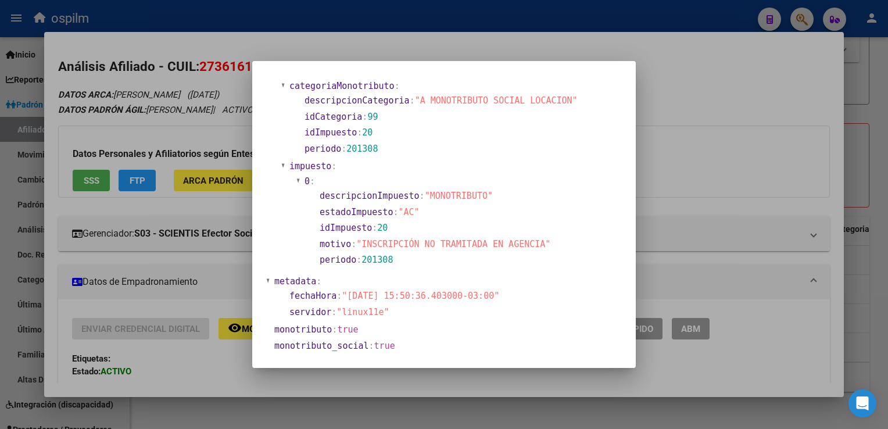
click at [747, 109] on div at bounding box center [444, 214] width 888 height 429
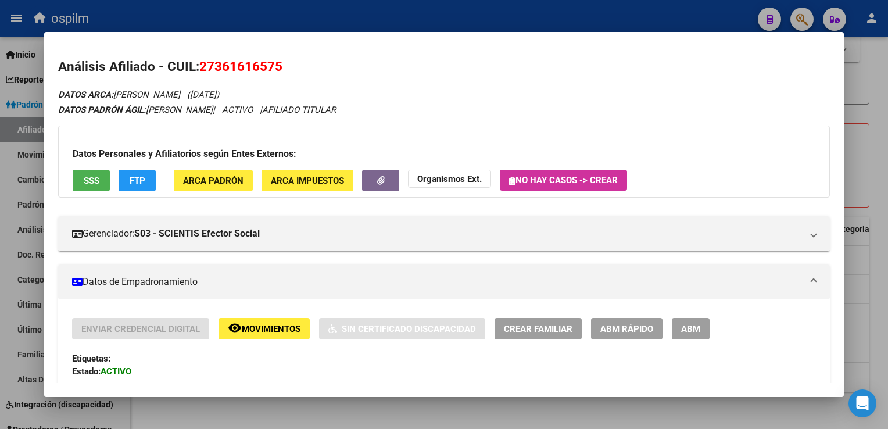
click at [226, 175] on span "ARCA Padrón" at bounding box center [213, 180] width 60 height 10
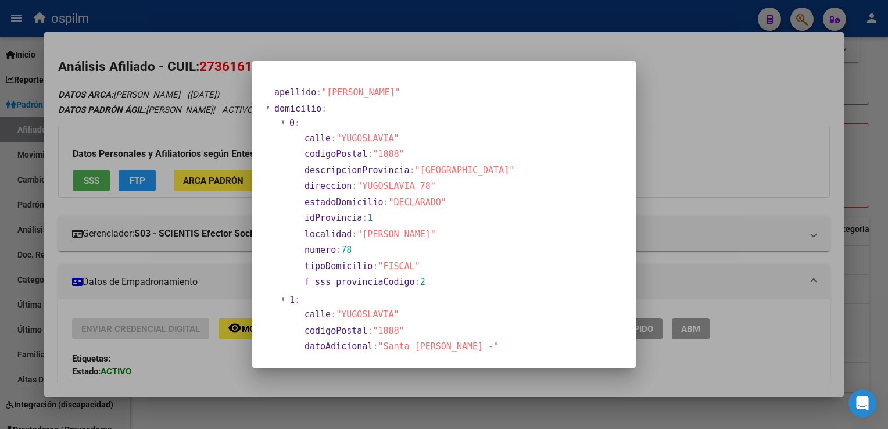
scroll to position [500, 0]
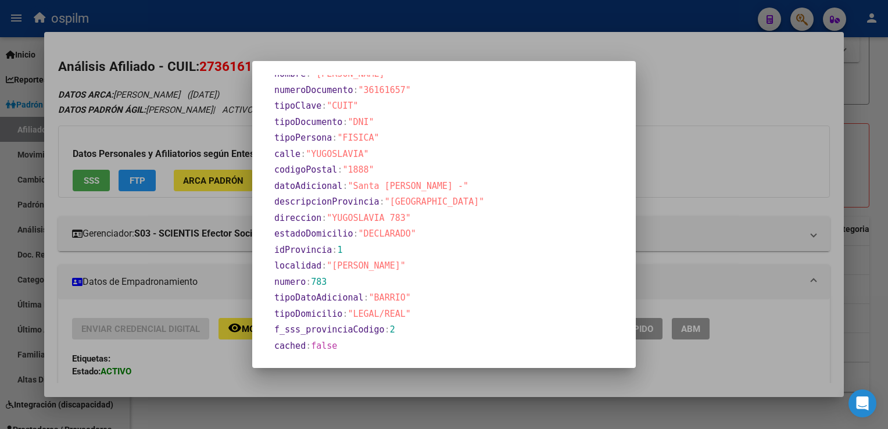
click at [676, 77] on div at bounding box center [444, 214] width 888 height 429
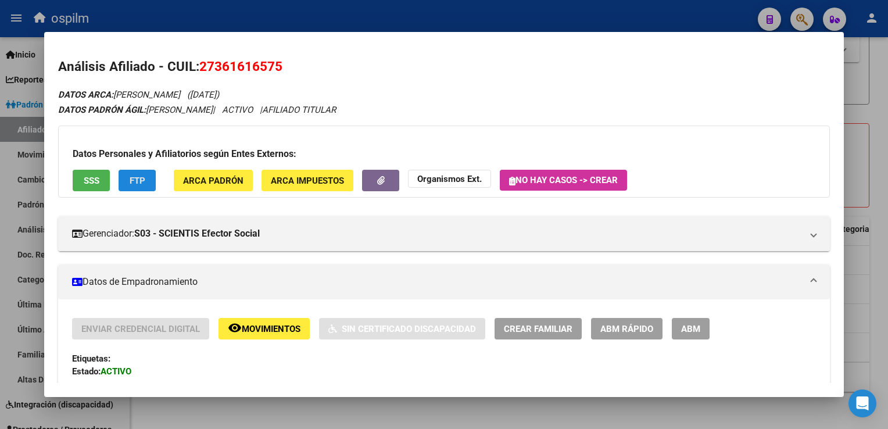
click at [144, 178] on span "FTP" at bounding box center [138, 180] width 16 height 10
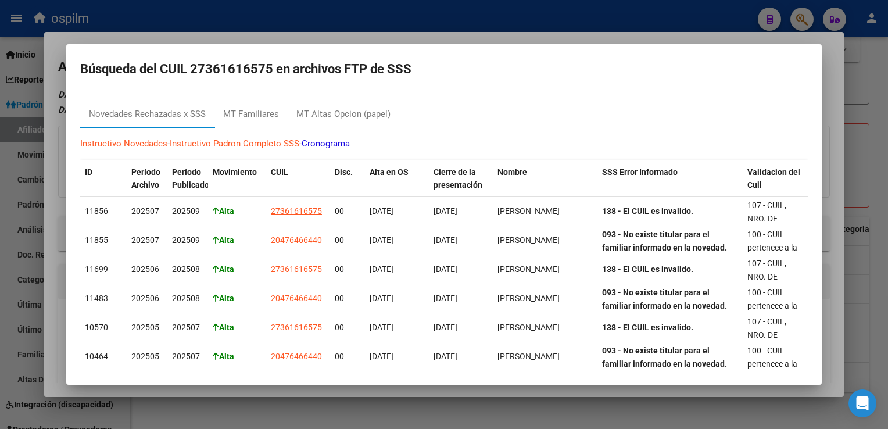
scroll to position [0, 0]
click at [389, 40] on div at bounding box center [444, 214] width 888 height 429
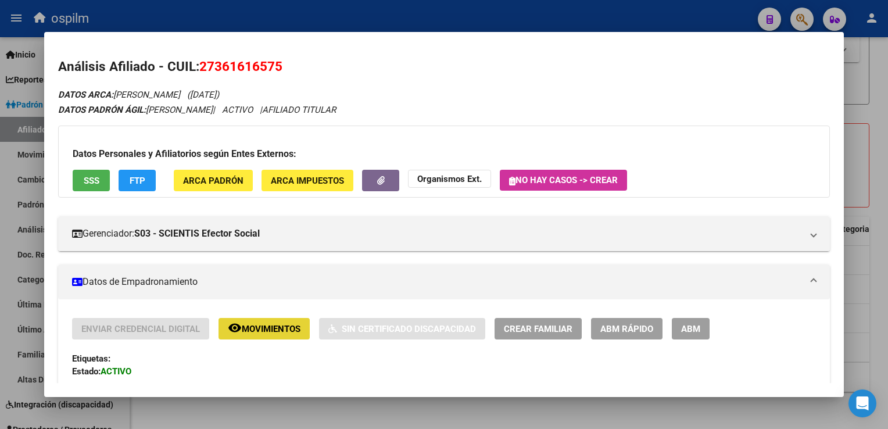
click at [284, 320] on button "remove_red_eye Movimientos" at bounding box center [263, 329] width 91 height 22
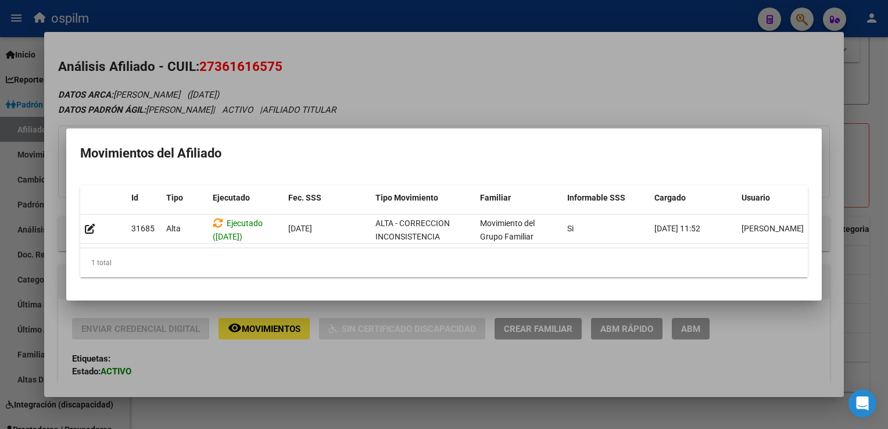
click at [616, 81] on div at bounding box center [444, 214] width 888 height 429
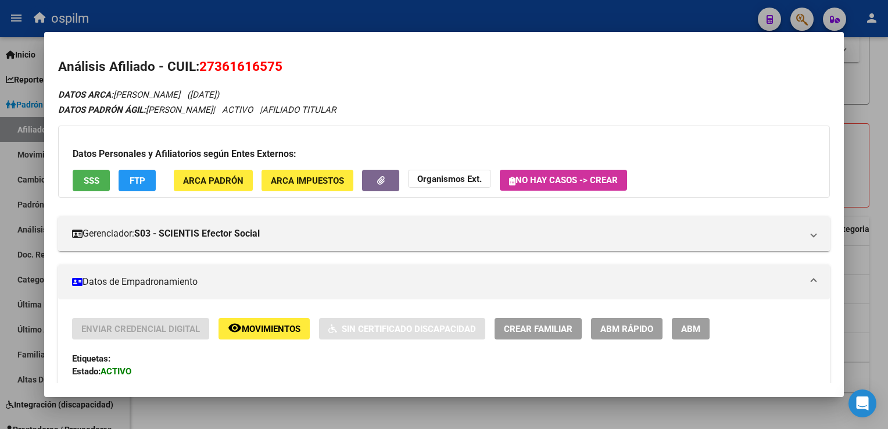
click at [875, 184] on div at bounding box center [444, 214] width 888 height 429
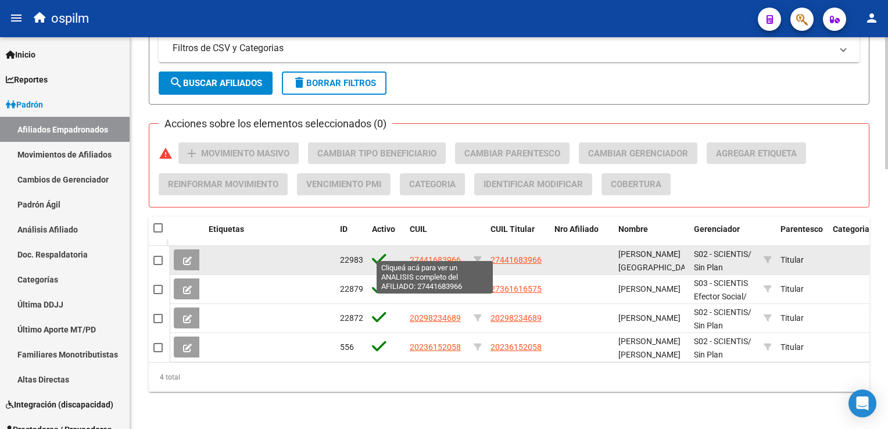
click at [425, 255] on span "27441683966" at bounding box center [435, 259] width 51 height 9
type textarea "27441683966"
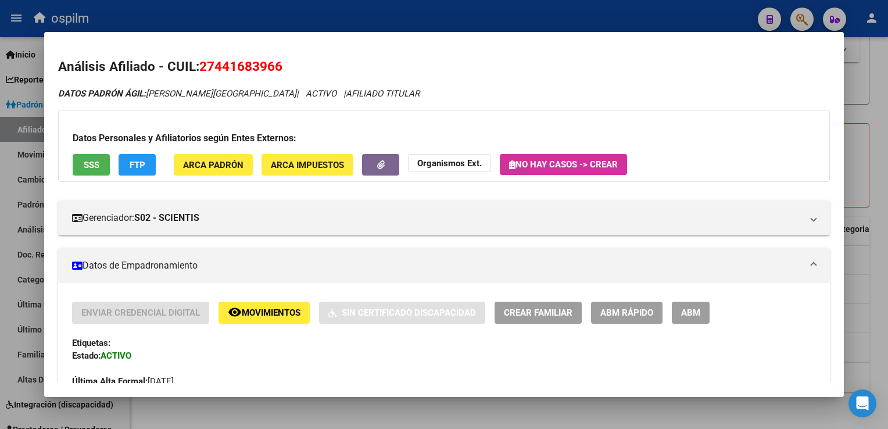
click at [267, 314] on span "Movimientos" at bounding box center [271, 313] width 59 height 10
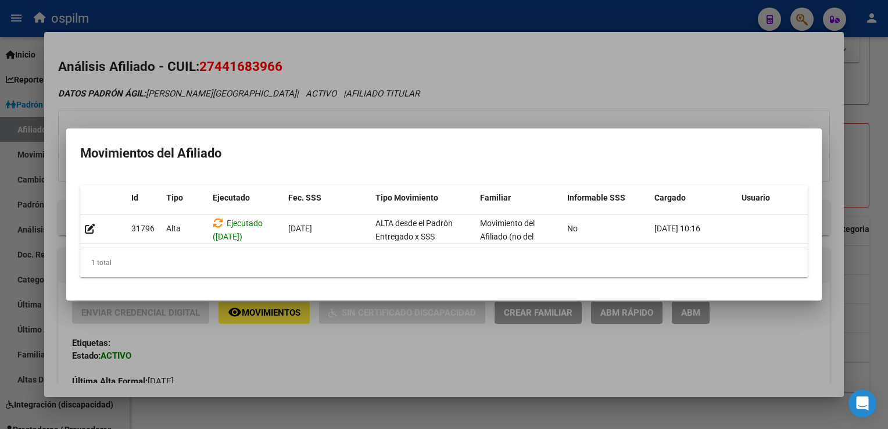
click at [450, 87] on div at bounding box center [444, 214] width 888 height 429
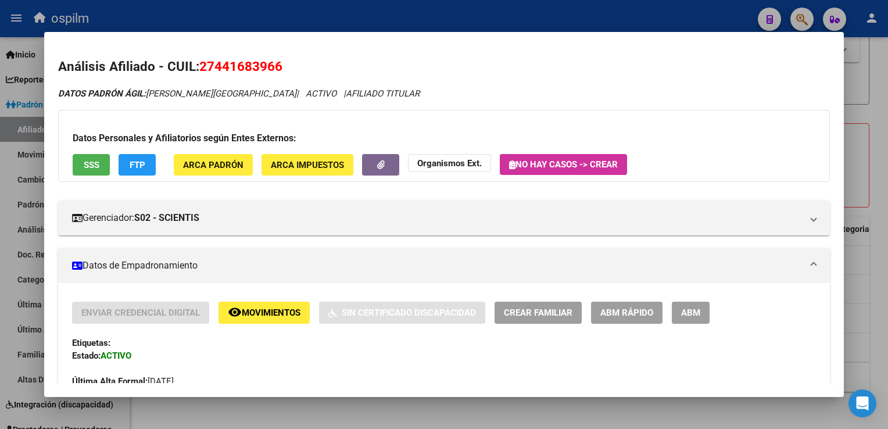
click at [277, 307] on span "remove_red_eye Movimientos" at bounding box center [264, 312] width 73 height 10
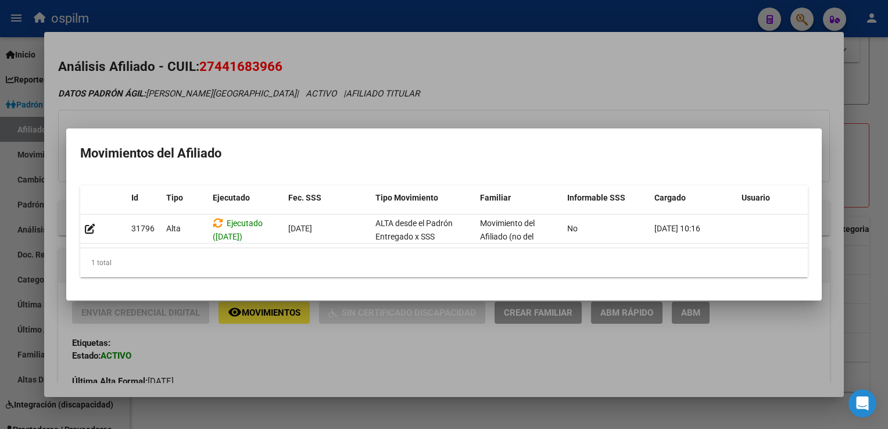
click at [479, 80] on div at bounding box center [444, 214] width 888 height 429
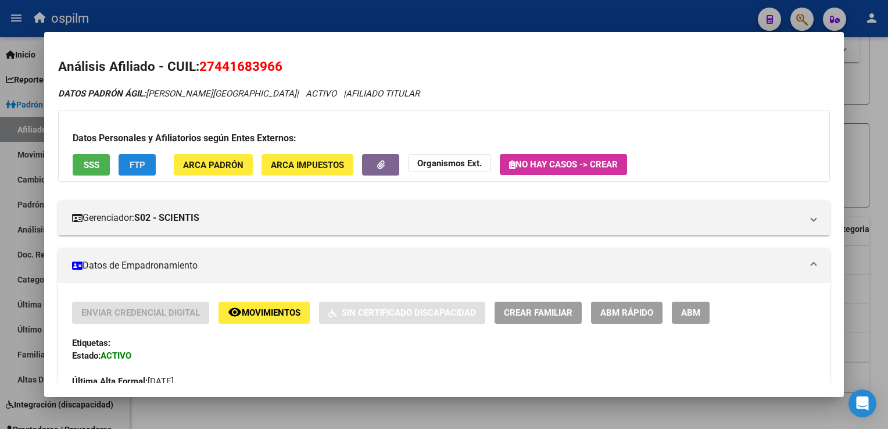
click at [126, 163] on button "FTP" at bounding box center [137, 165] width 37 height 22
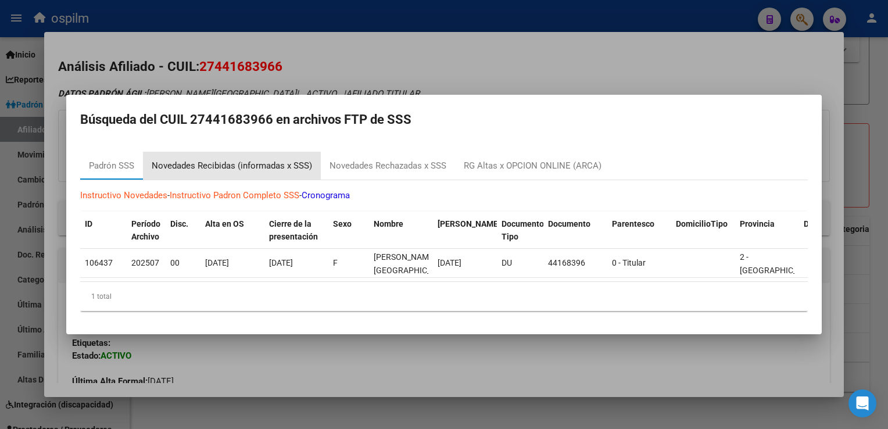
click at [251, 159] on div "Novedades Recibidas (informadas x SSS)" at bounding box center [232, 165] width 160 height 13
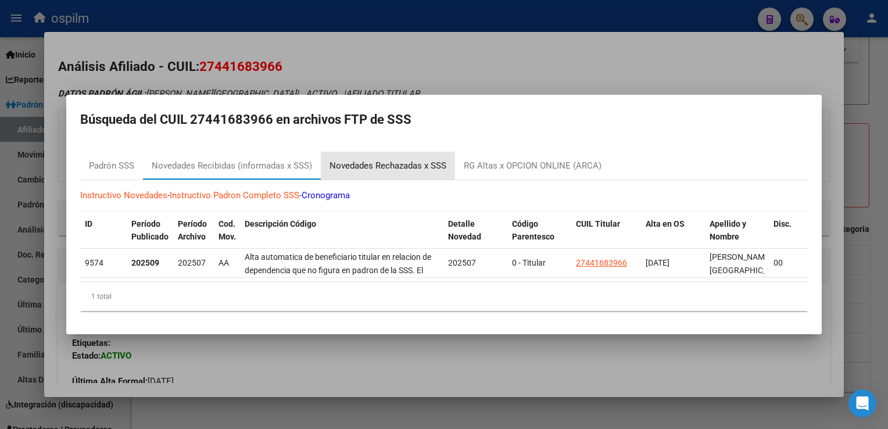
click at [378, 160] on div "Novedades Rechazadas x SSS" at bounding box center [387, 165] width 117 height 13
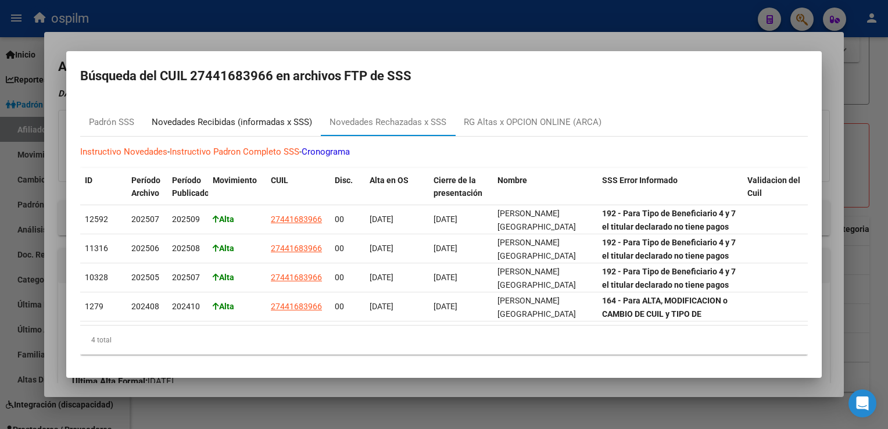
click at [266, 121] on div "Novedades Recibidas (informadas x SSS)" at bounding box center [232, 122] width 160 height 13
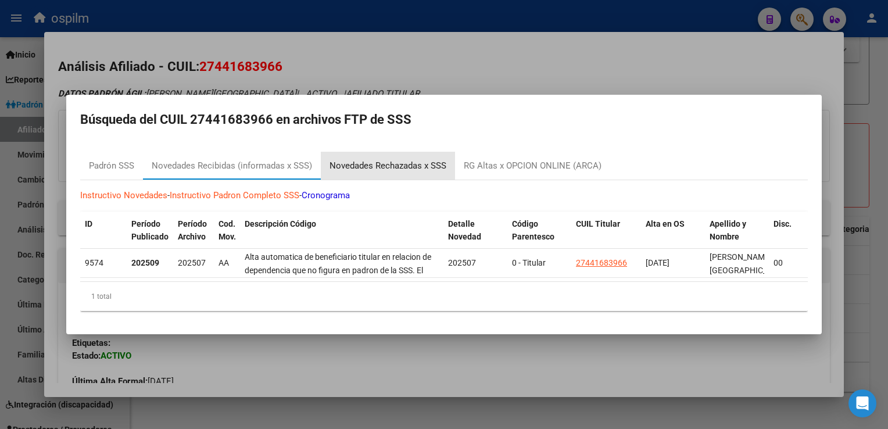
click at [370, 162] on div "Novedades Rechazadas x SSS" at bounding box center [387, 165] width 117 height 13
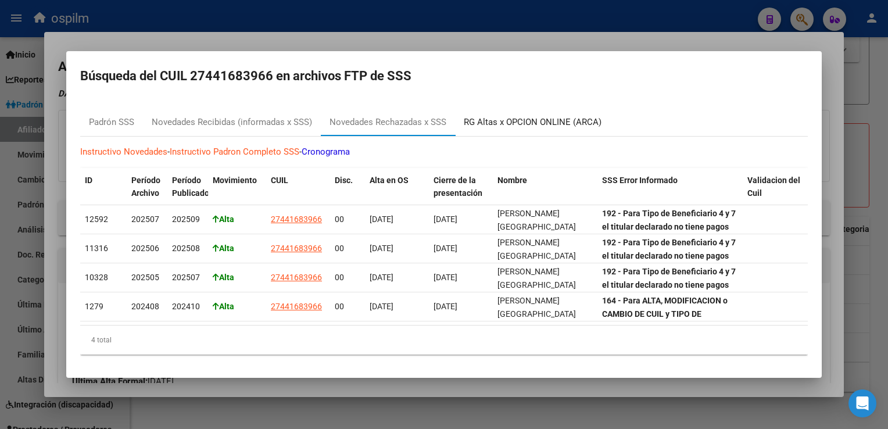
click at [489, 119] on div "RG Altas x OPCION ONLINE (ARCA)" at bounding box center [533, 122] width 138 height 13
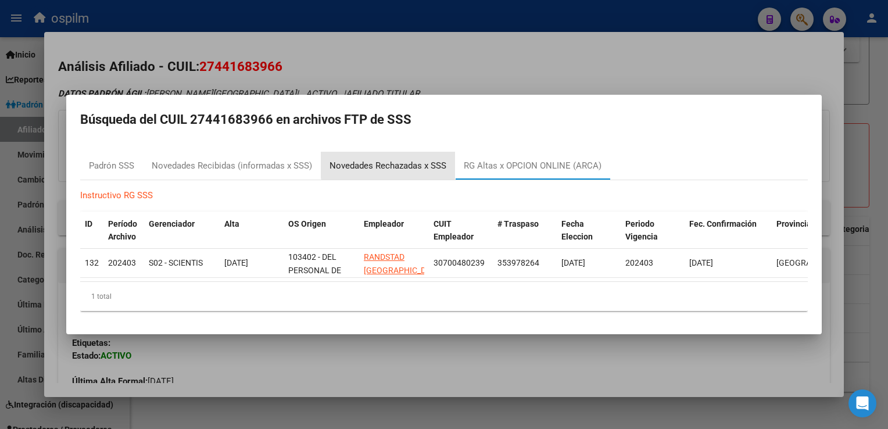
click at [393, 159] on div "Novedades Rechazadas x SSS" at bounding box center [387, 165] width 117 height 13
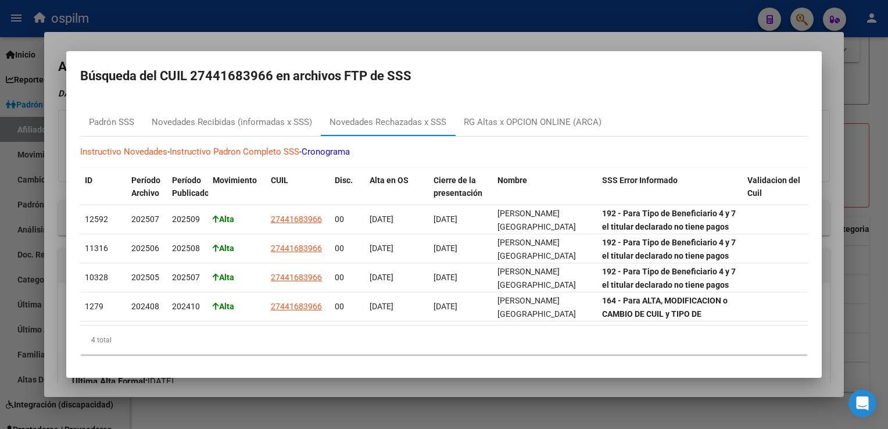
drag, startPoint x: 273, startPoint y: 76, endPoint x: 189, endPoint y: 81, distance: 83.3
click at [189, 81] on h2 "Búsqueda del CUIL 27441683966 en archivos FTP de SSS" at bounding box center [444, 76] width 728 height 22
click at [411, 39] on div at bounding box center [444, 214] width 888 height 429
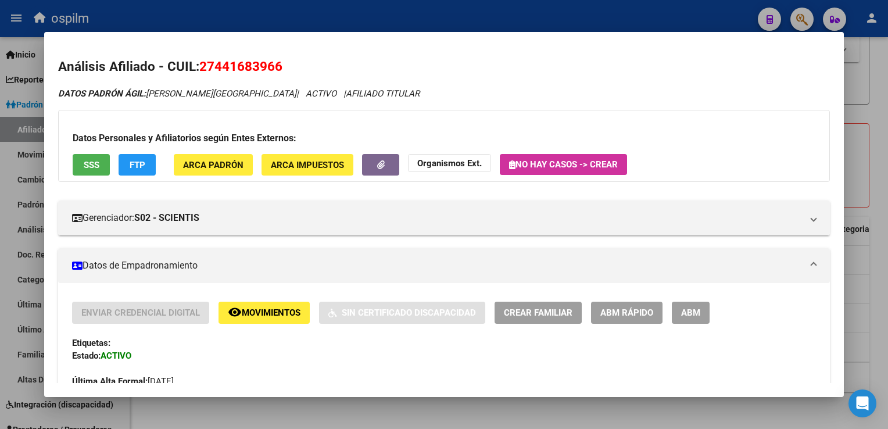
click at [274, 11] on div at bounding box center [444, 214] width 888 height 429
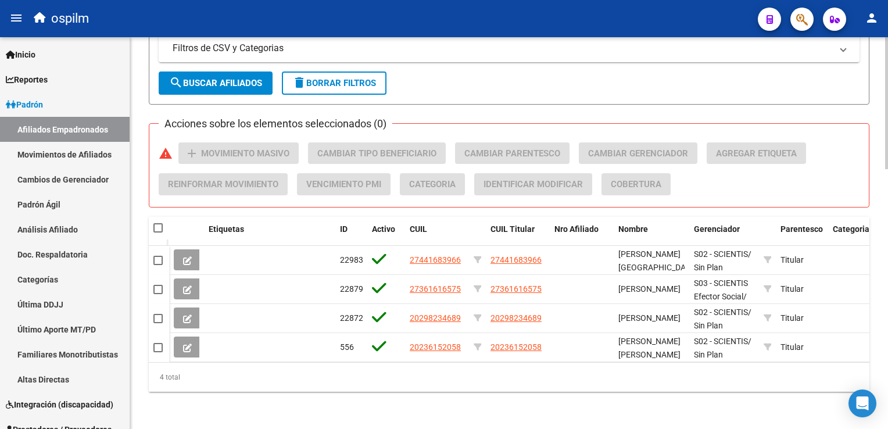
scroll to position [229, 0]
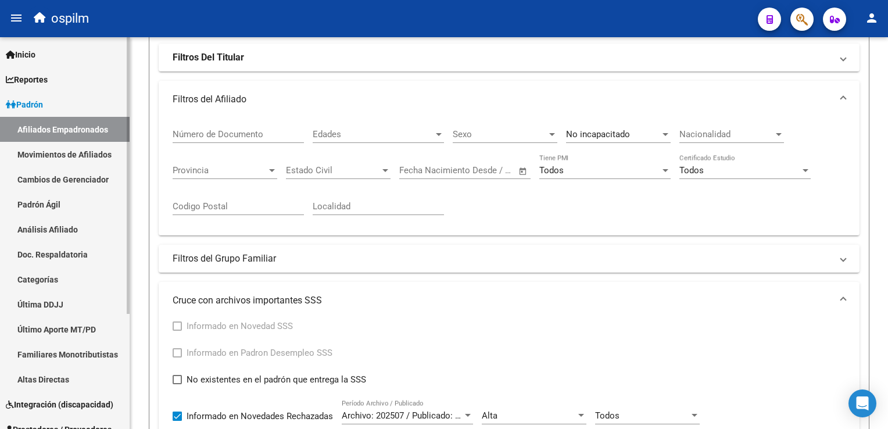
click at [58, 184] on link "Cambios de Gerenciador" at bounding box center [65, 179] width 130 height 25
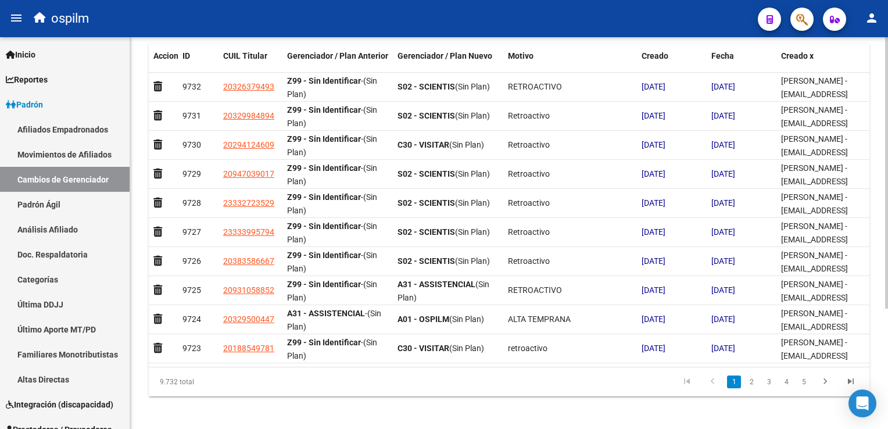
scroll to position [172, 0]
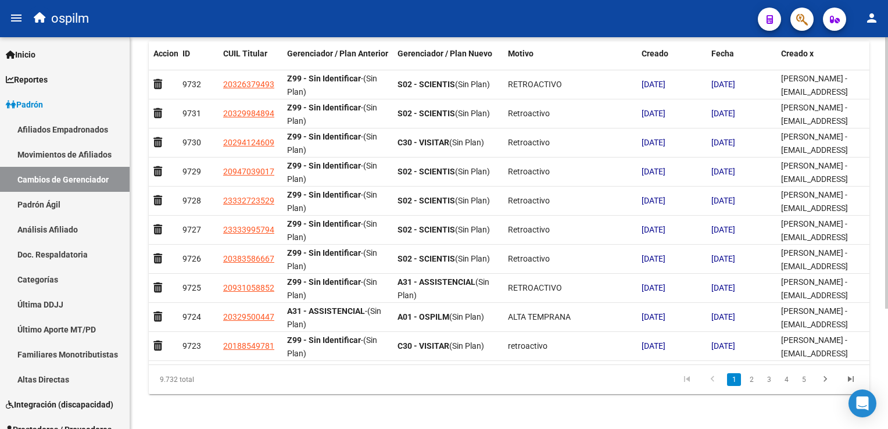
click at [887, 270] on html "menu ospilm person Firma Express Inicio Instructivos Contacto OS Reportes Ingre…" at bounding box center [444, 214] width 888 height 429
click at [754, 375] on link "2" at bounding box center [751, 379] width 14 height 13
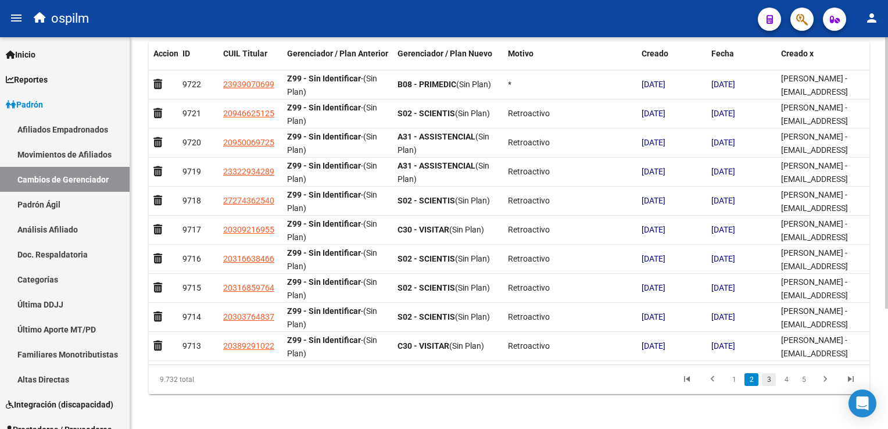
click at [767, 378] on link "3" at bounding box center [769, 379] width 14 height 13
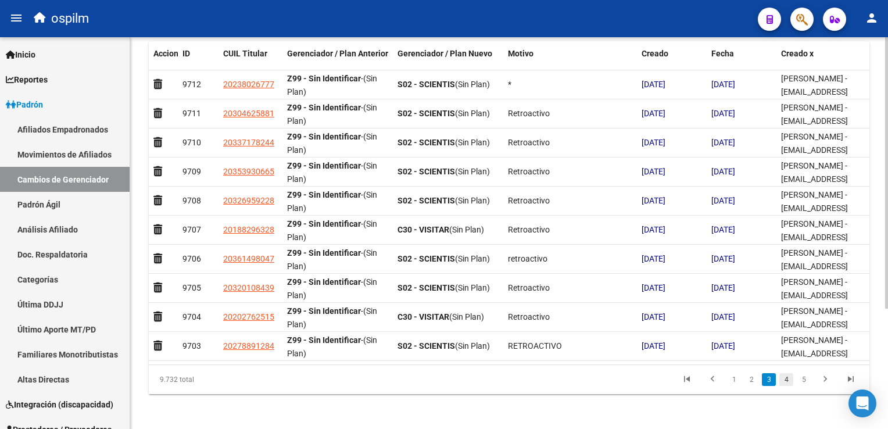
click at [788, 378] on link "4" at bounding box center [786, 379] width 14 height 13
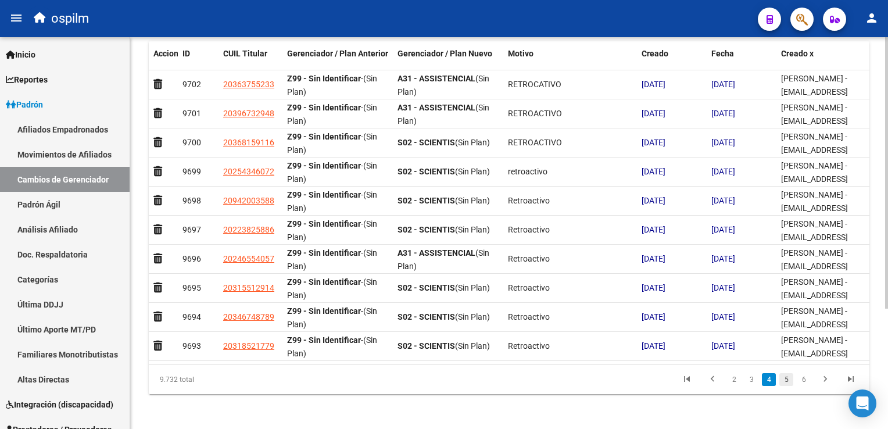
click at [793, 375] on link "5" at bounding box center [786, 379] width 14 height 13
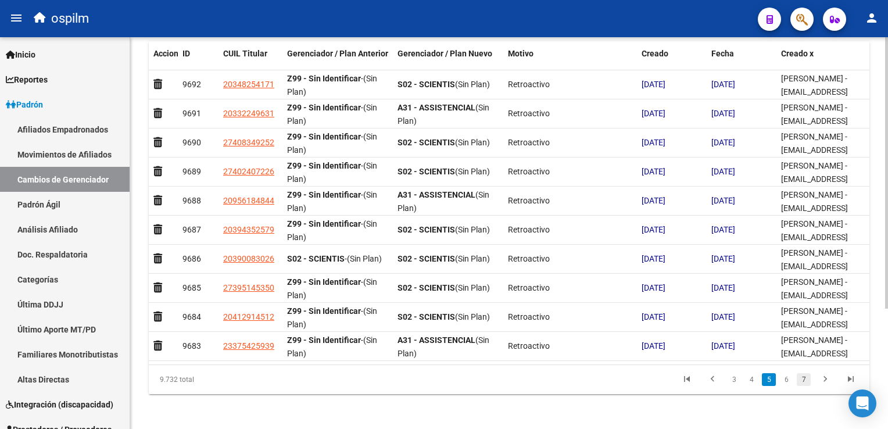
click at [805, 378] on link "7" at bounding box center [804, 379] width 14 height 13
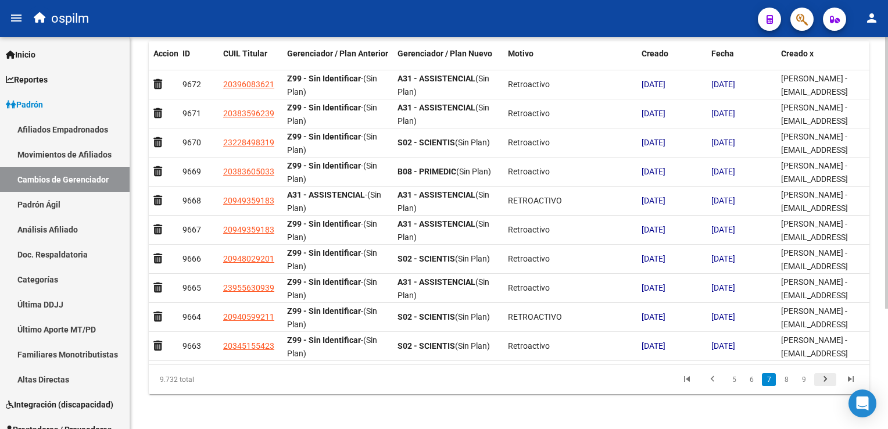
click at [826, 378] on icon "go to next page" at bounding box center [825, 381] width 15 height 14
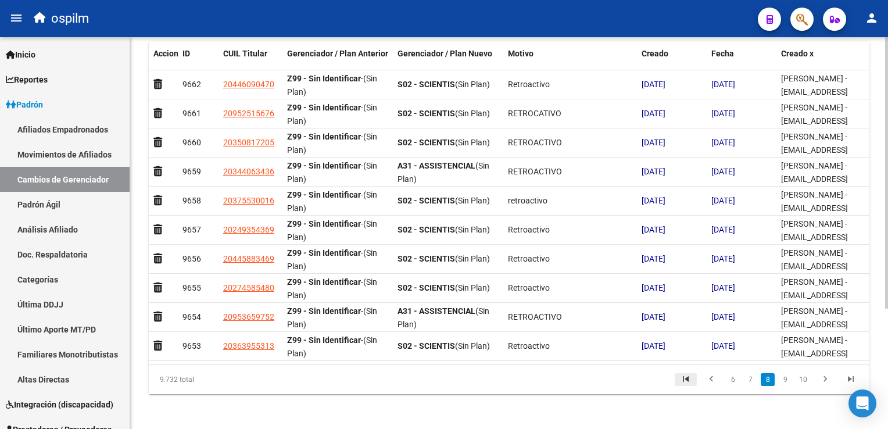
click at [686, 375] on icon "go to first page" at bounding box center [685, 381] width 15 height 14
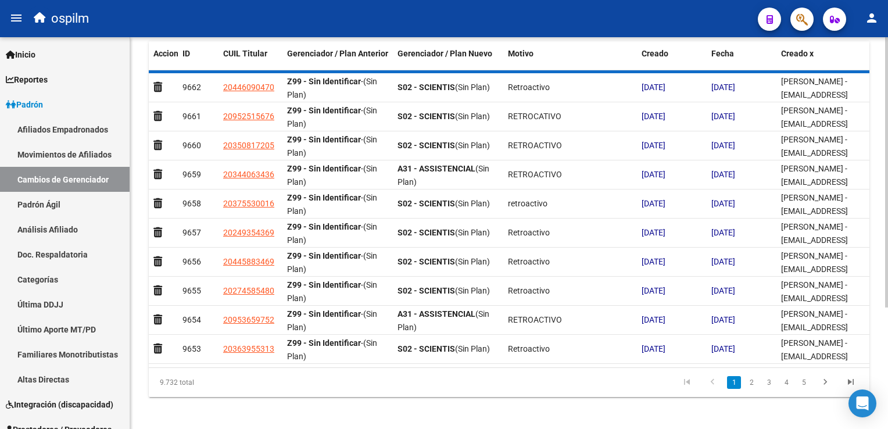
click at [686, 375] on div "9.732 total 1 2 3 4 5" at bounding box center [509, 382] width 721 height 29
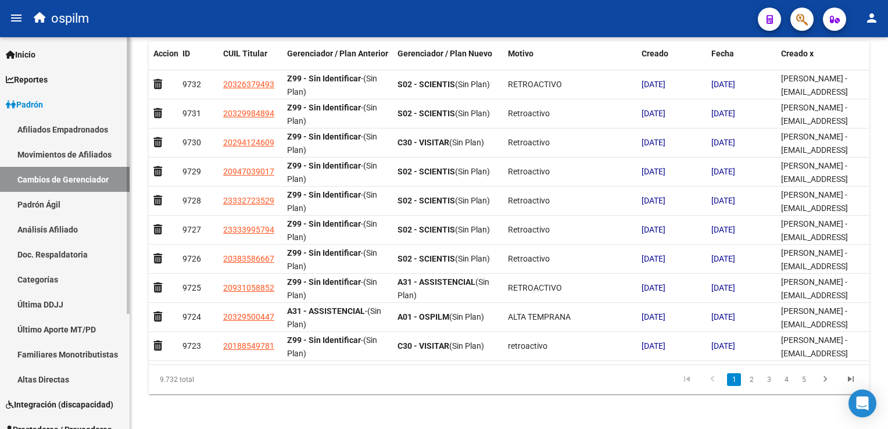
click at [28, 131] on link "Afiliados Empadronados" at bounding box center [65, 129] width 130 height 25
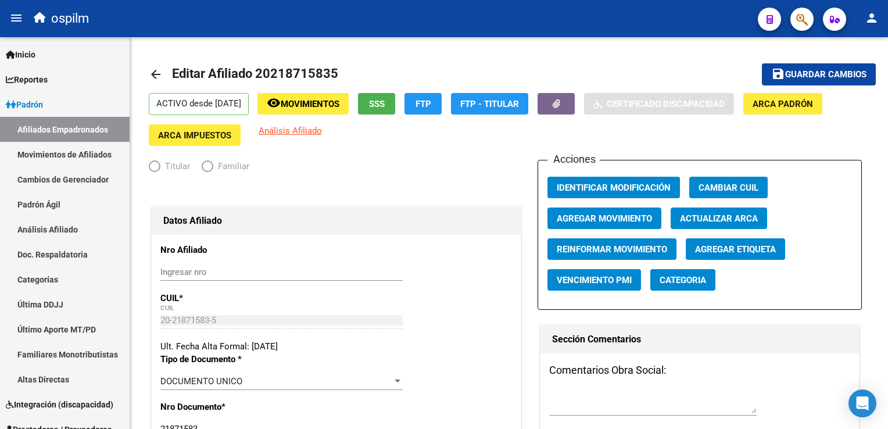
radio input "true"
type input "20-13244044-2"
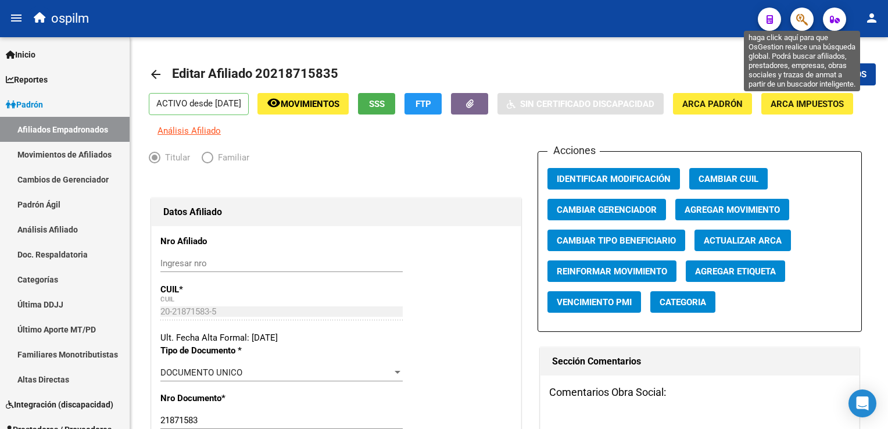
click at [801, 20] on icon "button" at bounding box center [802, 19] width 12 height 13
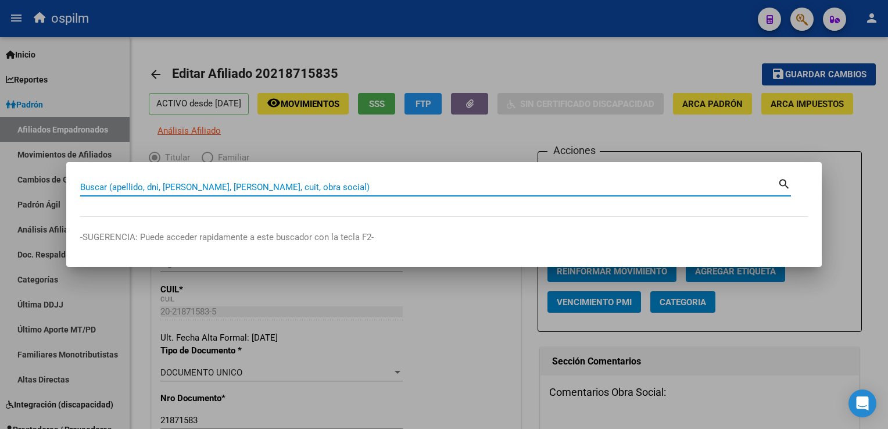
paste input "0165458010"
click at [80, 189] on input "0165458010" at bounding box center [428, 187] width 697 height 10
type input "20165458010"
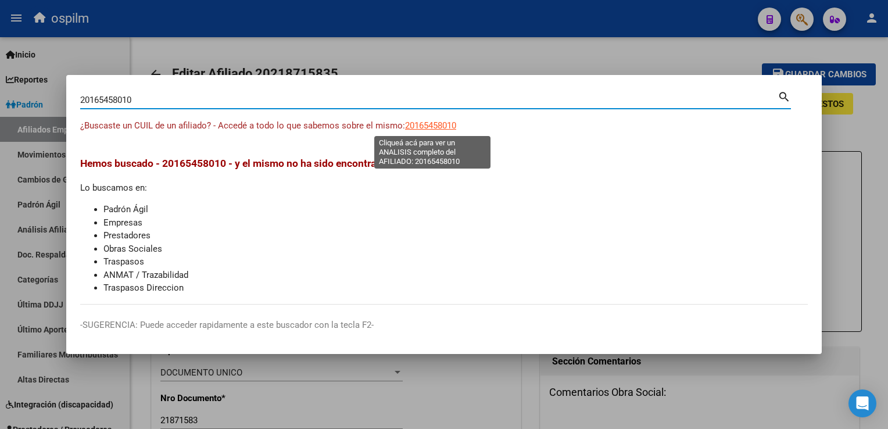
click at [432, 127] on span "20165458010" at bounding box center [430, 125] width 51 height 10
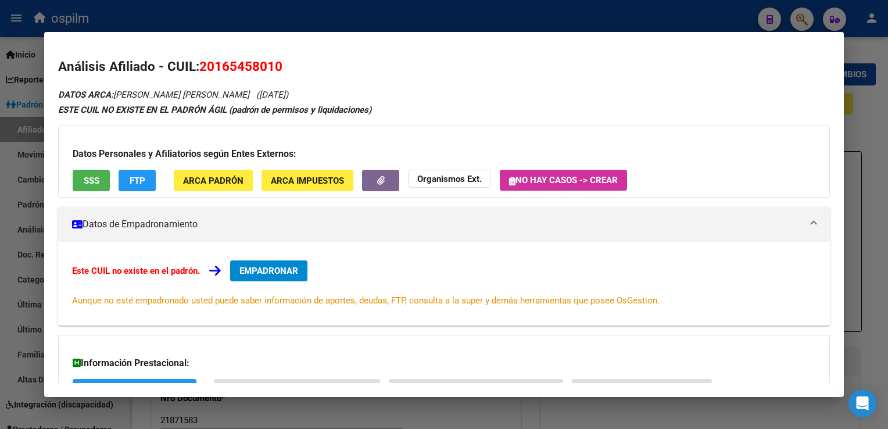
click at [80, 178] on button "SSS" at bounding box center [91, 181] width 37 height 22
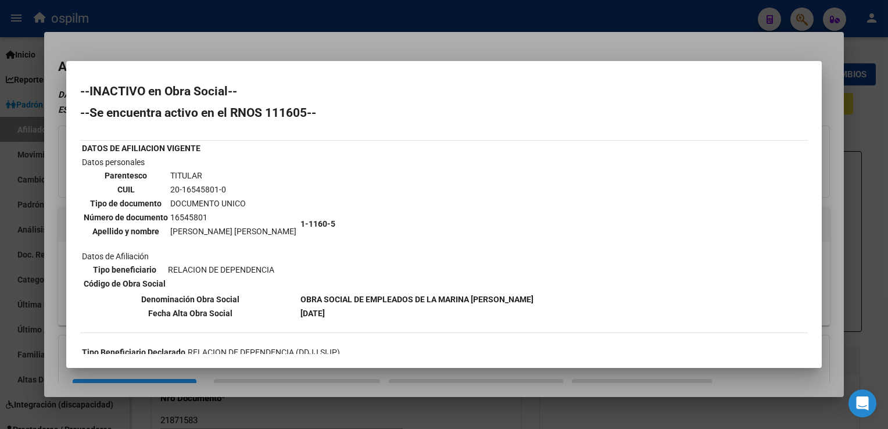
click at [768, 38] on div at bounding box center [444, 214] width 888 height 429
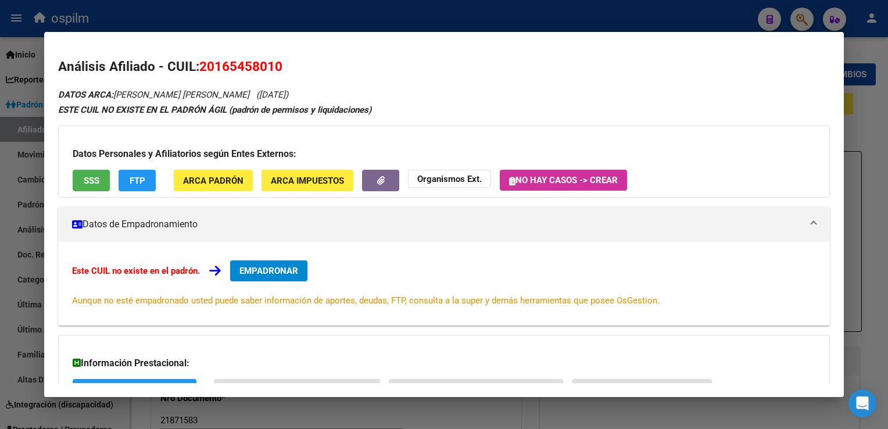
click at [534, 10] on div at bounding box center [444, 214] width 888 height 429
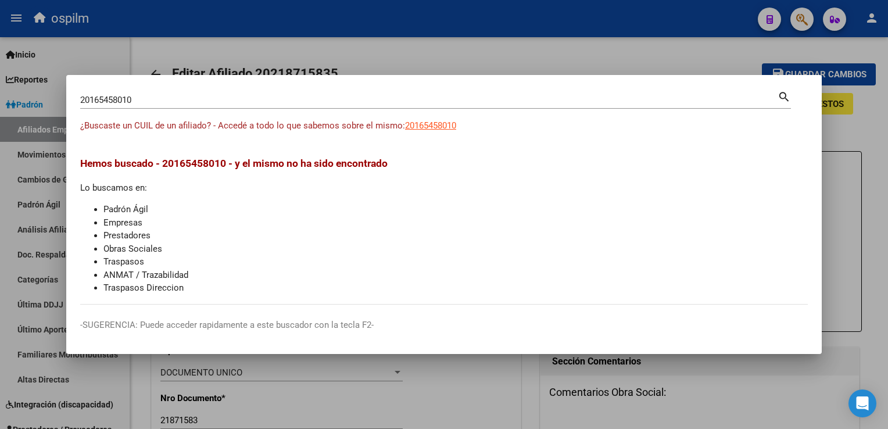
click at [423, 58] on div at bounding box center [444, 214] width 888 height 429
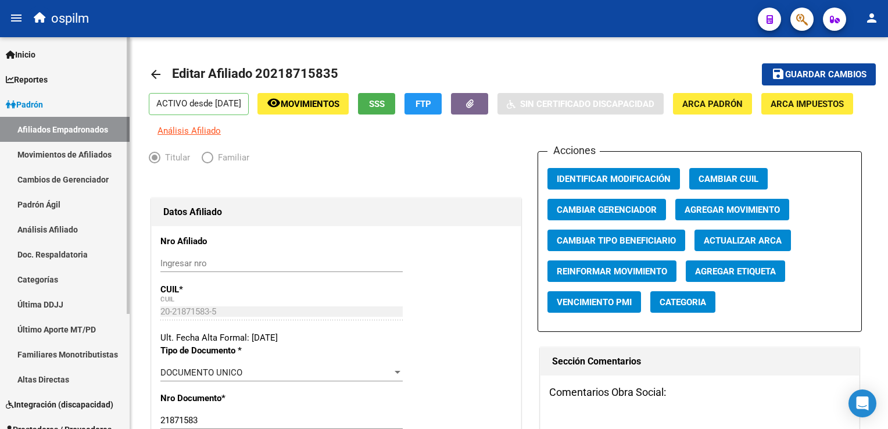
click at [53, 155] on link "Movimientos de Afiliados" at bounding box center [65, 154] width 130 height 25
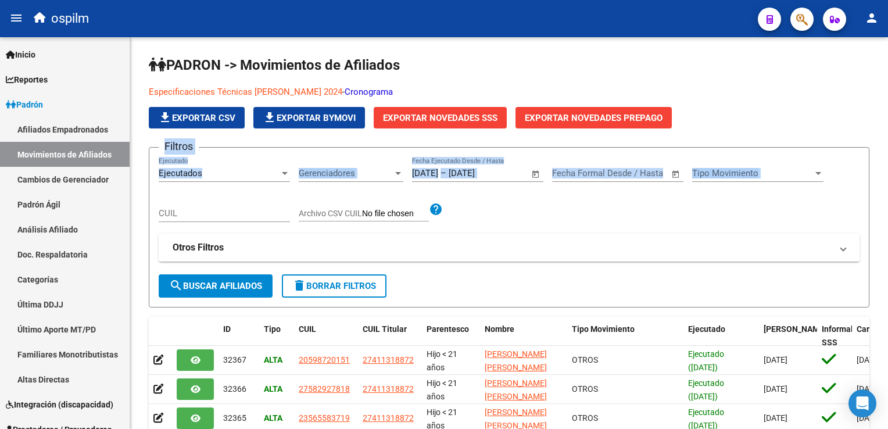
drag, startPoint x: 883, startPoint y: 104, endPoint x: 890, endPoint y: 171, distance: 67.1
click at [887, 171] on html "menu ospilm person Firma Express Inicio Instructivos Contacto OS Reportes Ingre…" at bounding box center [444, 214] width 888 height 429
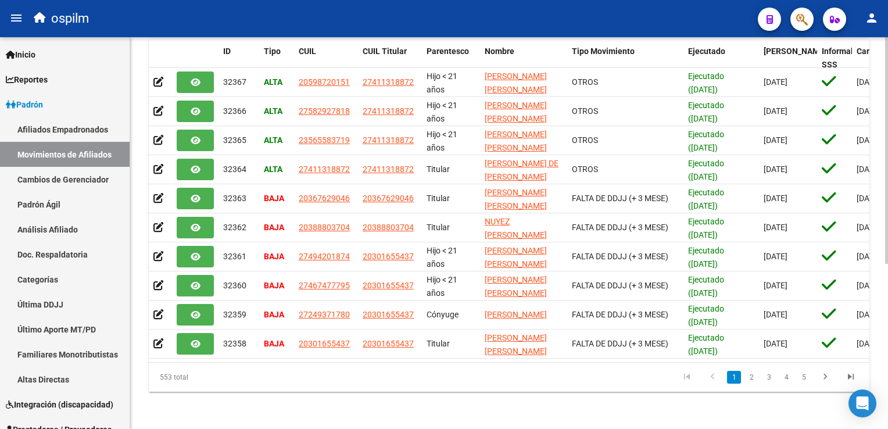
click at [592, 403] on div "PADRON -> Movimientos de Afiliados Especificaciones Técnicas PADRON - Agosto 20…" at bounding box center [509, 93] width 758 height 669
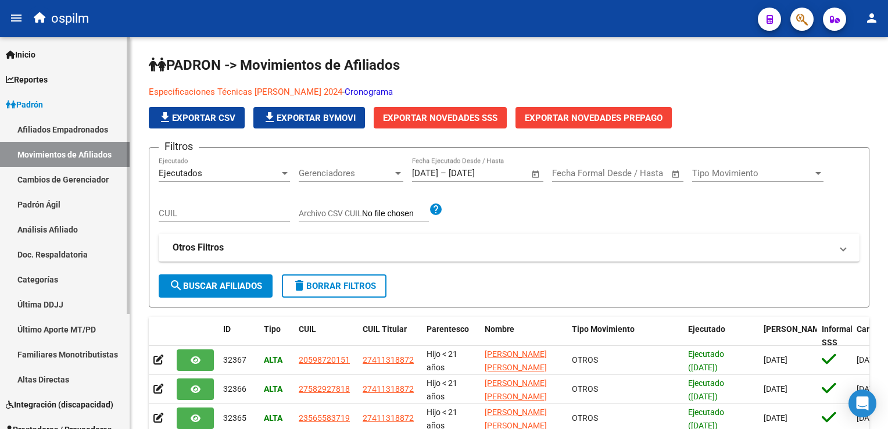
click at [58, 126] on link "Afiliados Empadronados" at bounding box center [65, 129] width 130 height 25
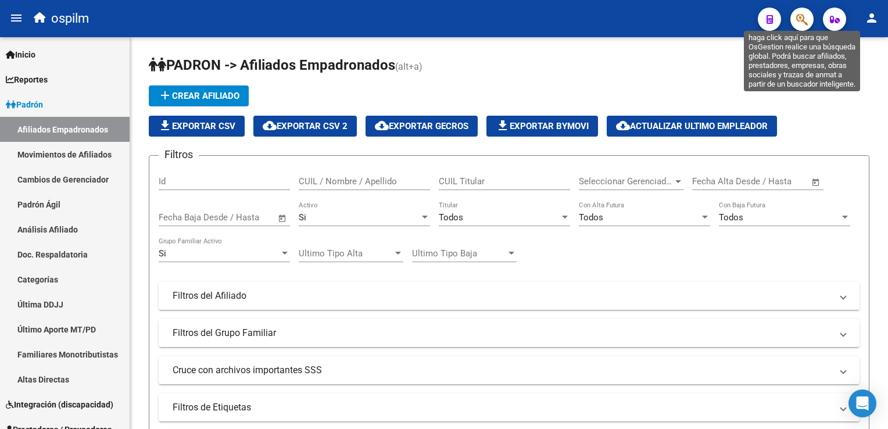
click at [800, 23] on icon "button" at bounding box center [802, 19] width 12 height 13
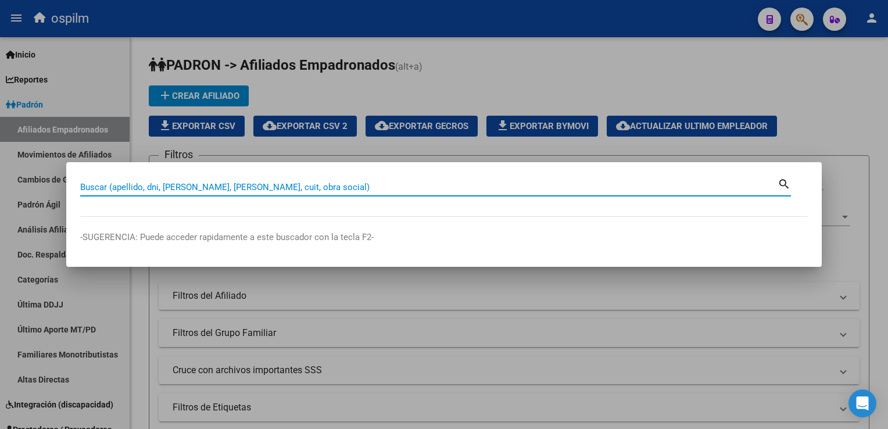
click at [155, 192] on input "Buscar (apellido, dni, [PERSON_NAME], [PERSON_NAME], cuit, obra social)" at bounding box center [428, 187] width 697 height 10
type input "48360440"
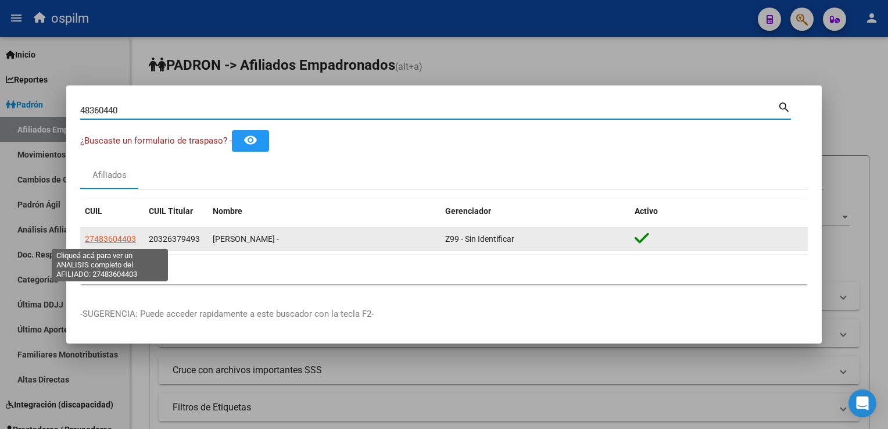
click at [121, 242] on span "27483604403" at bounding box center [110, 238] width 51 height 9
type textarea "27483604403"
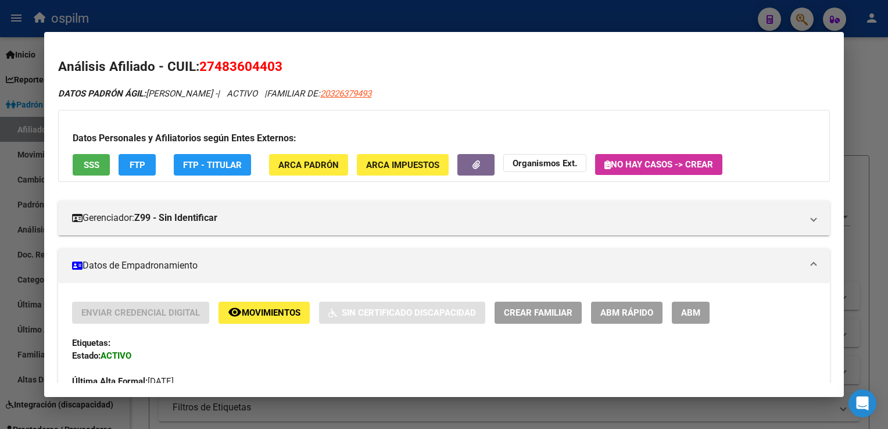
drag, startPoint x: 289, startPoint y: 63, endPoint x: 202, endPoint y: 71, distance: 87.5
click at [202, 71] on h2 "Análisis Afiliado - CUIL: 27483604403" at bounding box center [443, 67] width 771 height 20
copy span "27483604403"
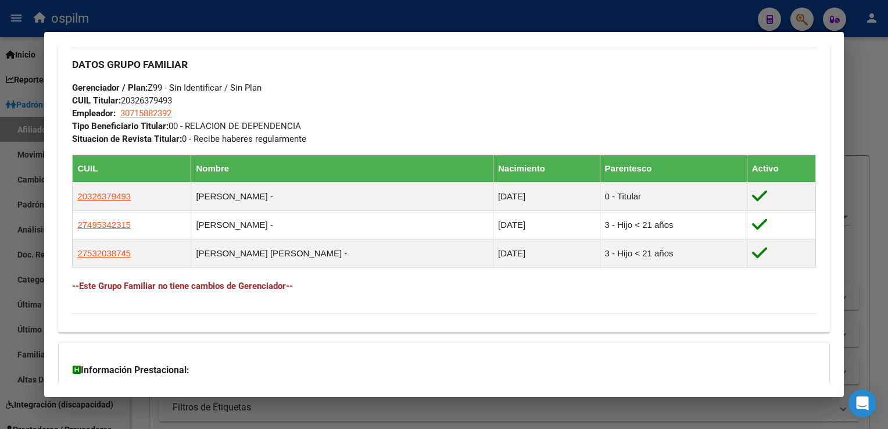
scroll to position [672, 0]
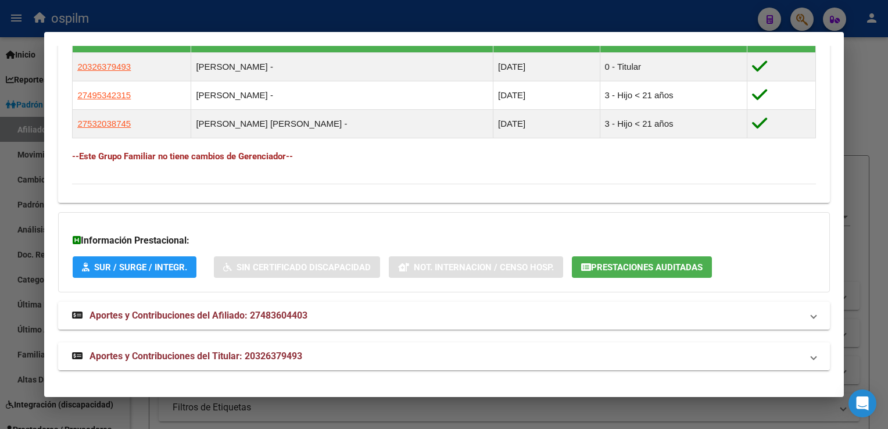
click at [170, 354] on span "Aportes y Contribuciones del Titular: 20326379493" at bounding box center [195, 355] width 213 height 11
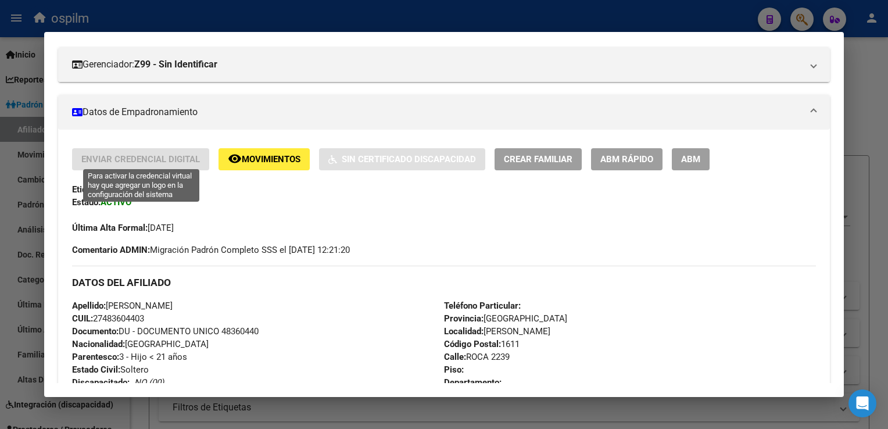
scroll to position [0, 0]
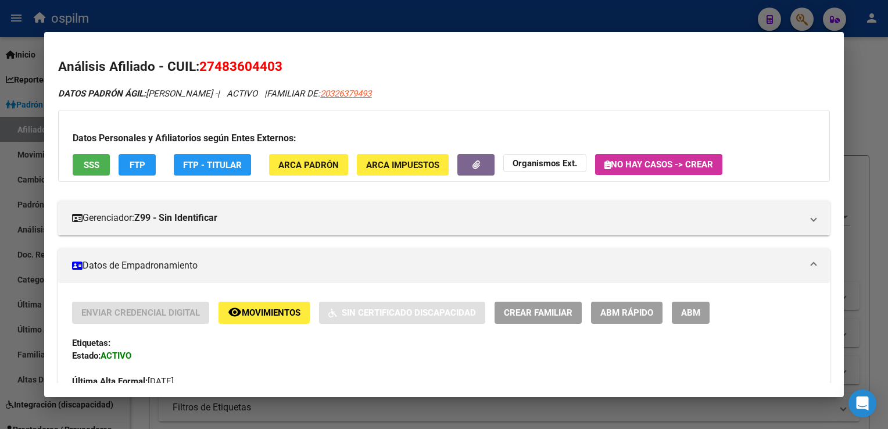
click at [263, 309] on span "Movimientos" at bounding box center [271, 313] width 59 height 10
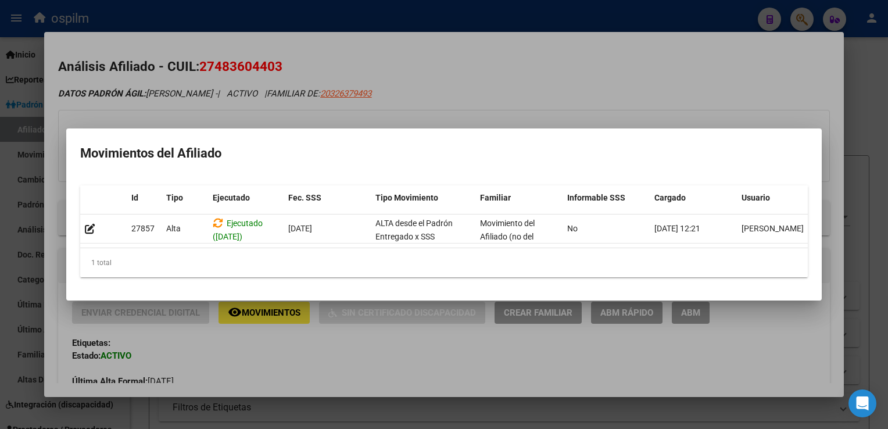
click at [547, 94] on div at bounding box center [444, 214] width 888 height 429
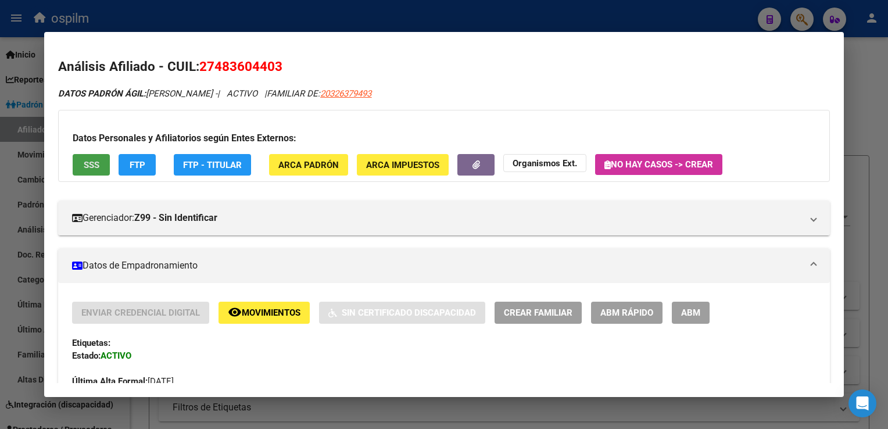
click at [95, 166] on span "SSS" at bounding box center [92, 165] width 16 height 10
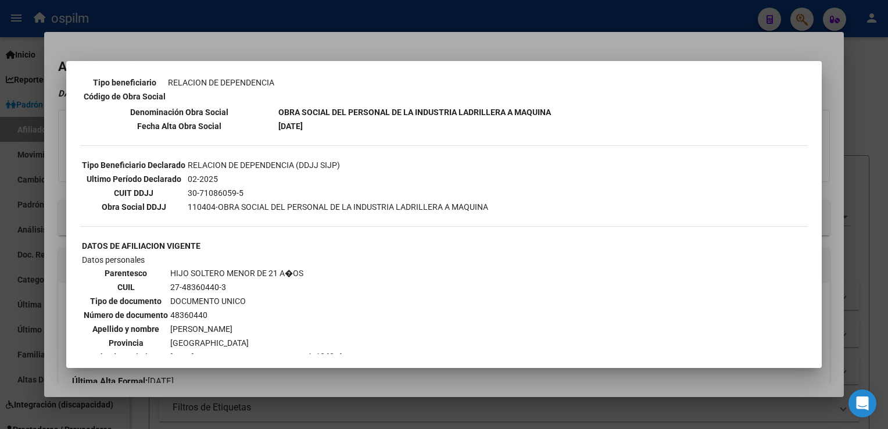
scroll to position [231, 0]
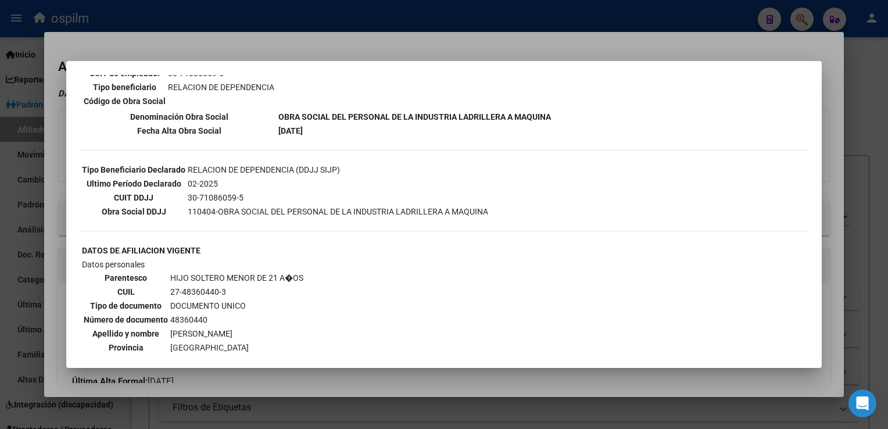
drag, startPoint x: 395, startPoint y: 45, endPoint x: 137, endPoint y: 142, distance: 275.1
click at [393, 45] on div at bounding box center [444, 214] width 888 height 429
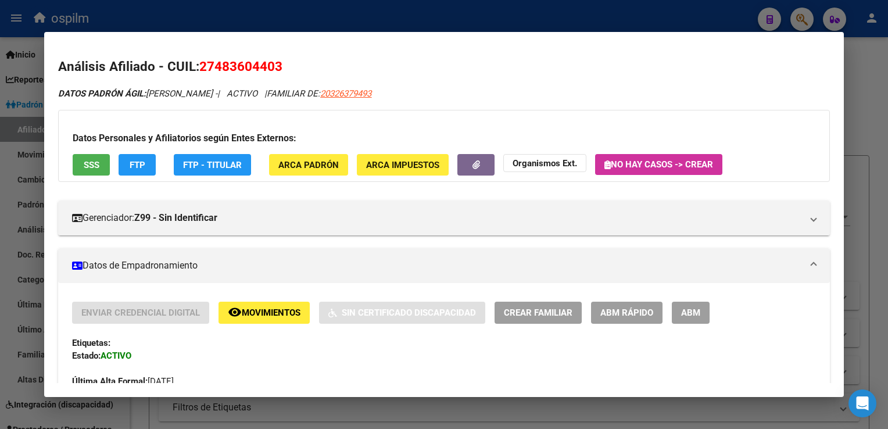
click at [144, 169] on span "FTP" at bounding box center [138, 165] width 16 height 10
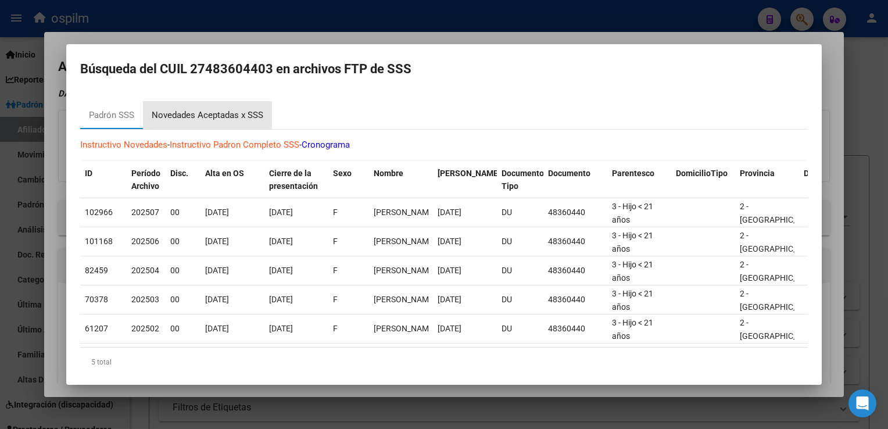
click at [203, 115] on div "Novedades Aceptadas x SSS" at bounding box center [208, 115] width 112 height 13
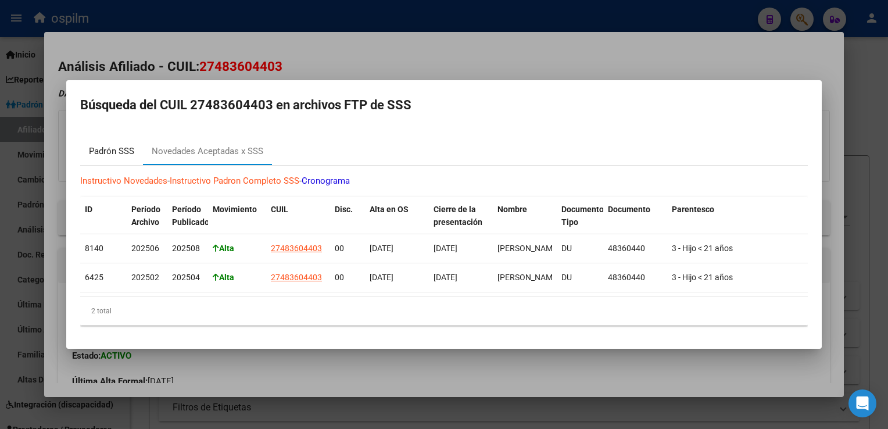
click at [112, 148] on div "Padrón SSS" at bounding box center [111, 151] width 45 height 13
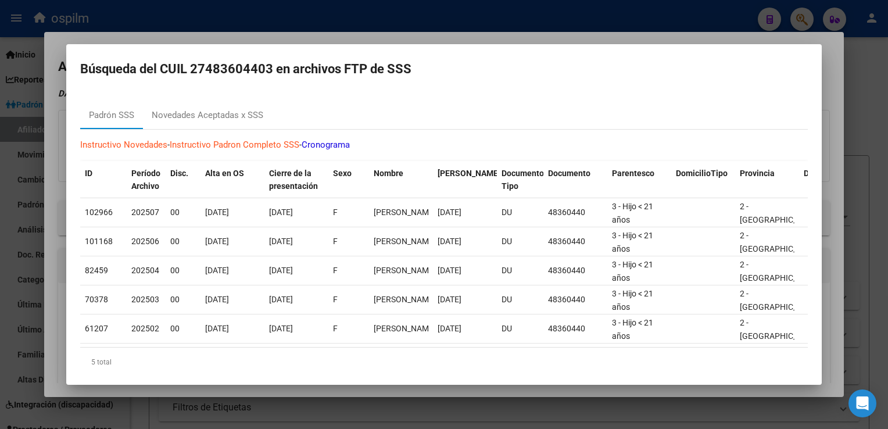
click at [356, 44] on mat-dialog-container "Búsqueda del CUIL 27483604403 en archivos FTP de SSS Padrón SSS Novedades Acept…" at bounding box center [443, 214] width 755 height 341
click at [309, 37] on div at bounding box center [444, 214] width 888 height 429
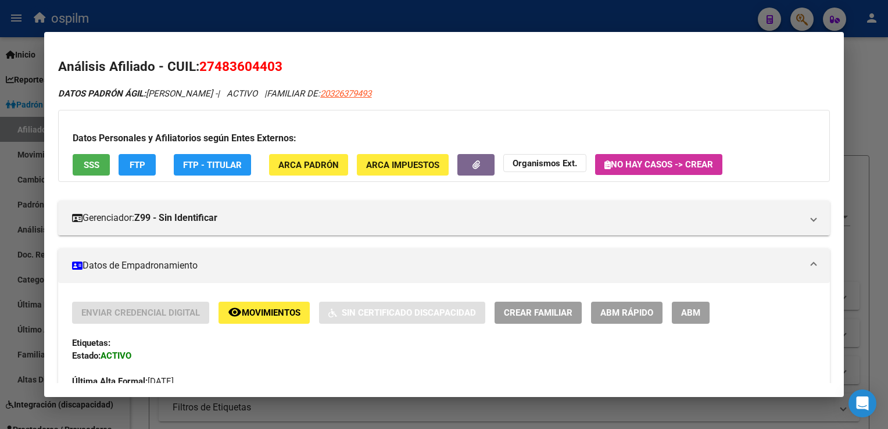
click at [627, 316] on span "ABM Rápido" at bounding box center [626, 313] width 53 height 10
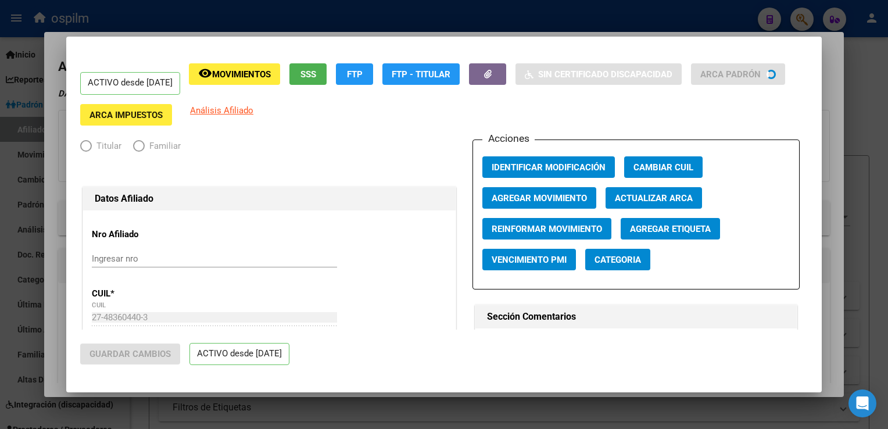
radio input "true"
type input "30-71588239-2"
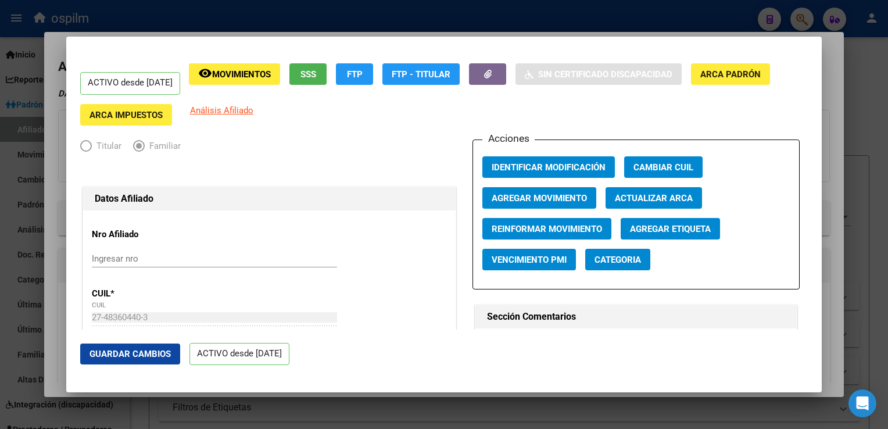
click at [825, 101] on div at bounding box center [444, 214] width 888 height 429
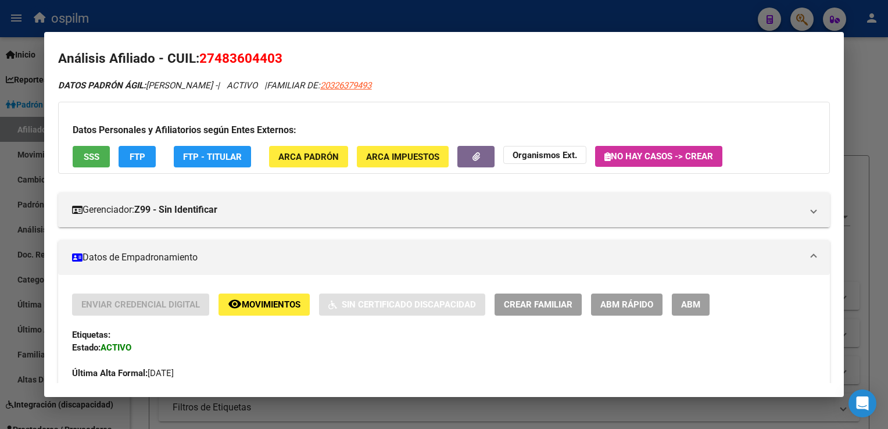
scroll to position [0, 0]
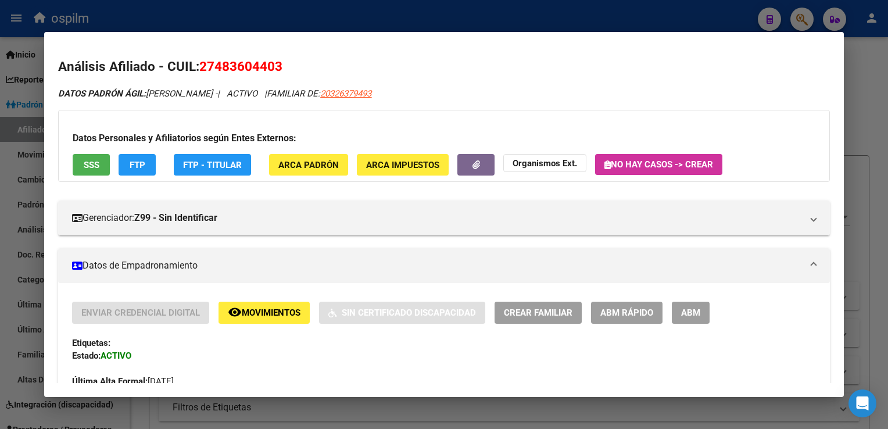
click at [697, 307] on span "ABM" at bounding box center [690, 312] width 19 height 10
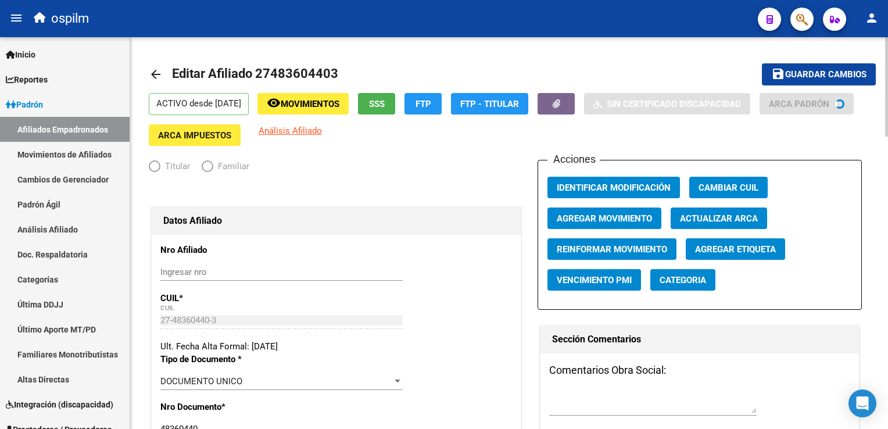
radio input "true"
type input "30-71588239-2"
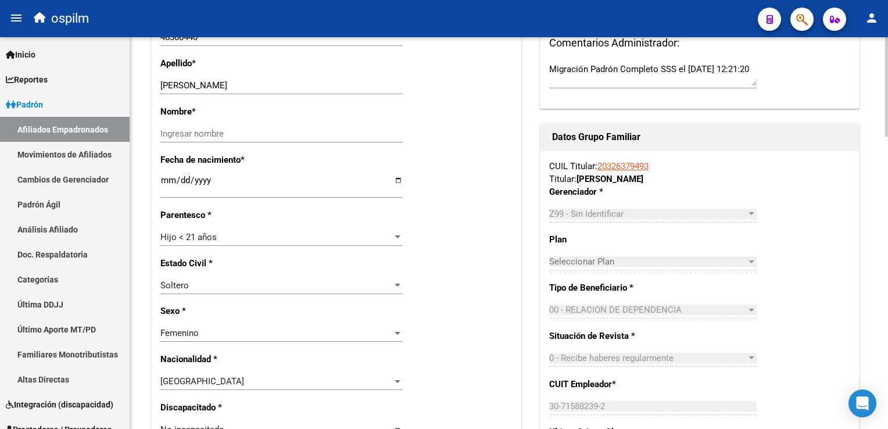
click at [887, 205] on html "menu ospilm person Firma Express Inicio Instructivos Contacto OS Reportes Ingre…" at bounding box center [444, 214] width 888 height 429
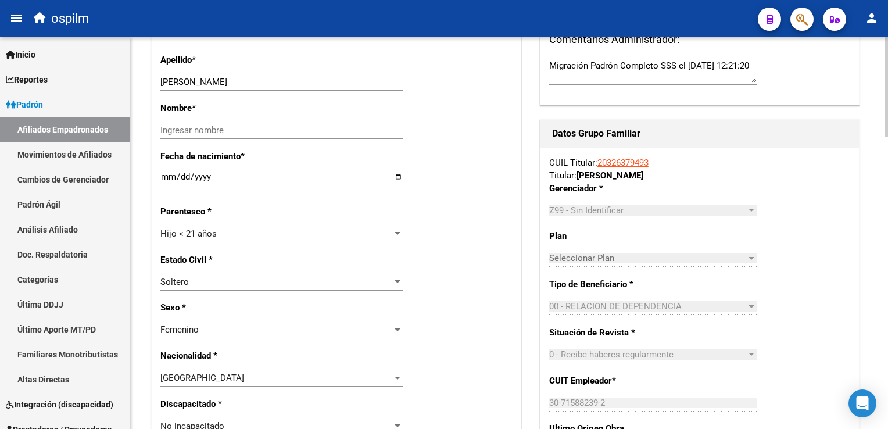
click at [683, 213] on div "Z99 - Sin Identificar" at bounding box center [647, 210] width 197 height 10
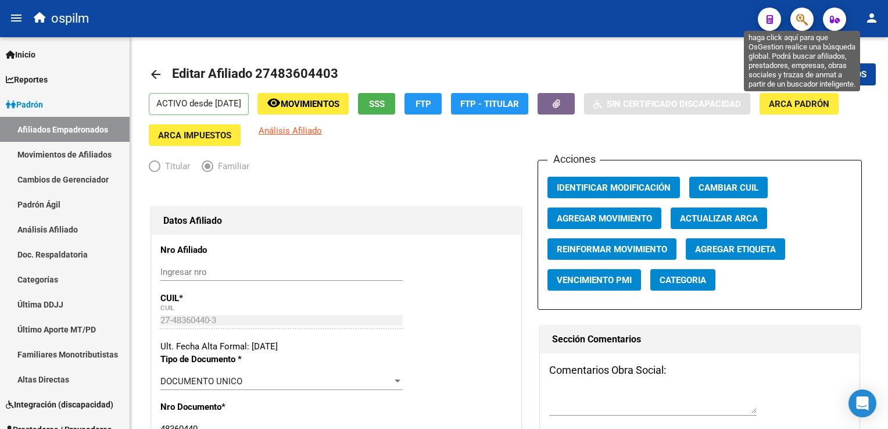
click at [802, 19] on icon "button" at bounding box center [802, 19] width 12 height 13
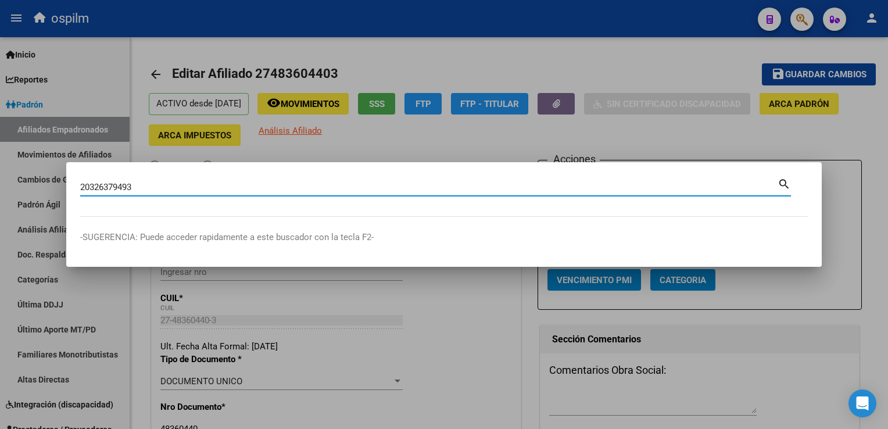
type input "20326379493"
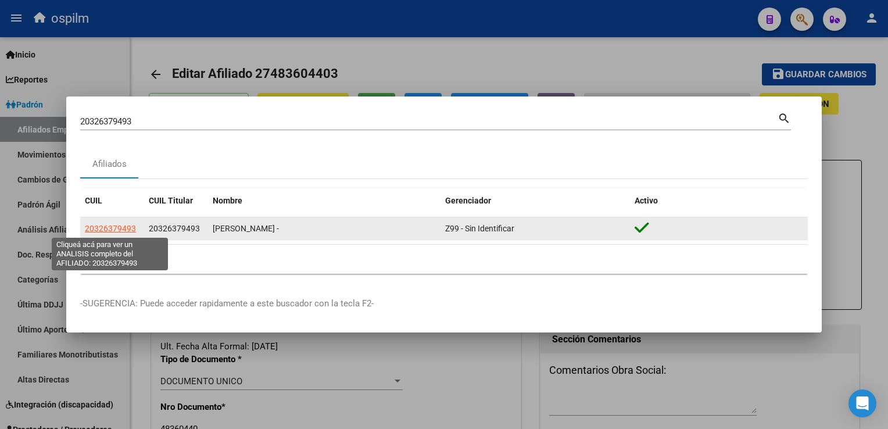
click at [99, 229] on span "20326379493" at bounding box center [110, 228] width 51 height 9
type textarea "20326379493"
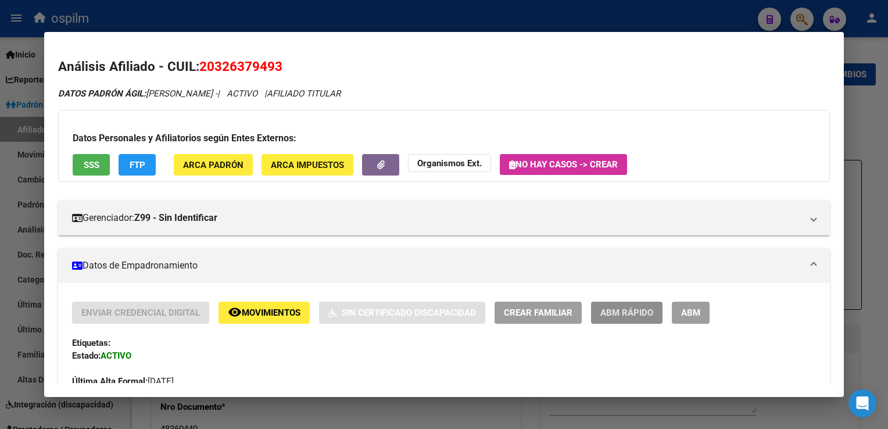
click at [611, 307] on span "ABM Rápido" at bounding box center [626, 312] width 53 height 10
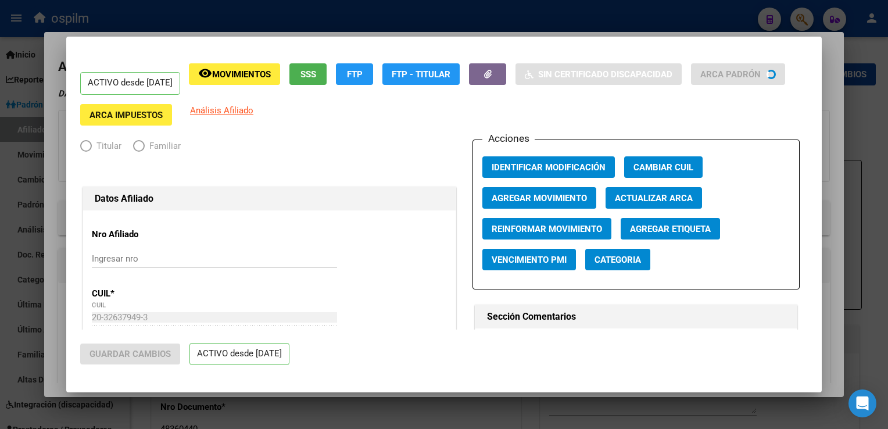
radio input "true"
type input "30-71588239-2"
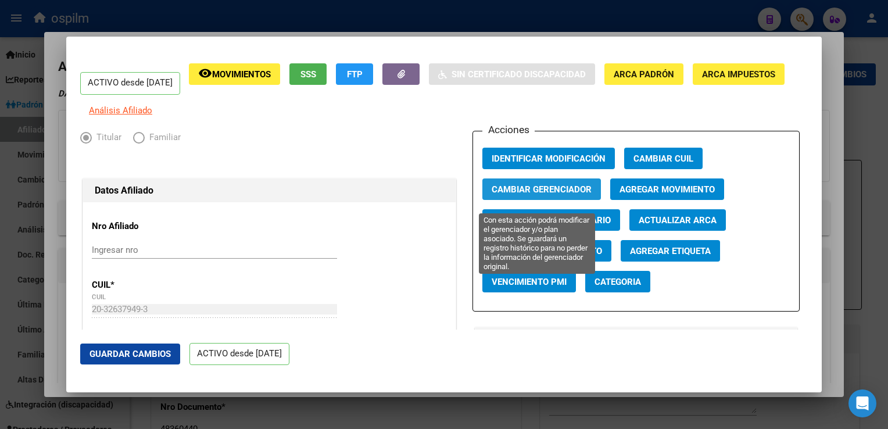
click at [516, 195] on span "Cambiar Gerenciador" at bounding box center [542, 189] width 100 height 10
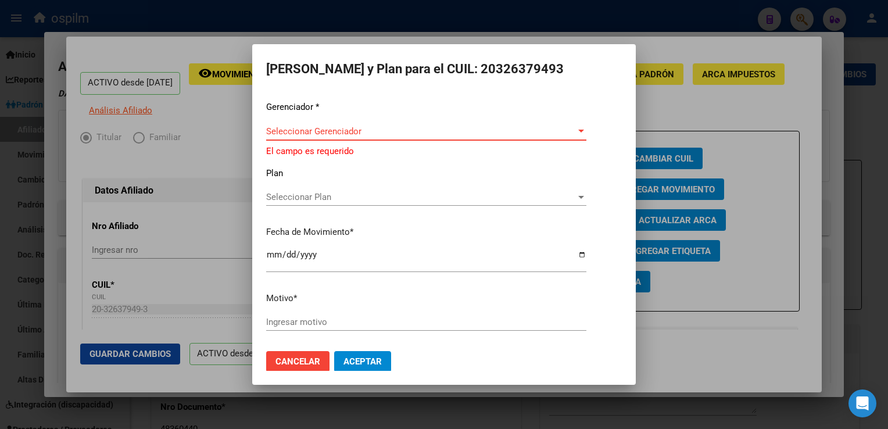
click at [325, 133] on span "Seleccionar Gerenciador" at bounding box center [421, 131] width 310 height 10
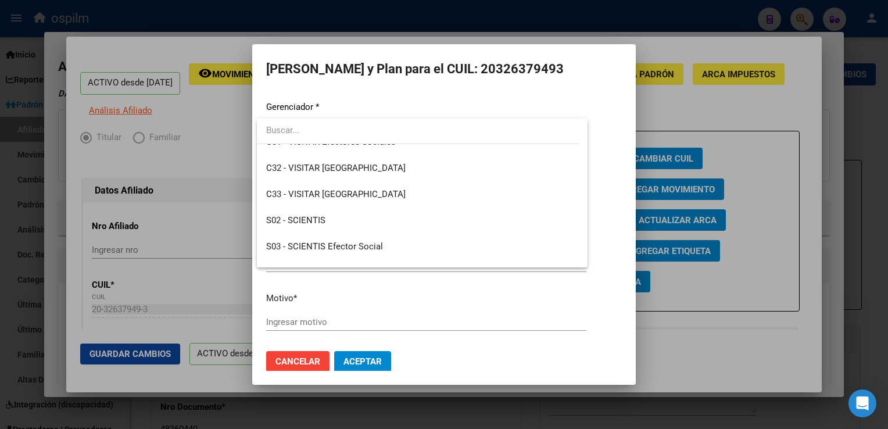
scroll to position [165, 0]
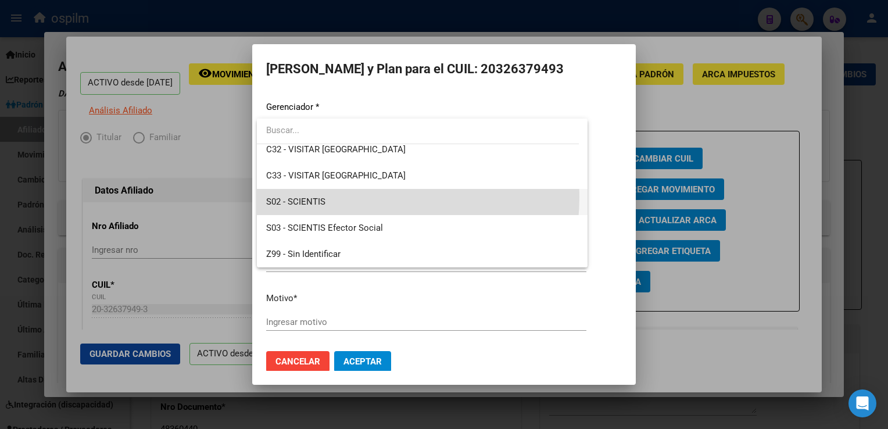
click at [339, 196] on span "S02 - SCIENTIS" at bounding box center [422, 202] width 312 height 26
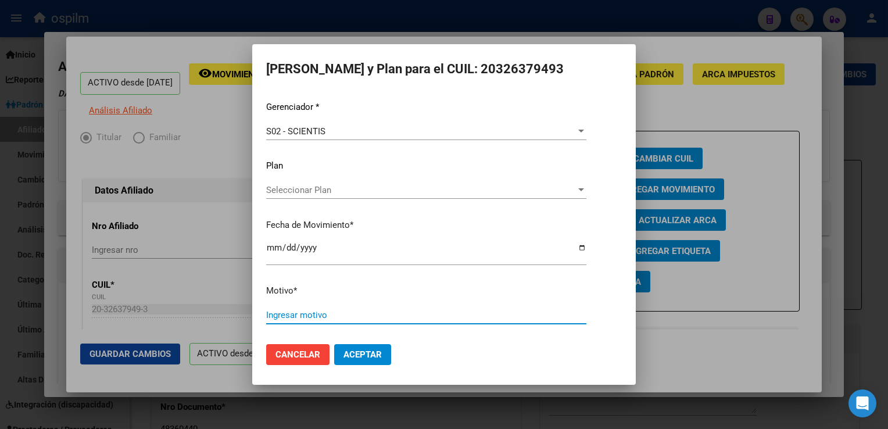
click at [282, 317] on input "Ingresar motivo" at bounding box center [426, 315] width 320 height 10
type input "RETROACTIVO"
click at [371, 354] on span "Aceptar" at bounding box center [362, 354] width 38 height 10
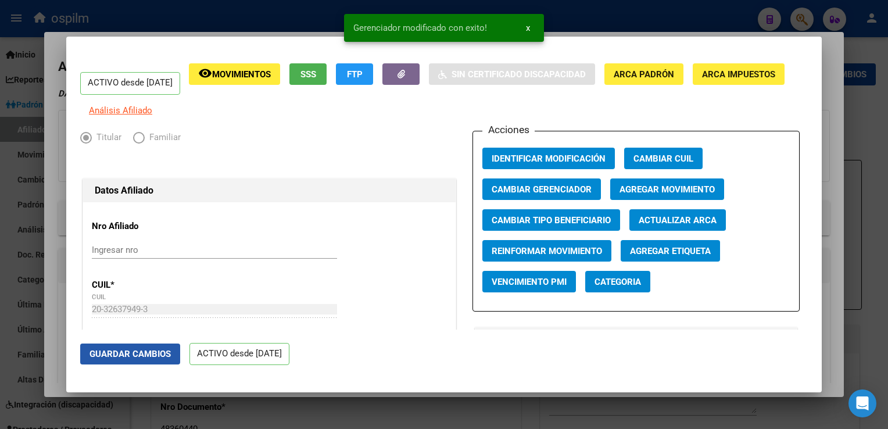
click at [148, 355] on span "Guardar Cambios" at bounding box center [129, 354] width 81 height 10
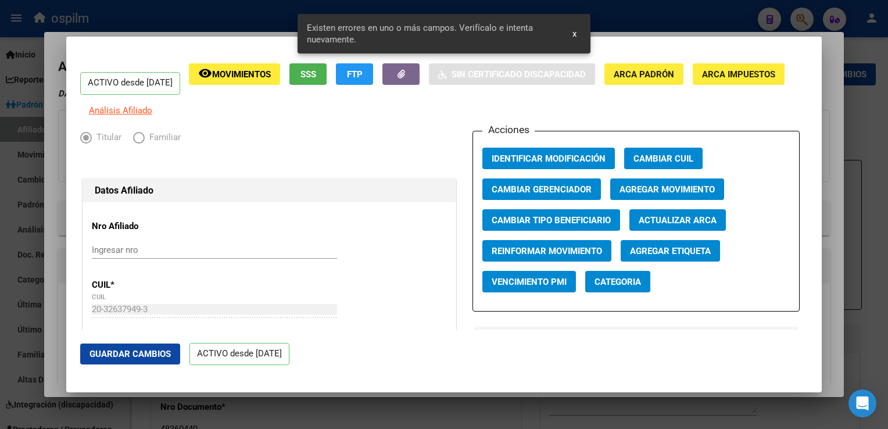
click at [823, 103] on div at bounding box center [444, 214] width 888 height 429
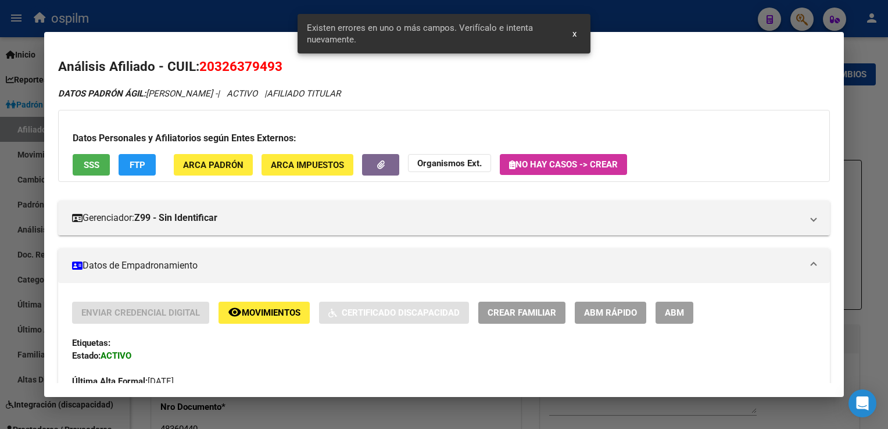
click at [854, 125] on div at bounding box center [444, 214] width 888 height 429
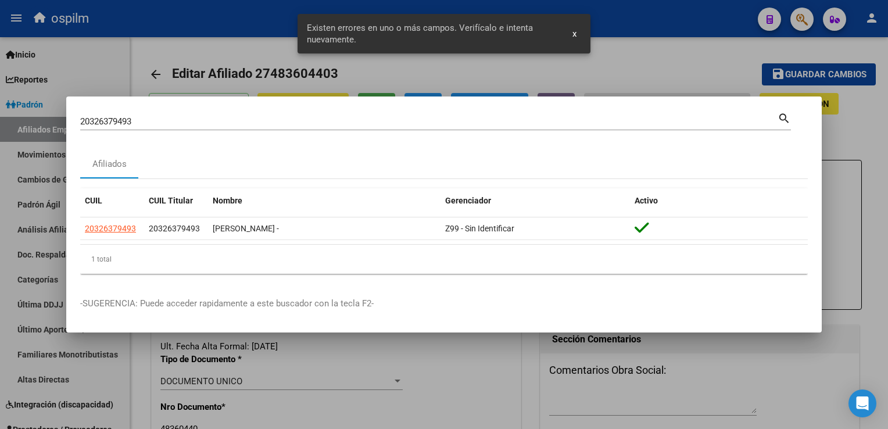
click at [846, 130] on div at bounding box center [444, 214] width 888 height 429
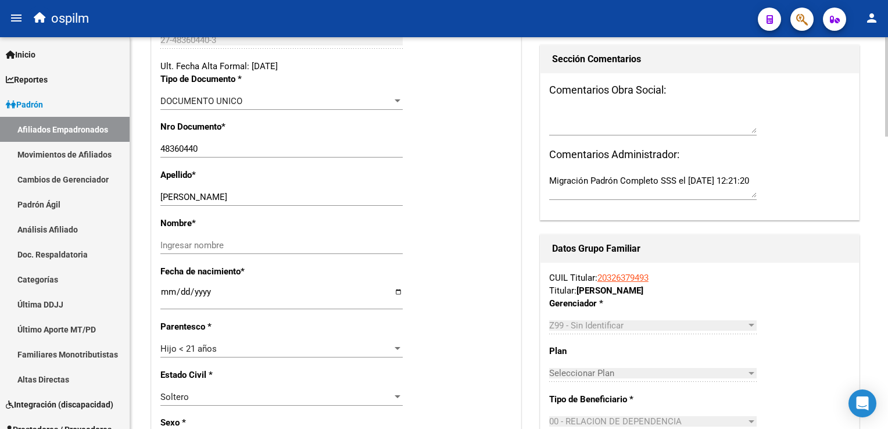
scroll to position [284, 0]
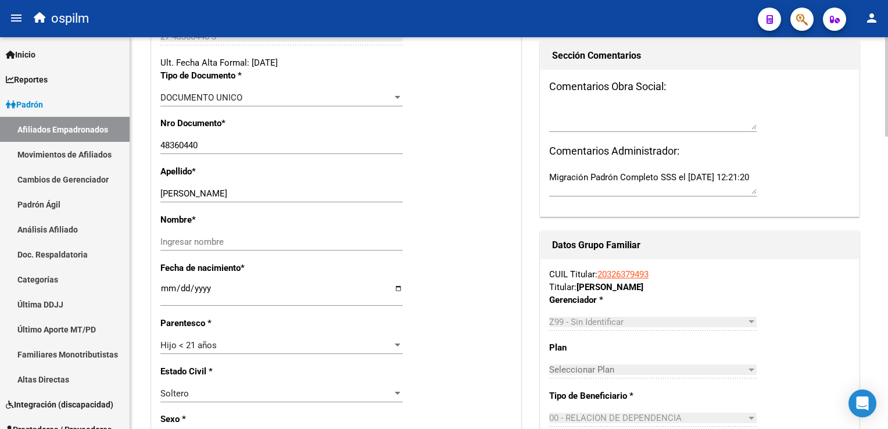
click at [887, 147] on html "menu ospilm person Firma Express Inicio Instructivos Contacto OS Reportes Ingre…" at bounding box center [444, 214] width 888 height 429
drag, startPoint x: 212, startPoint y: 189, endPoint x: 275, endPoint y: 191, distance: 63.4
click at [275, 190] on input "[PERSON_NAME]" at bounding box center [281, 193] width 242 height 10
type input "[PERSON_NAME]"
click at [205, 238] on input "Ingresar nombre" at bounding box center [281, 242] width 242 height 10
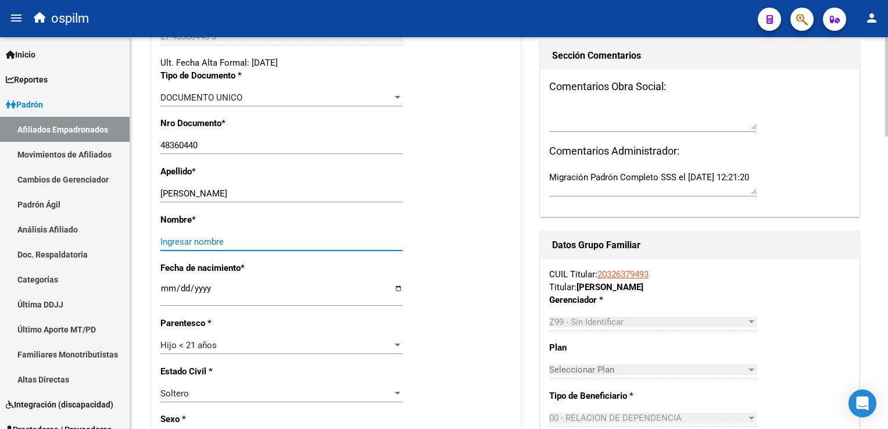
paste input "[PERSON_NAME]"
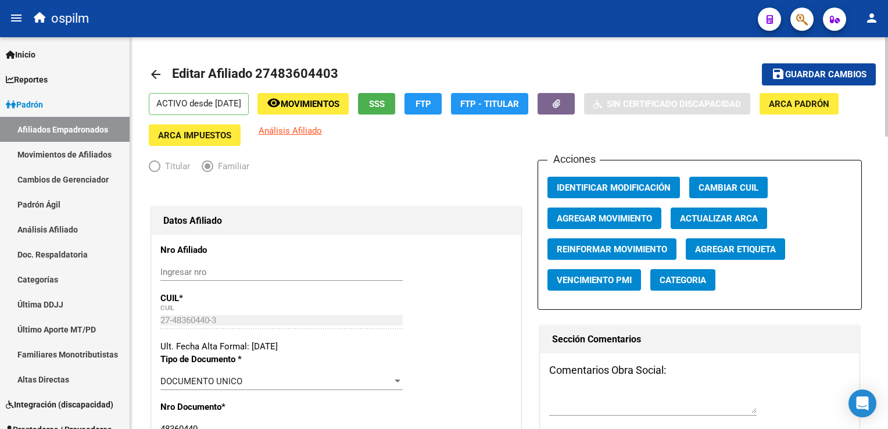
type input "[PERSON_NAME]"
click at [822, 72] on span "Guardar cambios" at bounding box center [825, 75] width 81 height 10
click at [794, 20] on button "button" at bounding box center [801, 19] width 23 height 23
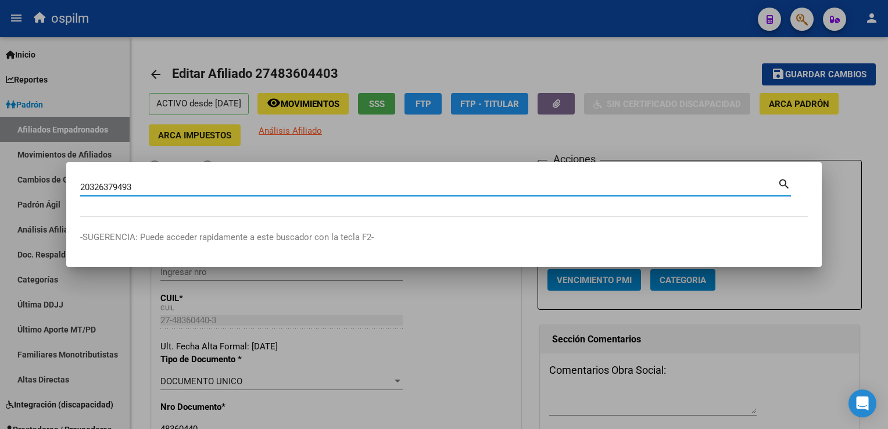
type input "20326379493"
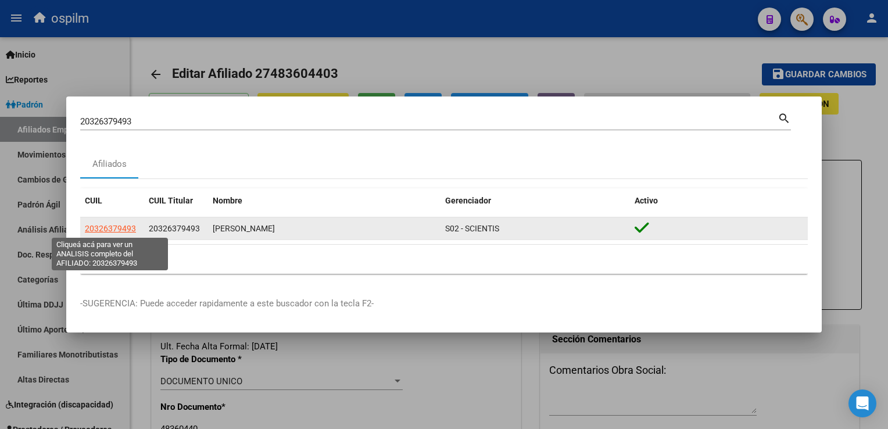
click at [113, 229] on span "20326379493" at bounding box center [110, 228] width 51 height 9
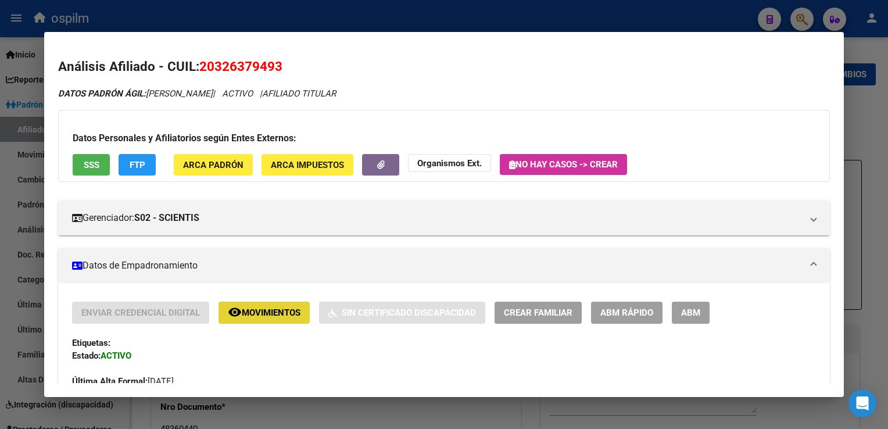
click at [260, 313] on span "Movimientos" at bounding box center [271, 313] width 59 height 10
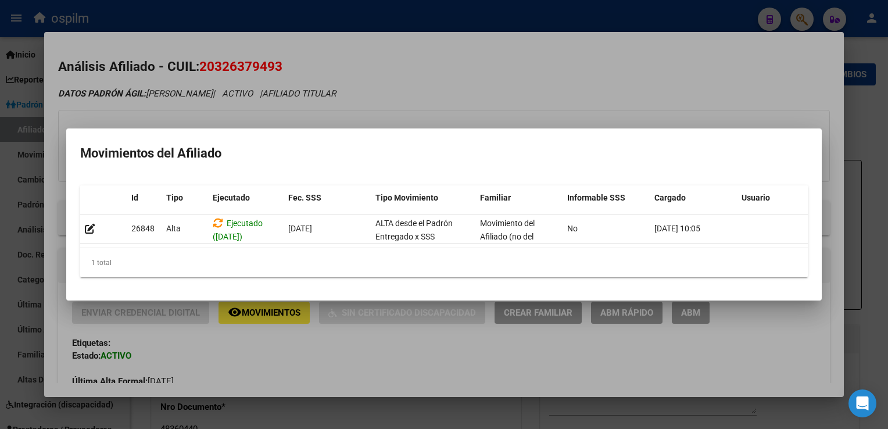
click at [495, 90] on div at bounding box center [444, 214] width 888 height 429
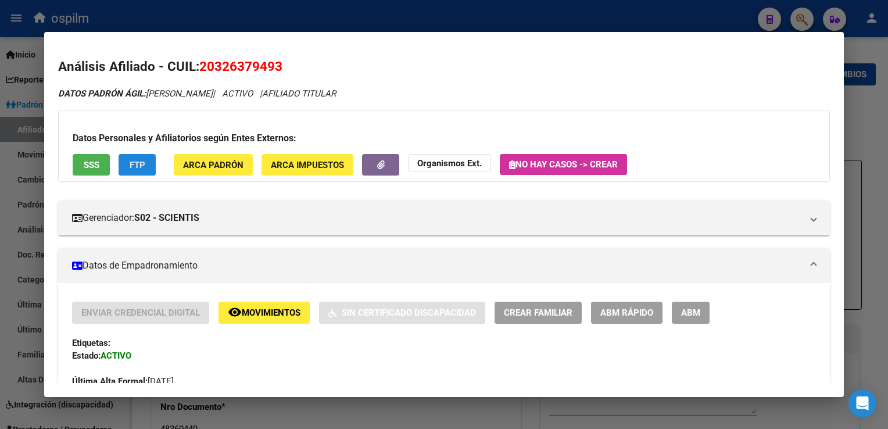
click at [130, 174] on button "FTP" at bounding box center [137, 165] width 37 height 22
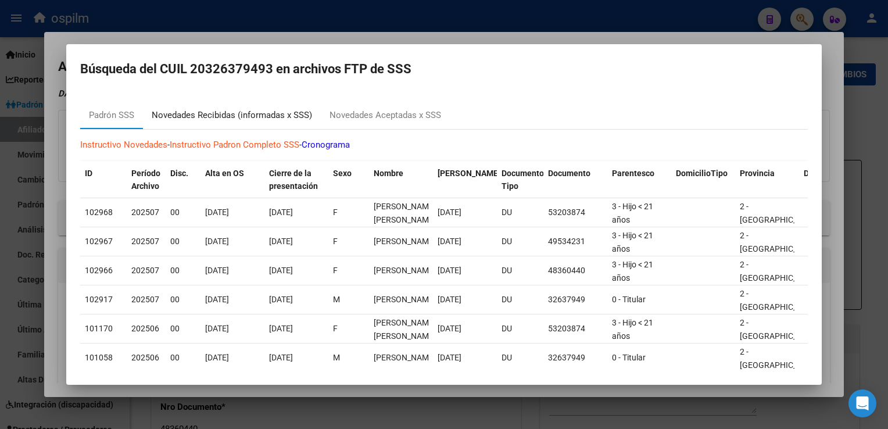
click at [249, 110] on div "Novedades Recibidas (informadas x SSS)" at bounding box center [232, 115] width 160 height 13
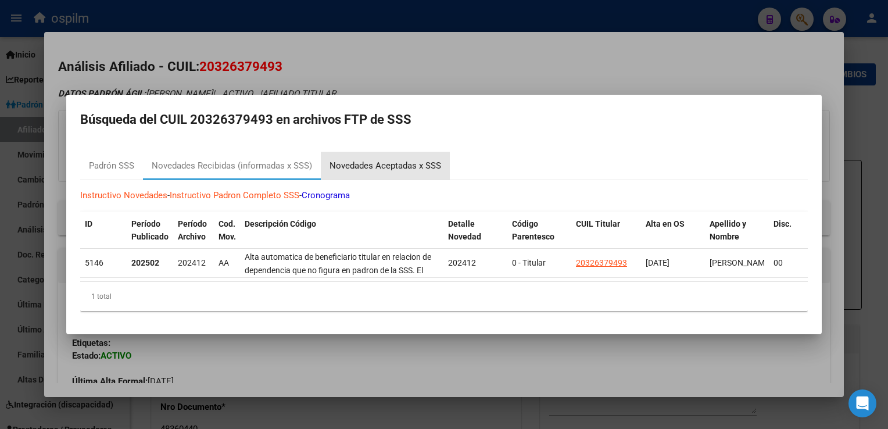
click at [351, 159] on div "Novedades Aceptadas x SSS" at bounding box center [385, 165] width 112 height 13
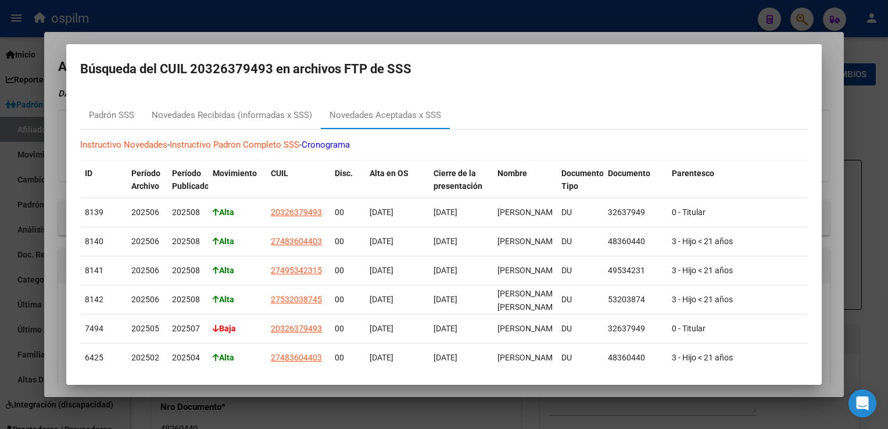
click at [400, 38] on div at bounding box center [444, 214] width 888 height 429
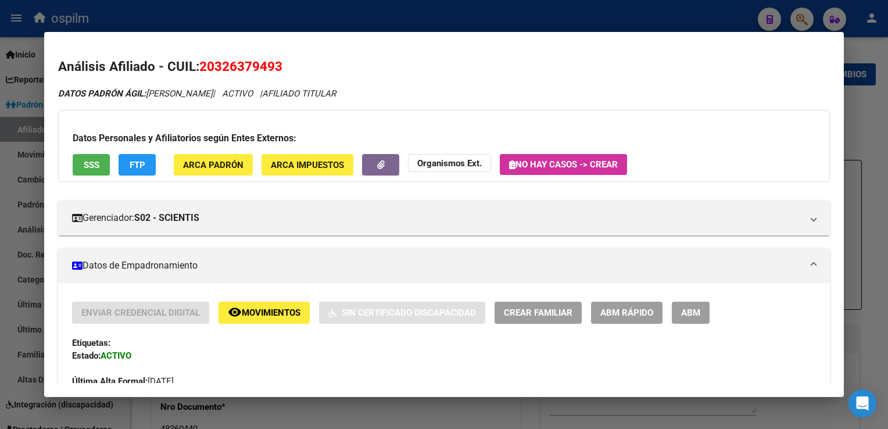
click at [269, 306] on button "remove_red_eye Movimientos" at bounding box center [263, 313] width 91 height 22
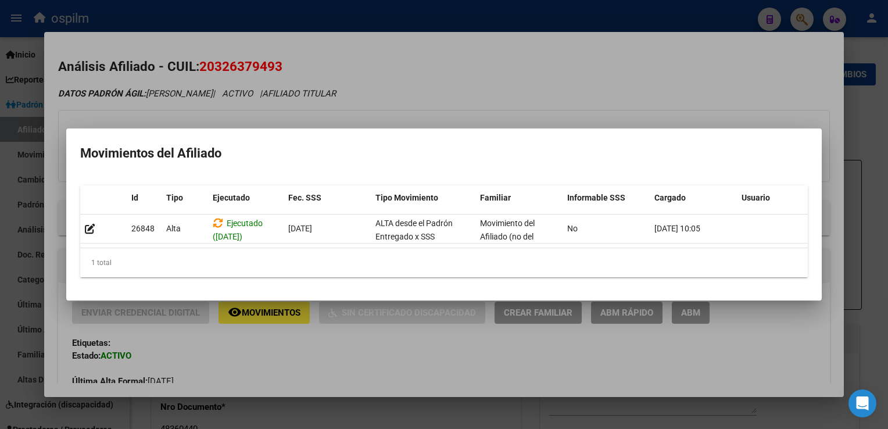
click at [524, 69] on div at bounding box center [444, 214] width 888 height 429
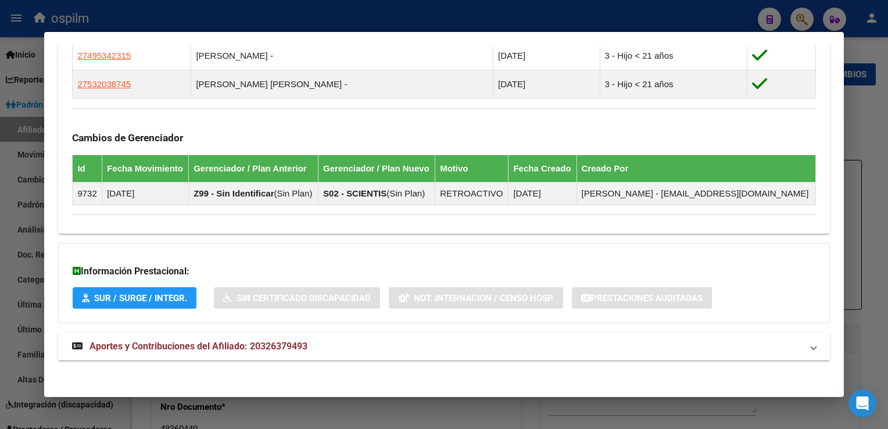
scroll to position [714, 0]
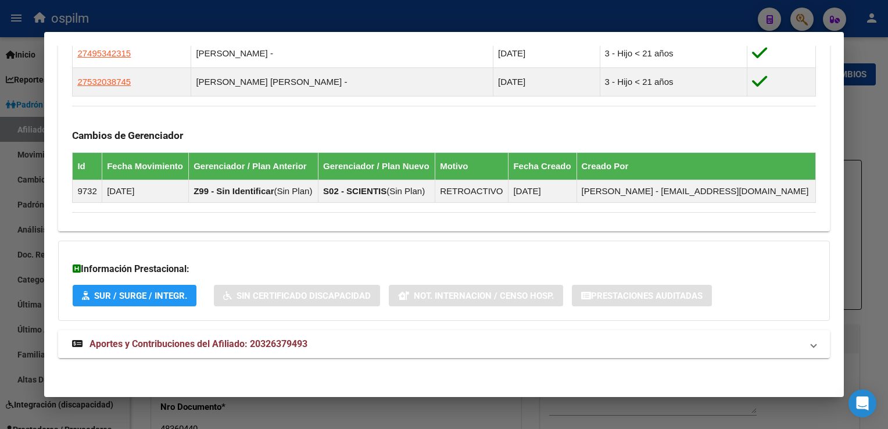
click at [214, 354] on mat-expansion-panel-header "Aportes y Contribuciones del Afiliado: 20326379493" at bounding box center [443, 344] width 771 height 28
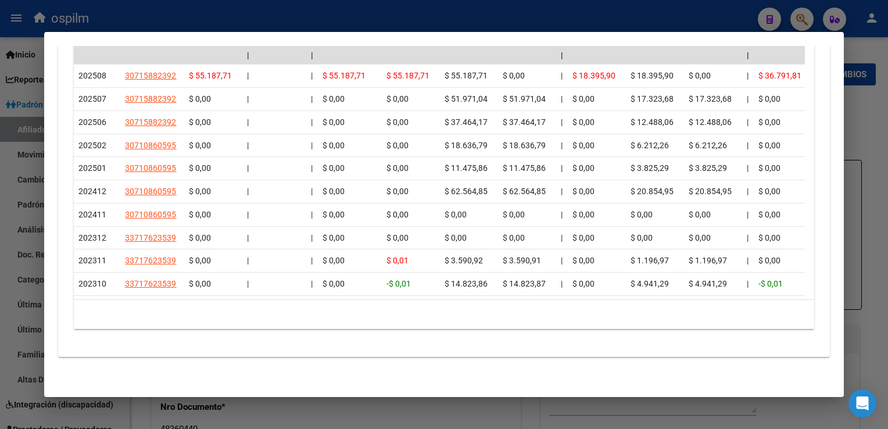
scroll to position [0, 0]
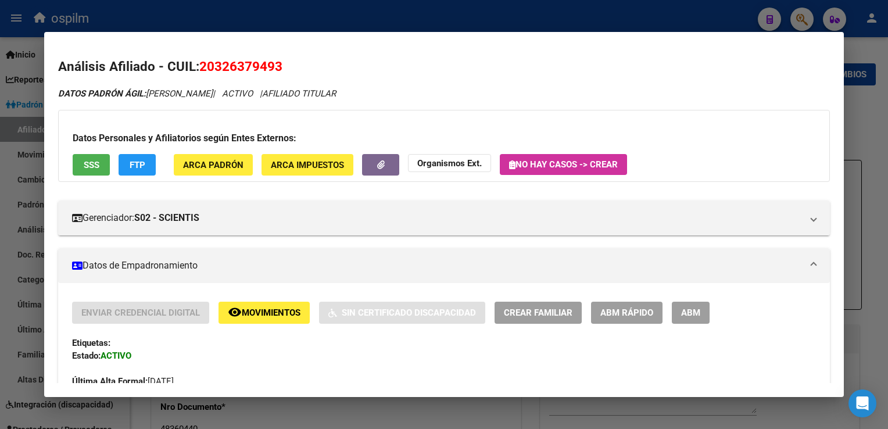
drag, startPoint x: 218, startPoint y: 66, endPoint x: 277, endPoint y: 62, distance: 58.3
click at [277, 62] on span "20326379493" at bounding box center [240, 66] width 83 height 15
copy span "32637949"
